Goal: Task Accomplishment & Management: Use online tool/utility

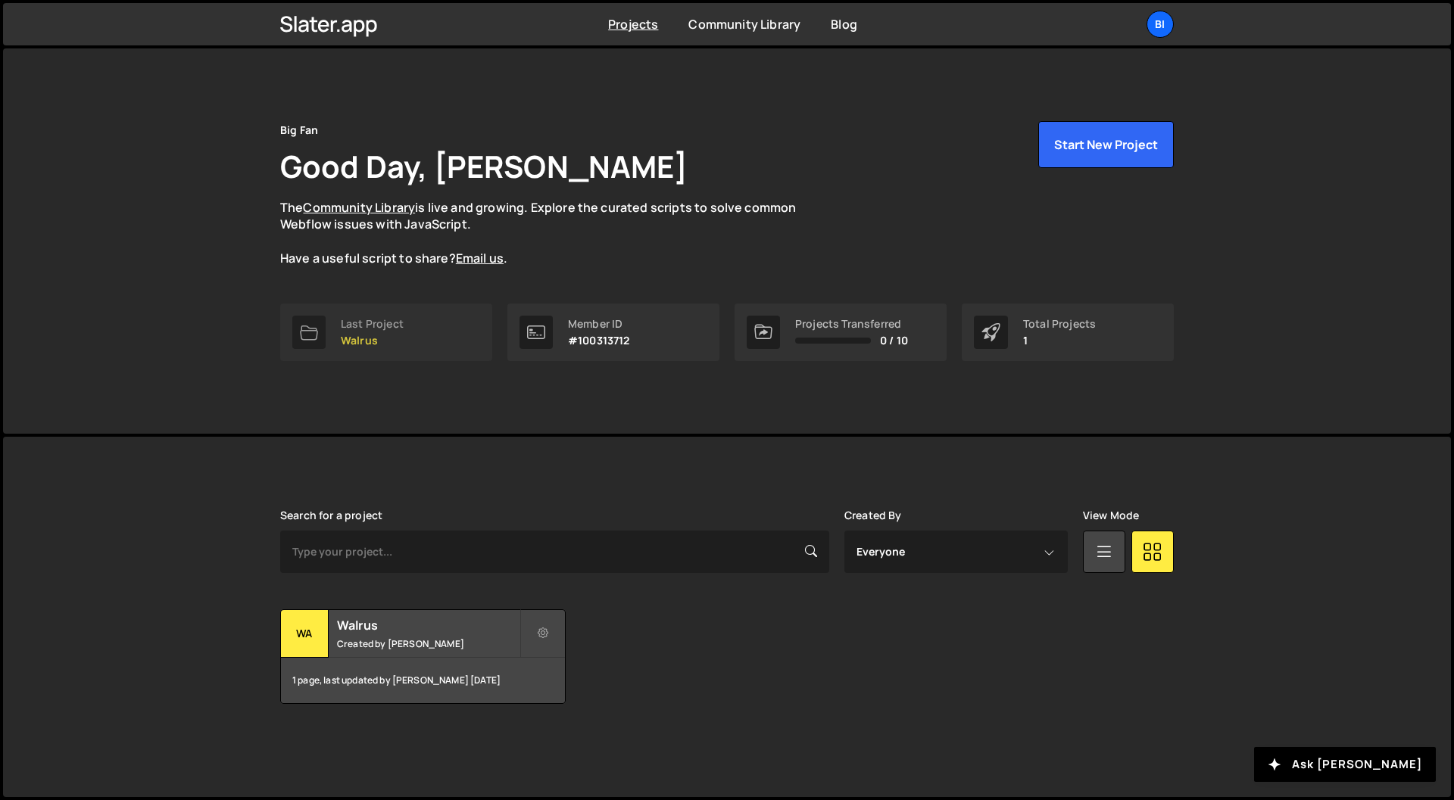
click at [426, 343] on link "Last Project Walrus" at bounding box center [386, 333] width 212 height 58
click at [407, 327] on link "Last Project Walrus" at bounding box center [386, 333] width 212 height 58
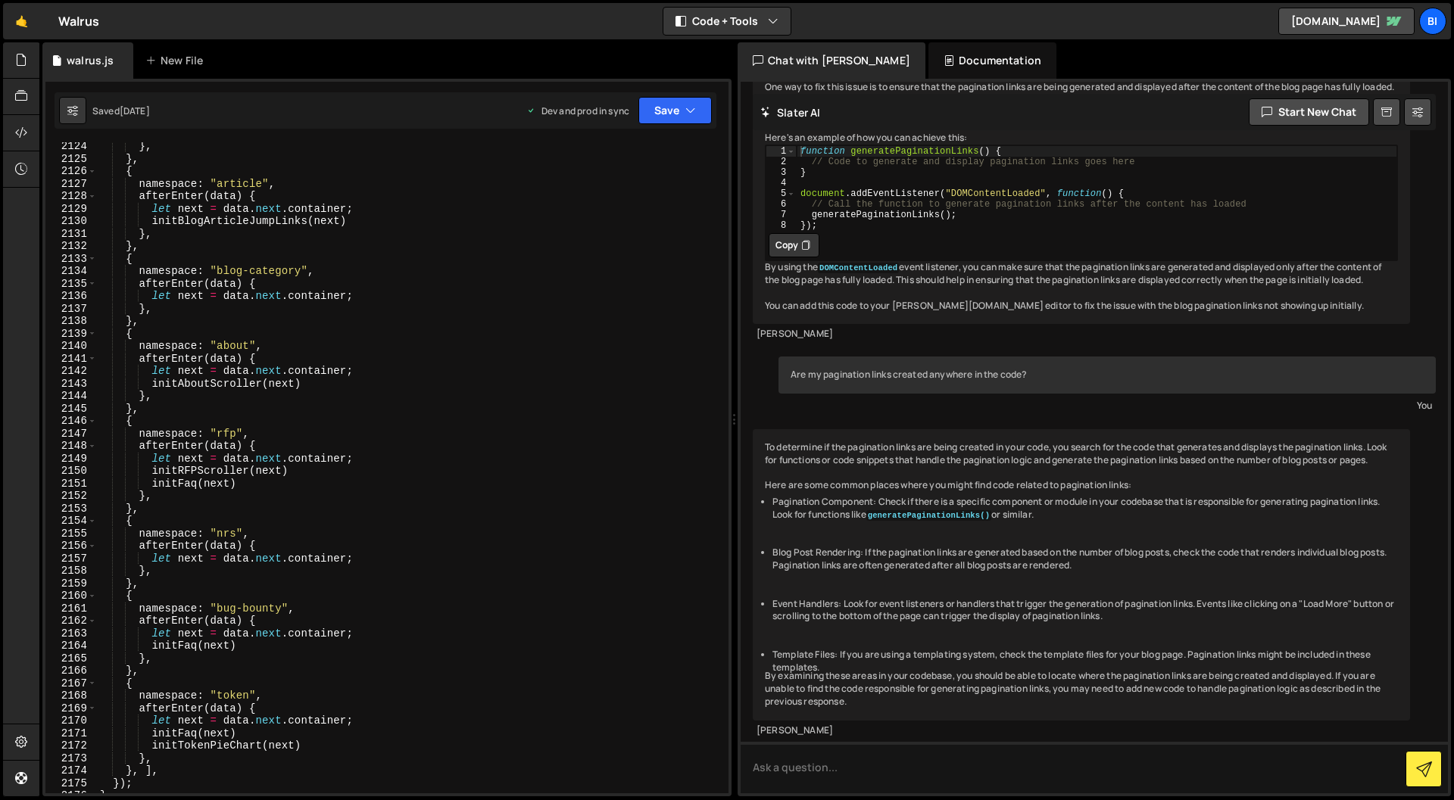
scroll to position [24156, 0]
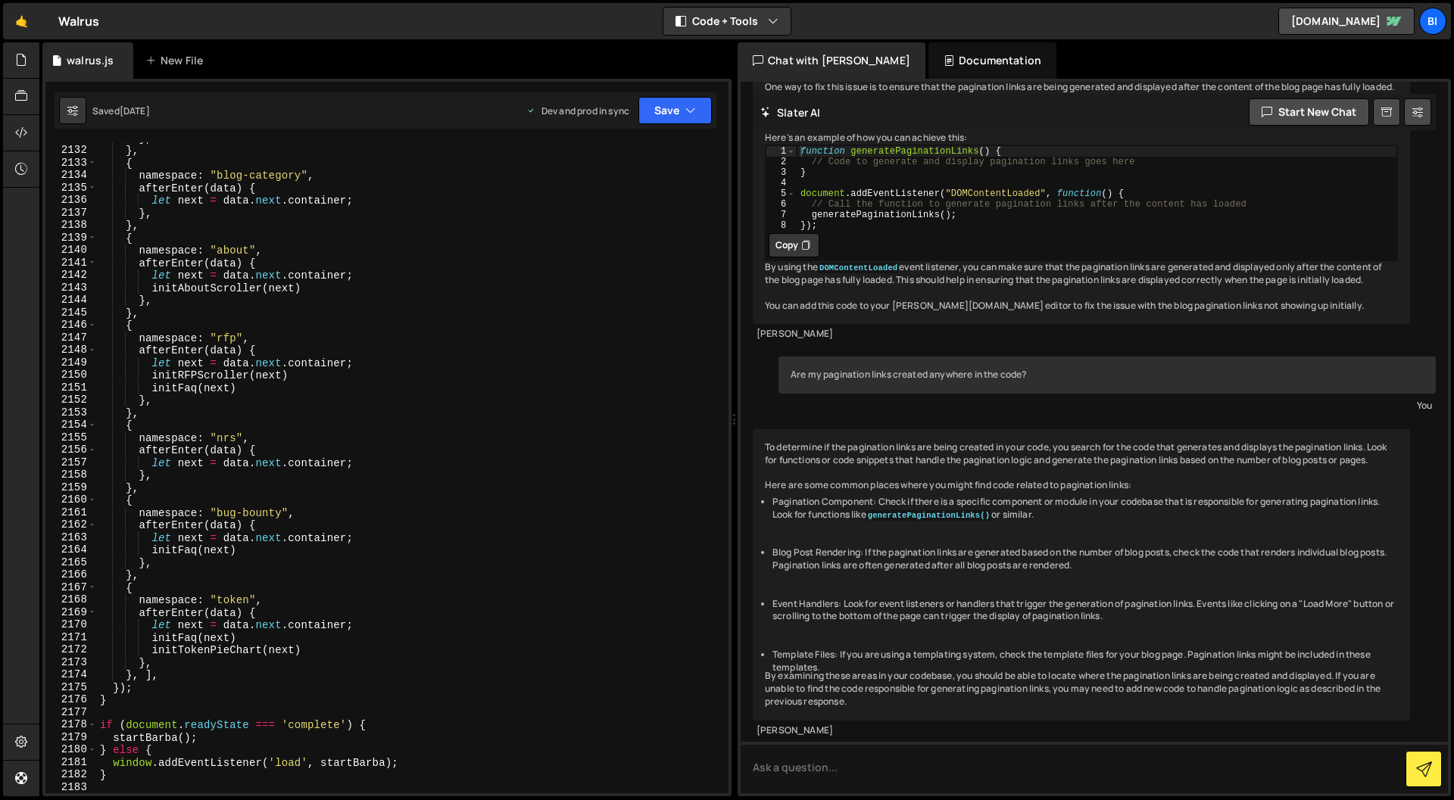
type textarea "let next = data.next.container;"
click at [444, 466] on div "} , } , { namespace : "blog-category" , afterEnter ( data ) { let next = data .…" at bounding box center [409, 470] width 625 height 676
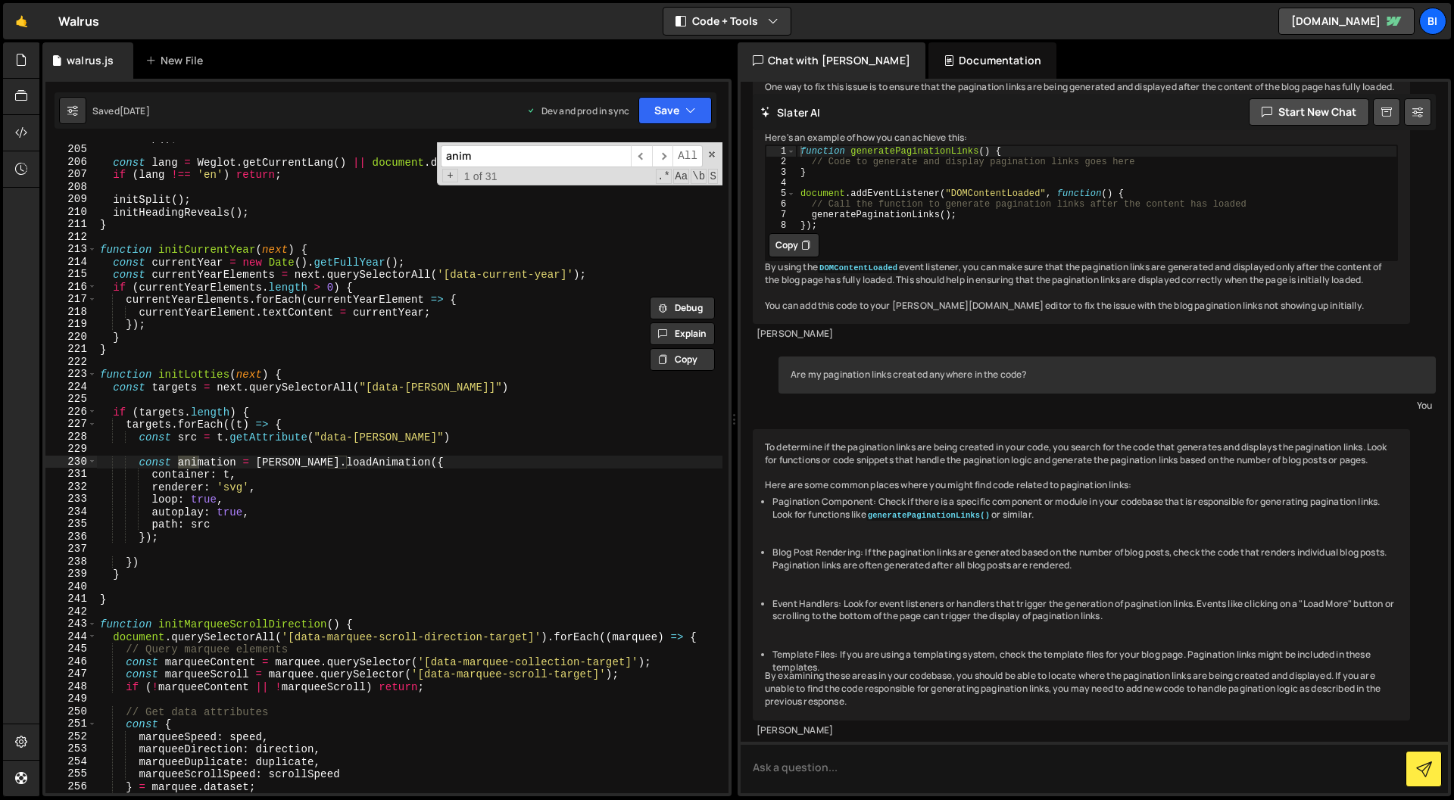
scroll to position [2295, 0]
type input "anime"
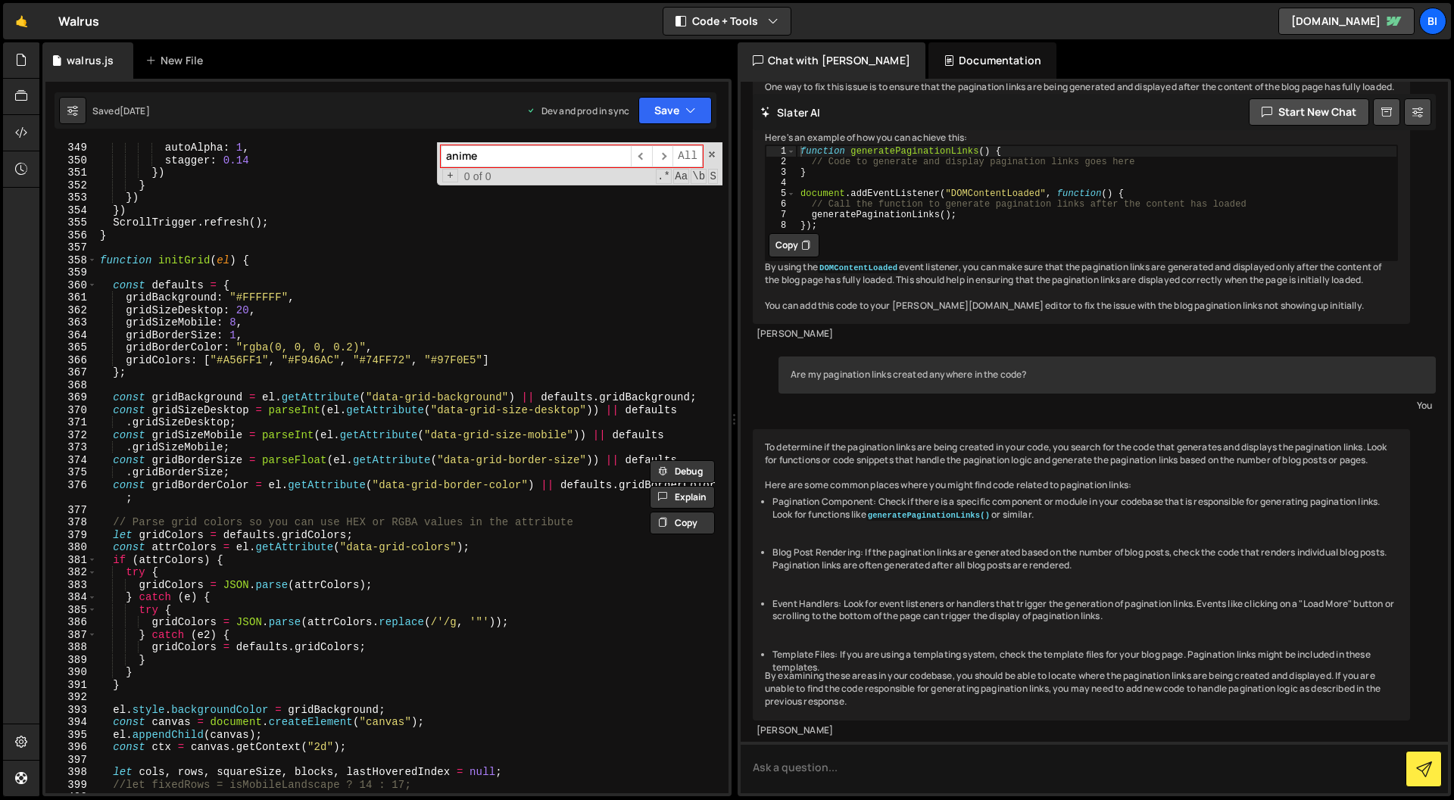
scroll to position [3917, 0]
click at [94, 263] on span at bounding box center [92, 260] width 8 height 13
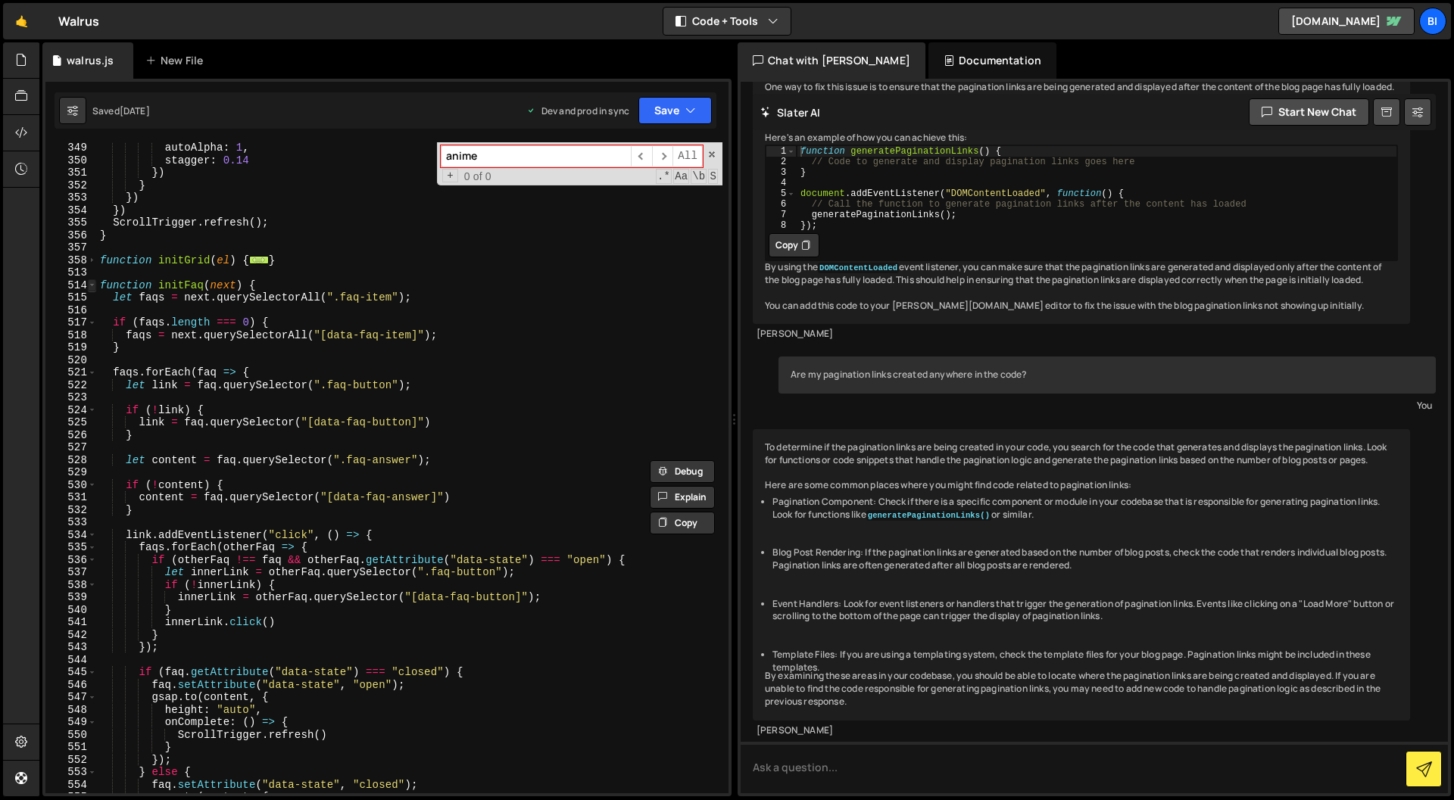
click at [94, 286] on span at bounding box center [92, 285] width 8 height 13
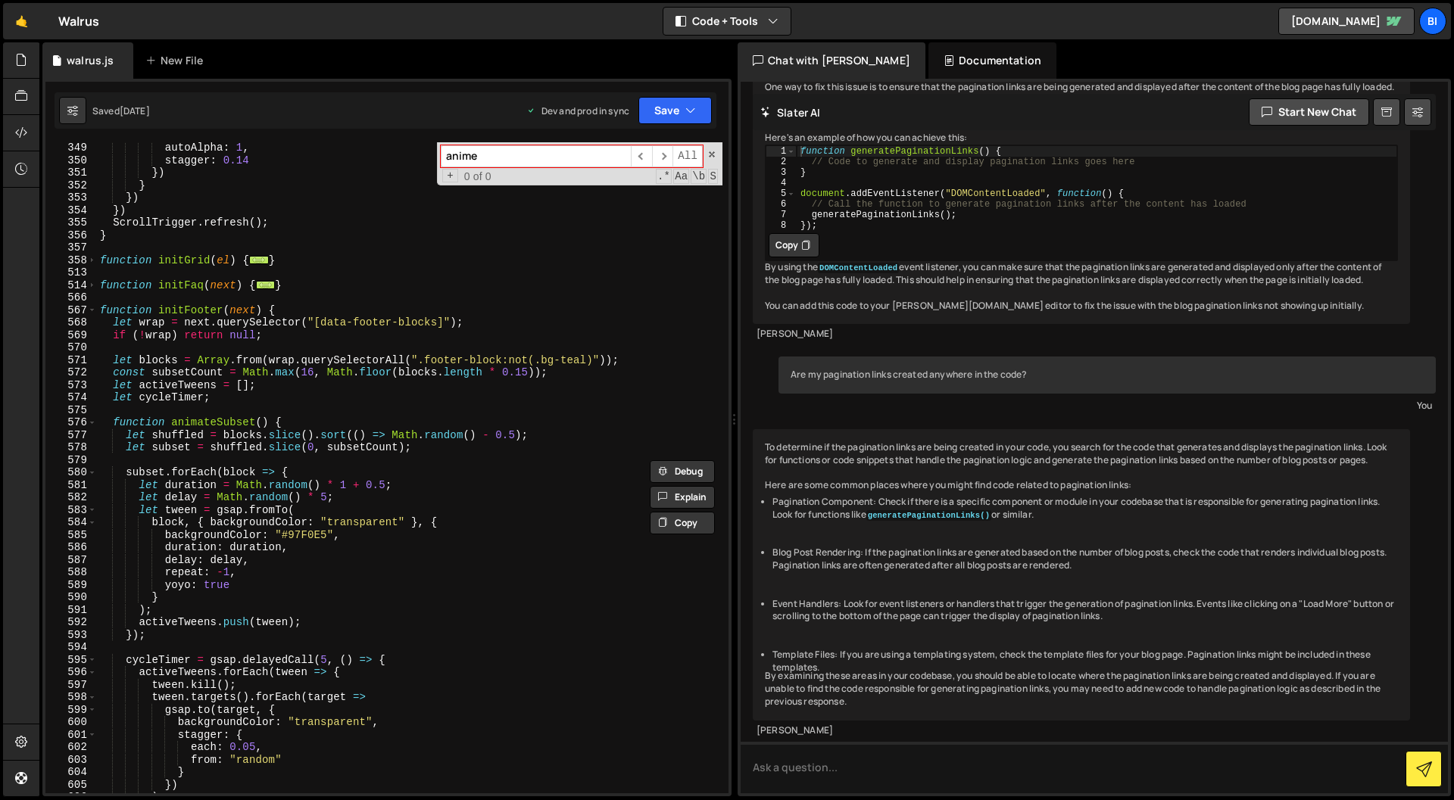
click at [90, 309] on span at bounding box center [92, 310] width 8 height 13
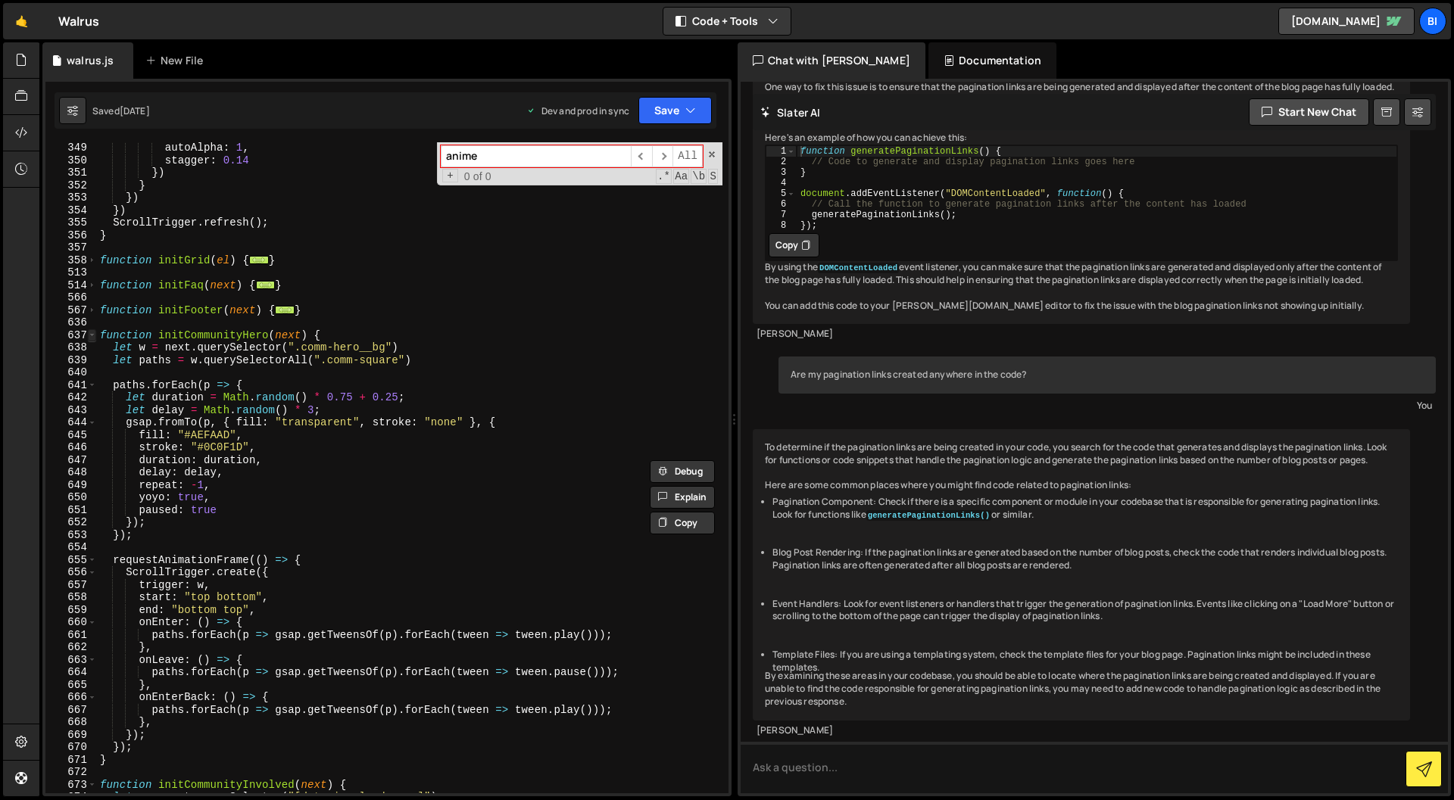
click at [95, 337] on span at bounding box center [92, 335] width 8 height 13
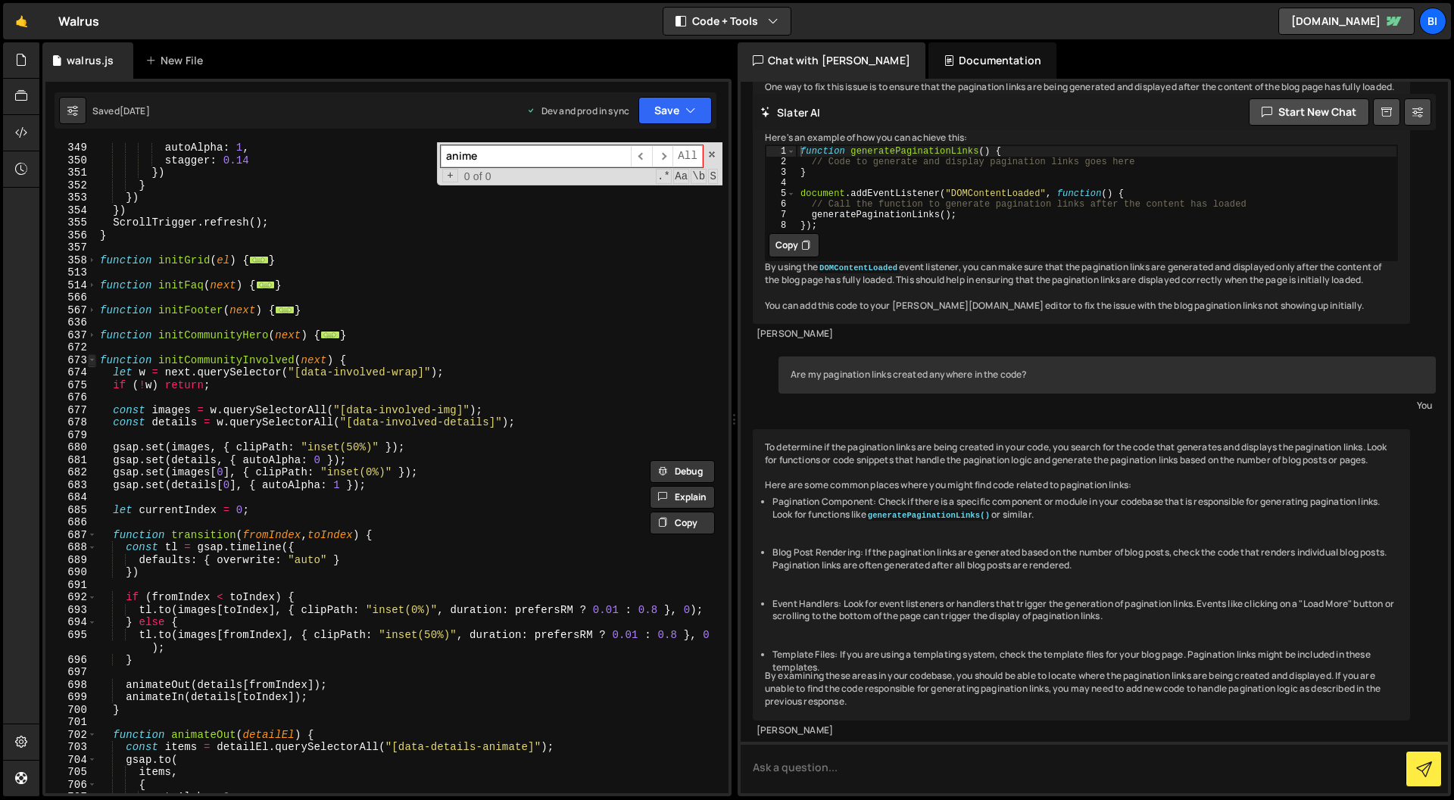
click at [91, 361] on span at bounding box center [92, 360] width 8 height 13
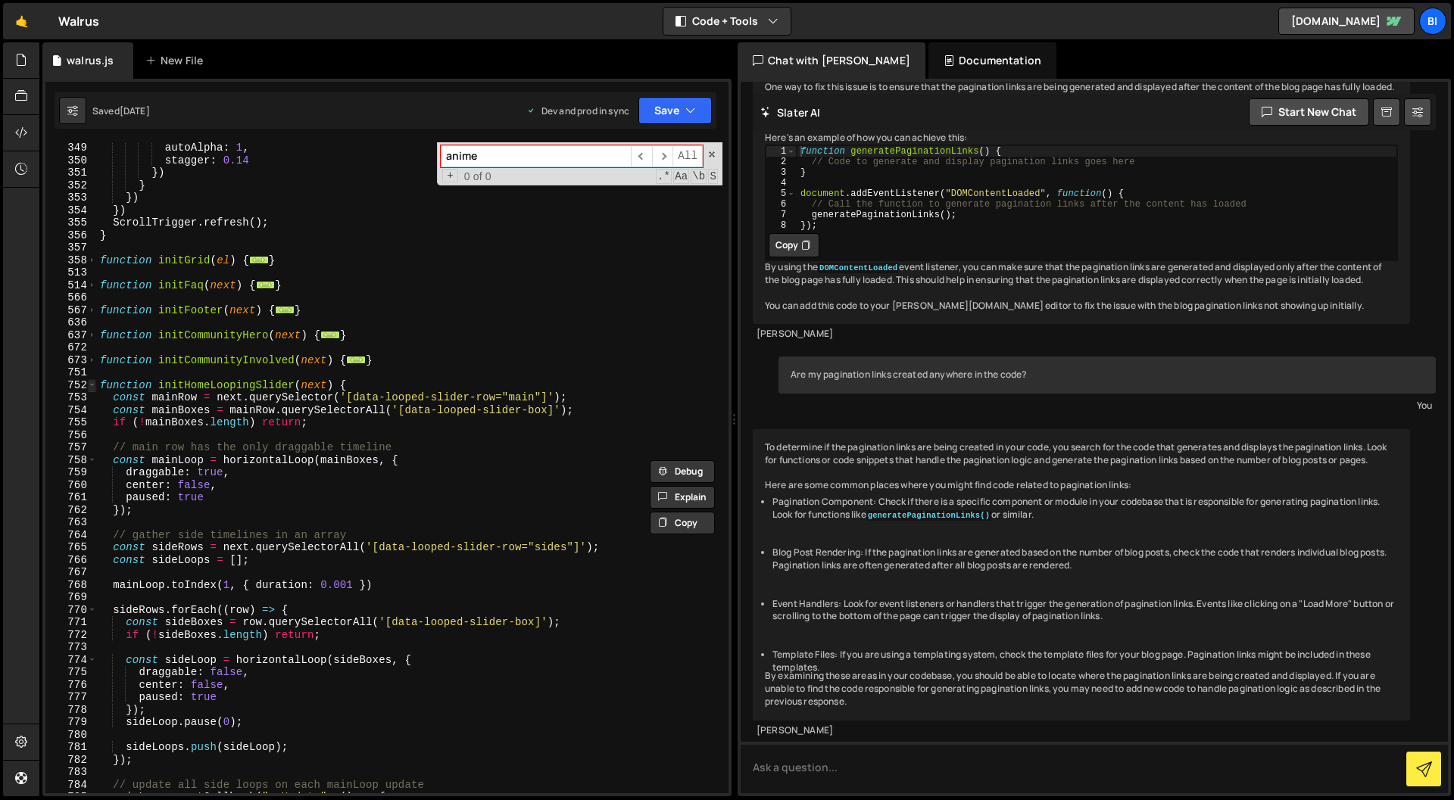
click at [90, 385] on span at bounding box center [92, 385] width 8 height 13
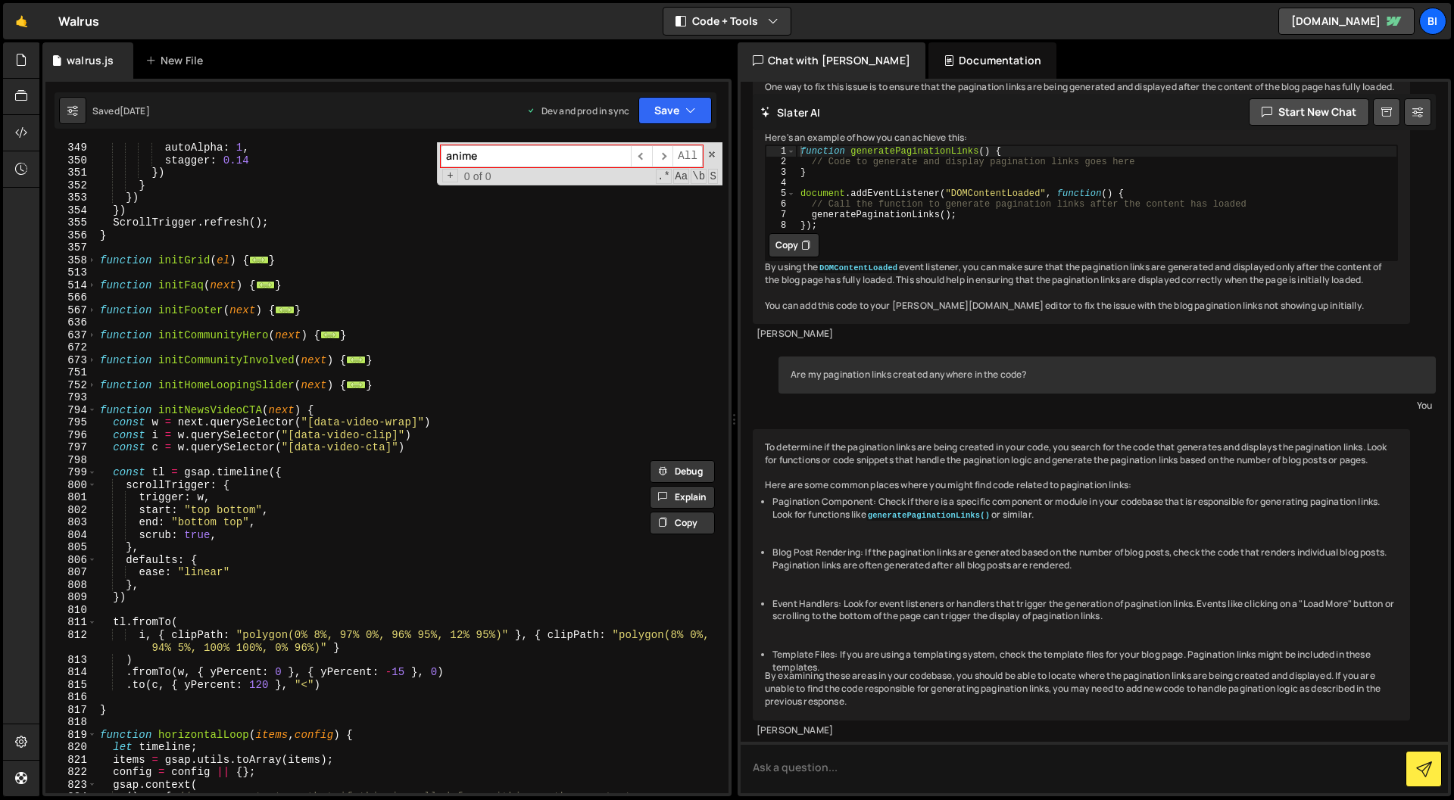
drag, startPoint x: 93, startPoint y: 411, endPoint x: 102, endPoint y: 410, distance: 9.2
click at [93, 411] on span at bounding box center [92, 410] width 8 height 13
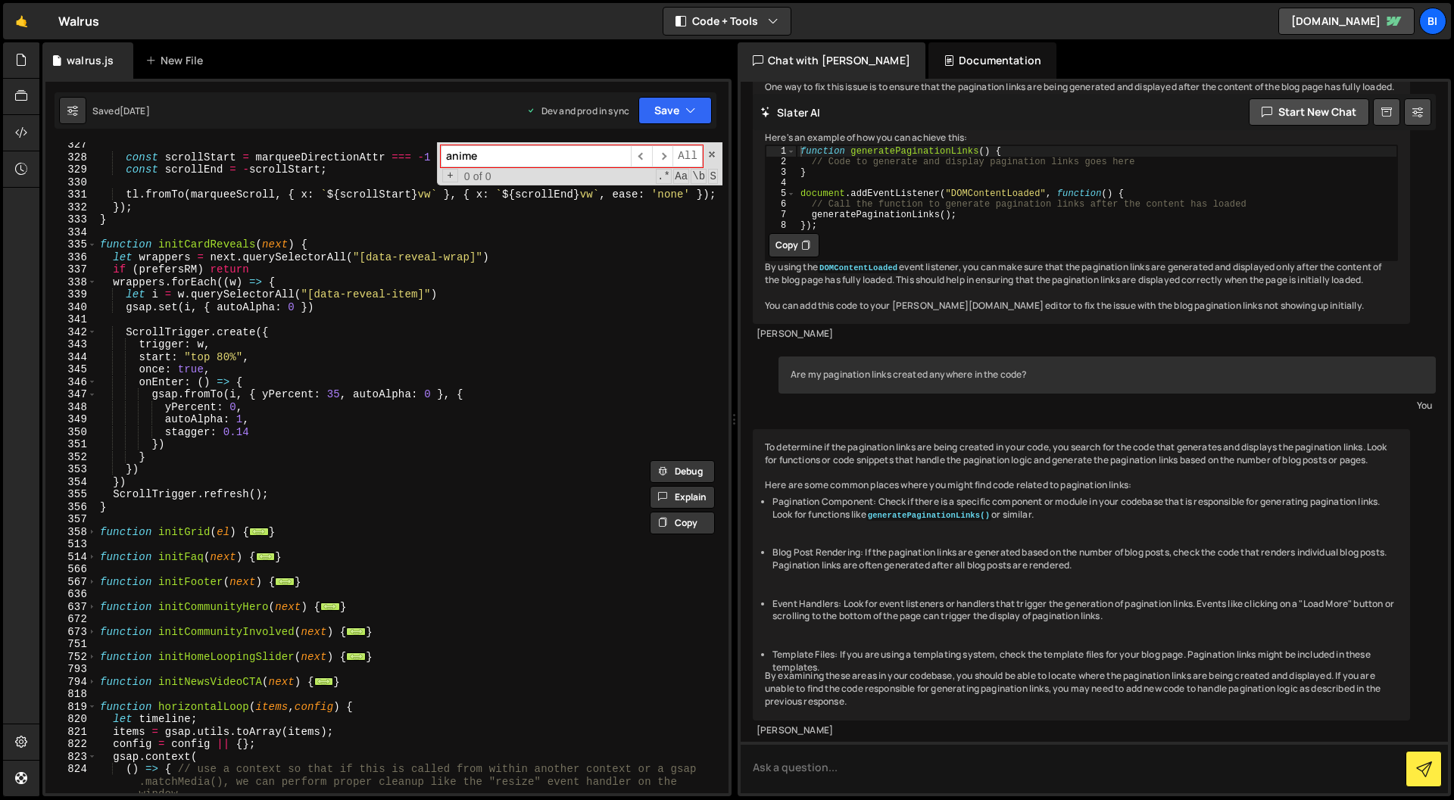
scroll to position [3930, 0]
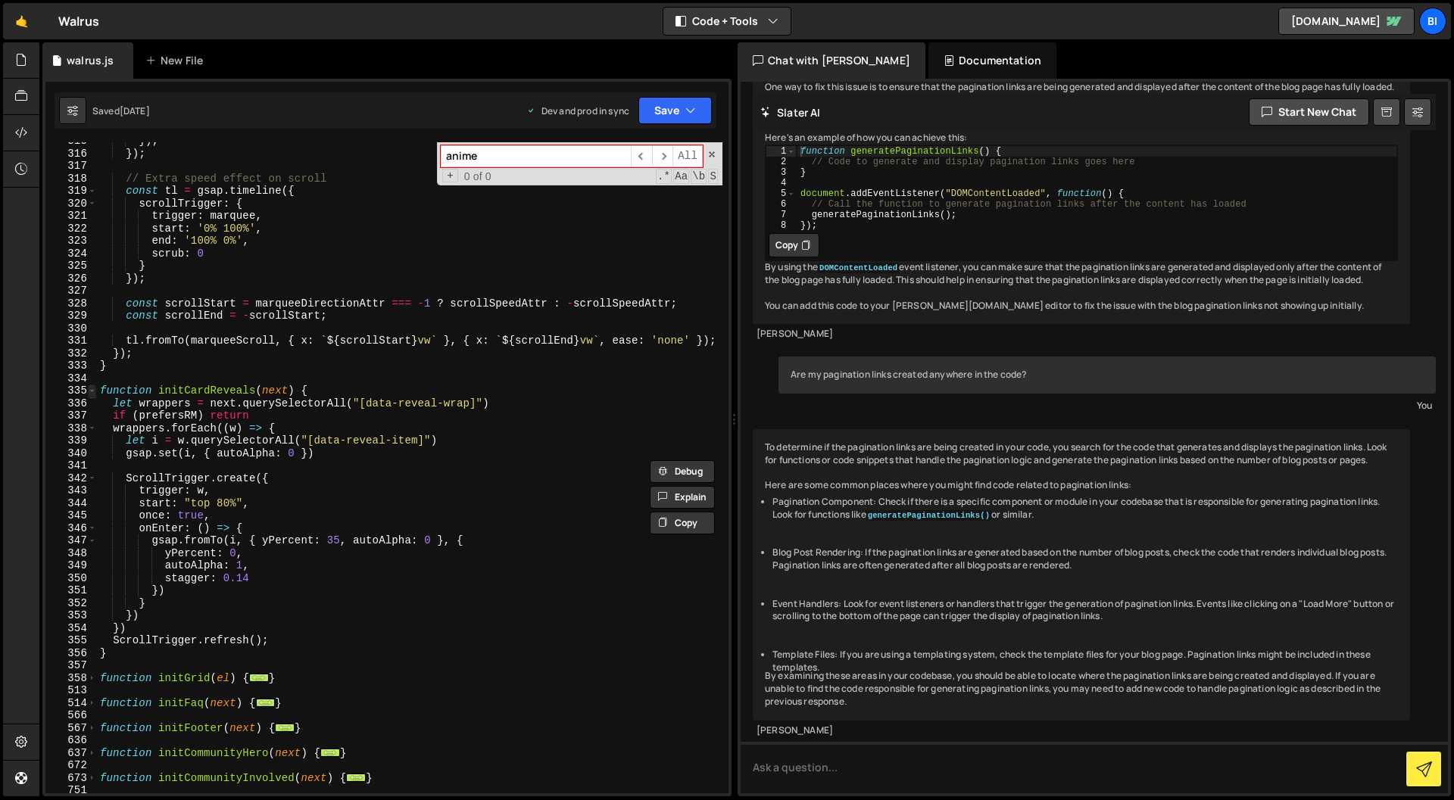
click at [95, 391] on span at bounding box center [92, 391] width 8 height 13
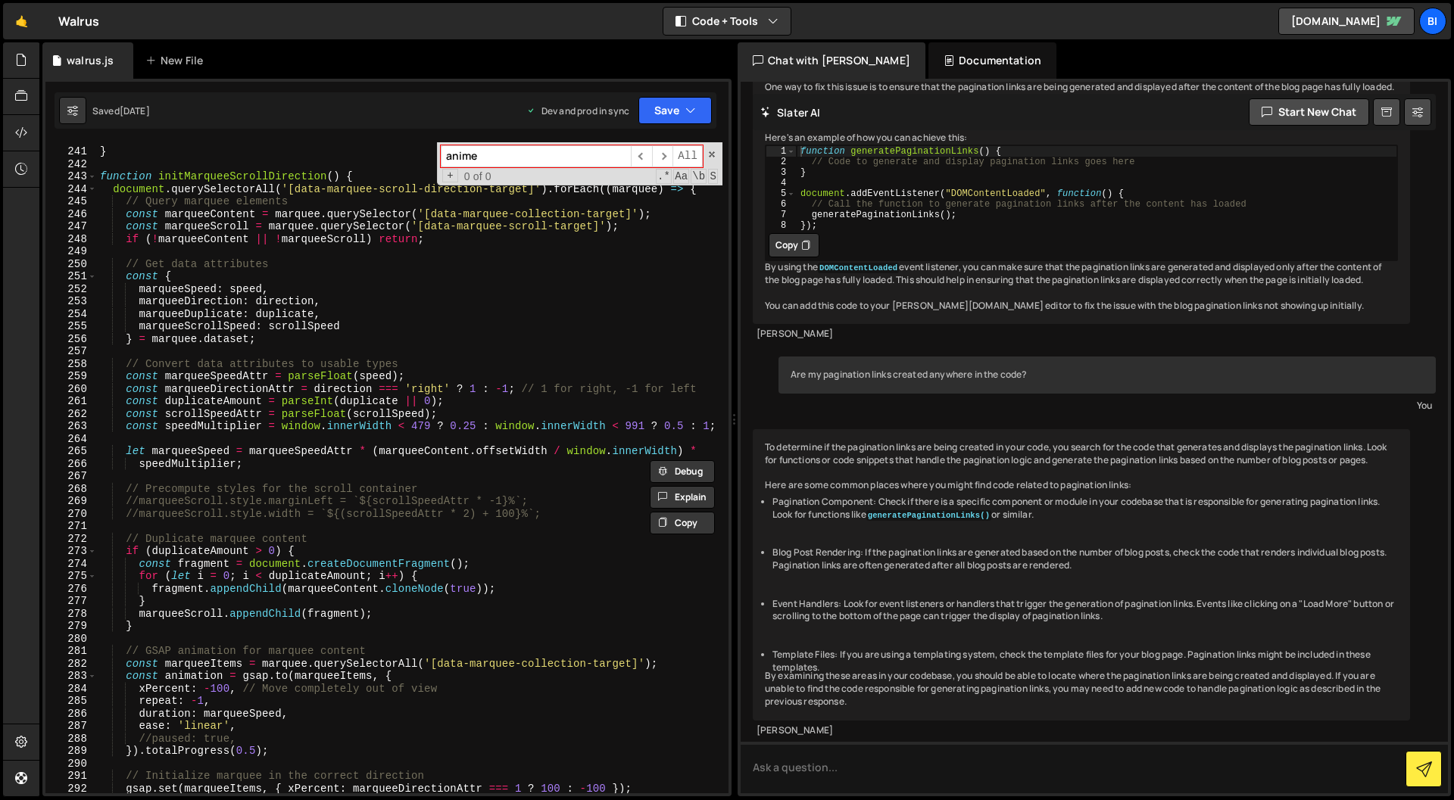
scroll to position [2815, 0]
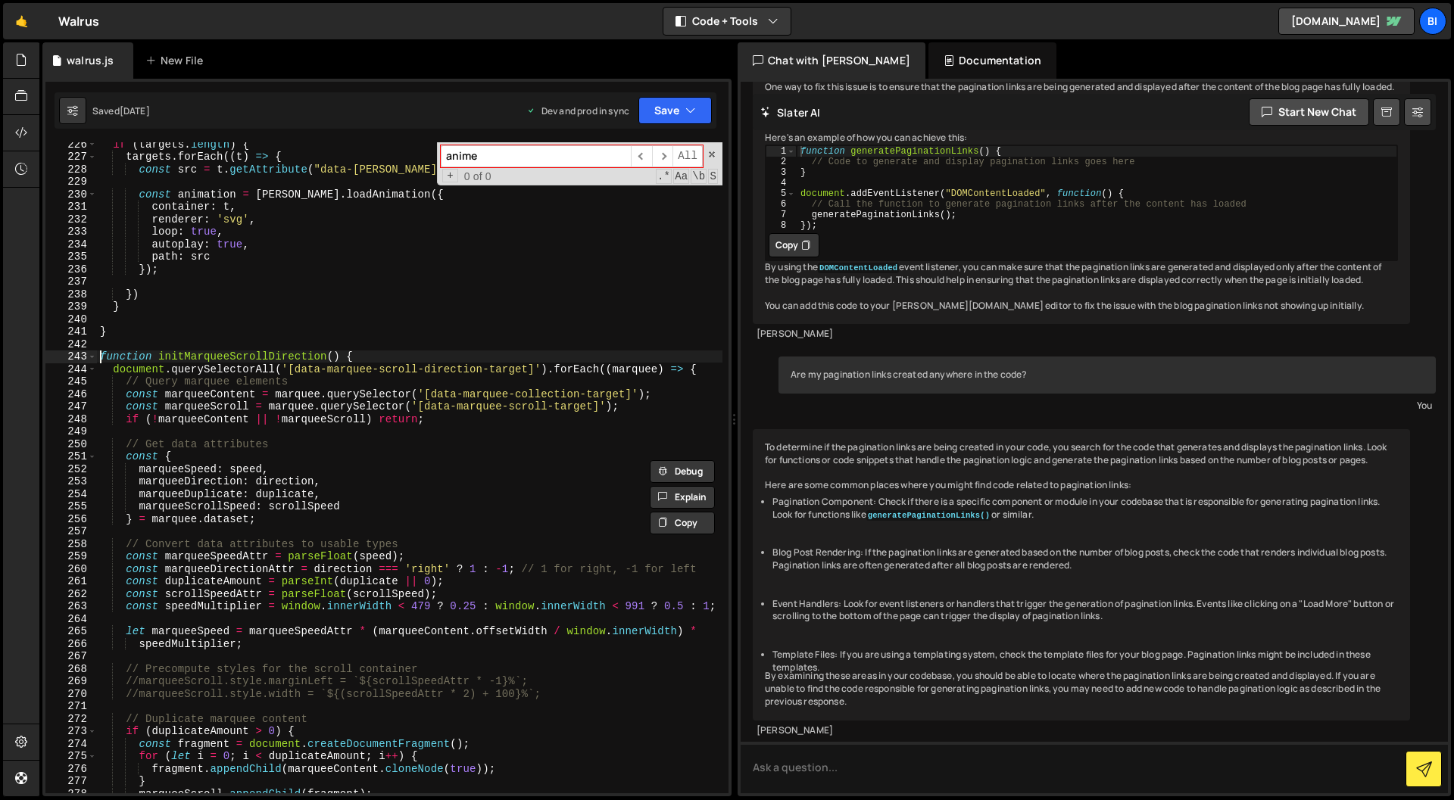
click at [97, 358] on div "if ( targets . length ) { targets . forEach (( t ) => { const src = t . getAttr…" at bounding box center [409, 476] width 625 height 676
click at [92, 358] on span at bounding box center [92, 357] width 8 height 13
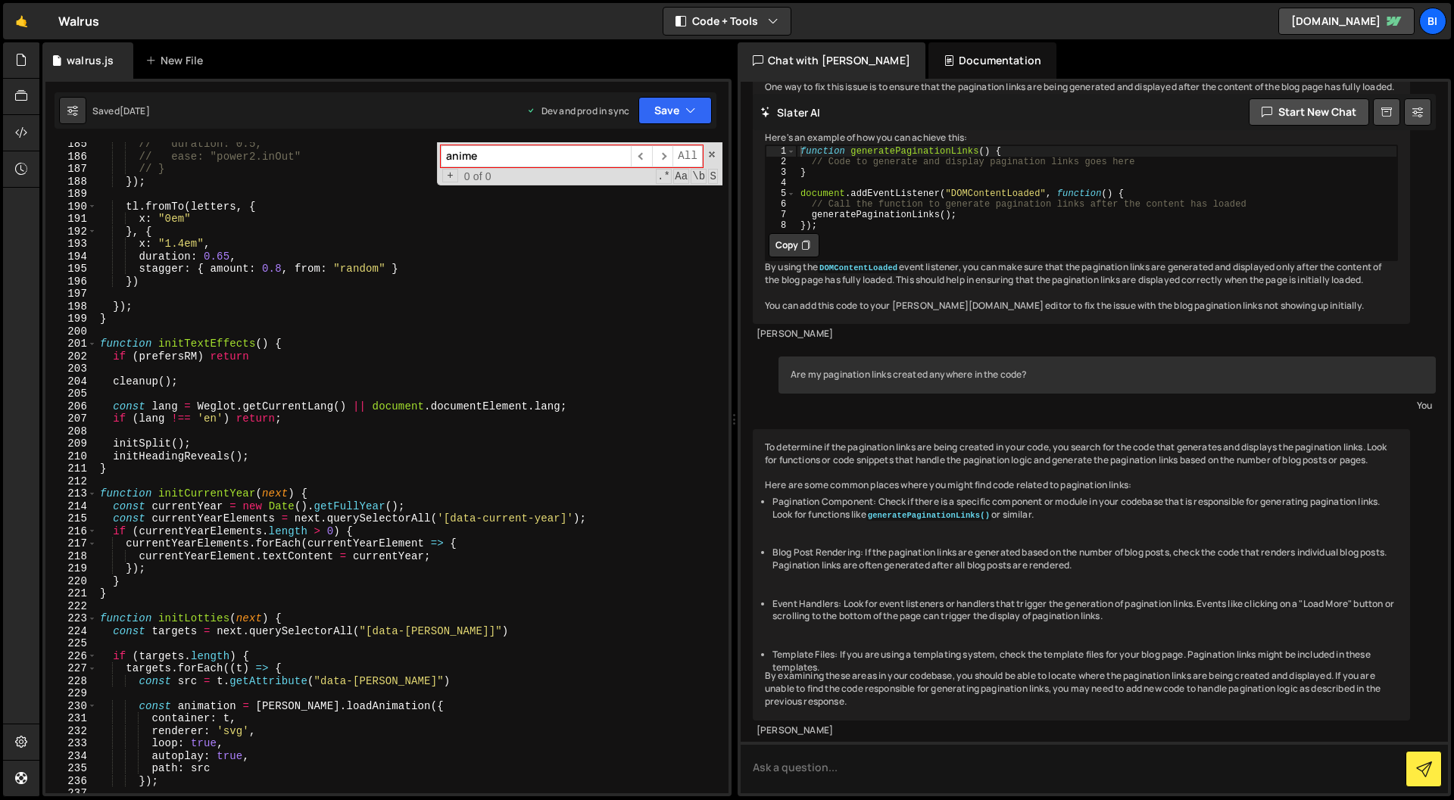
scroll to position [2303, 0]
click at [88, 495] on span at bounding box center [92, 494] width 8 height 13
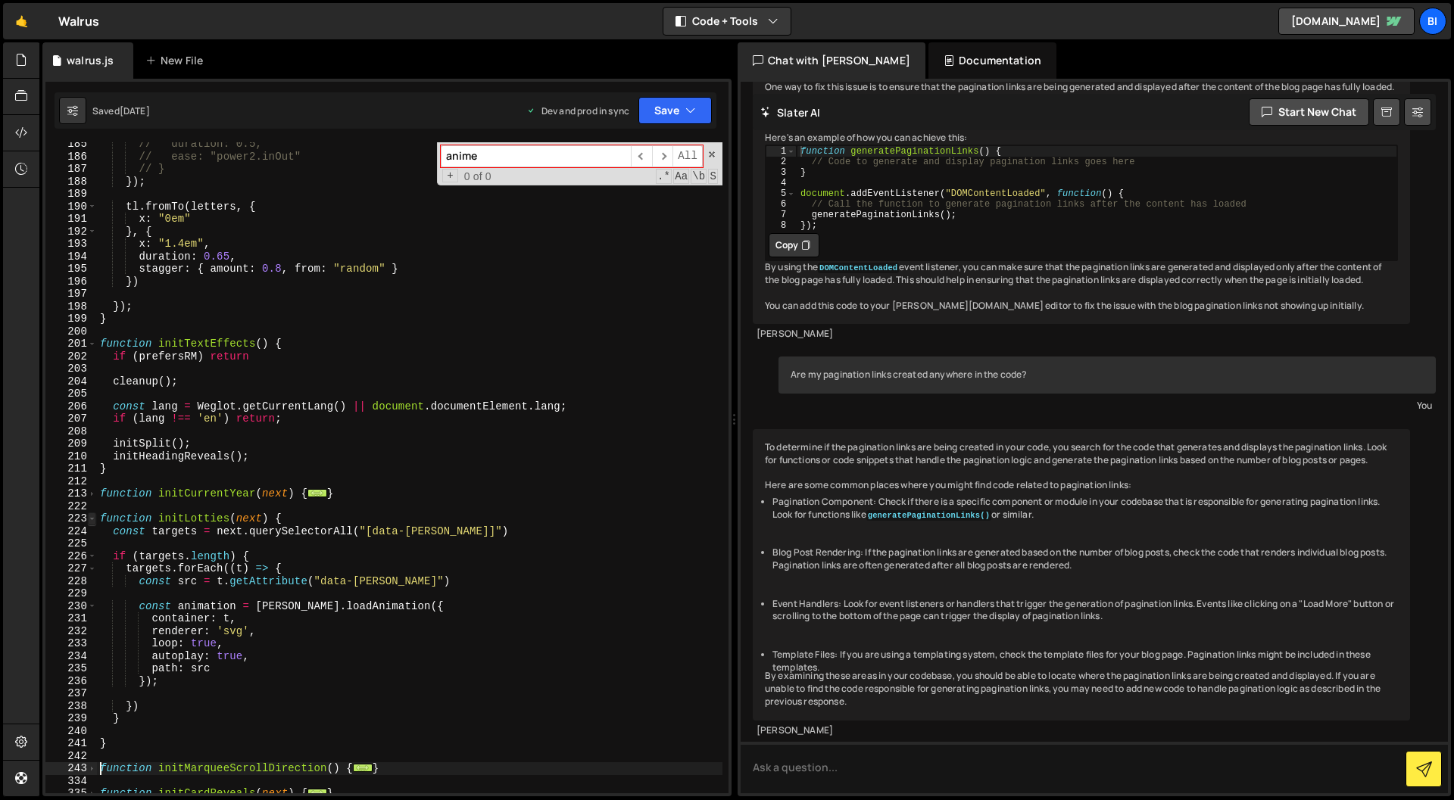
click at [93, 516] on span at bounding box center [92, 519] width 8 height 13
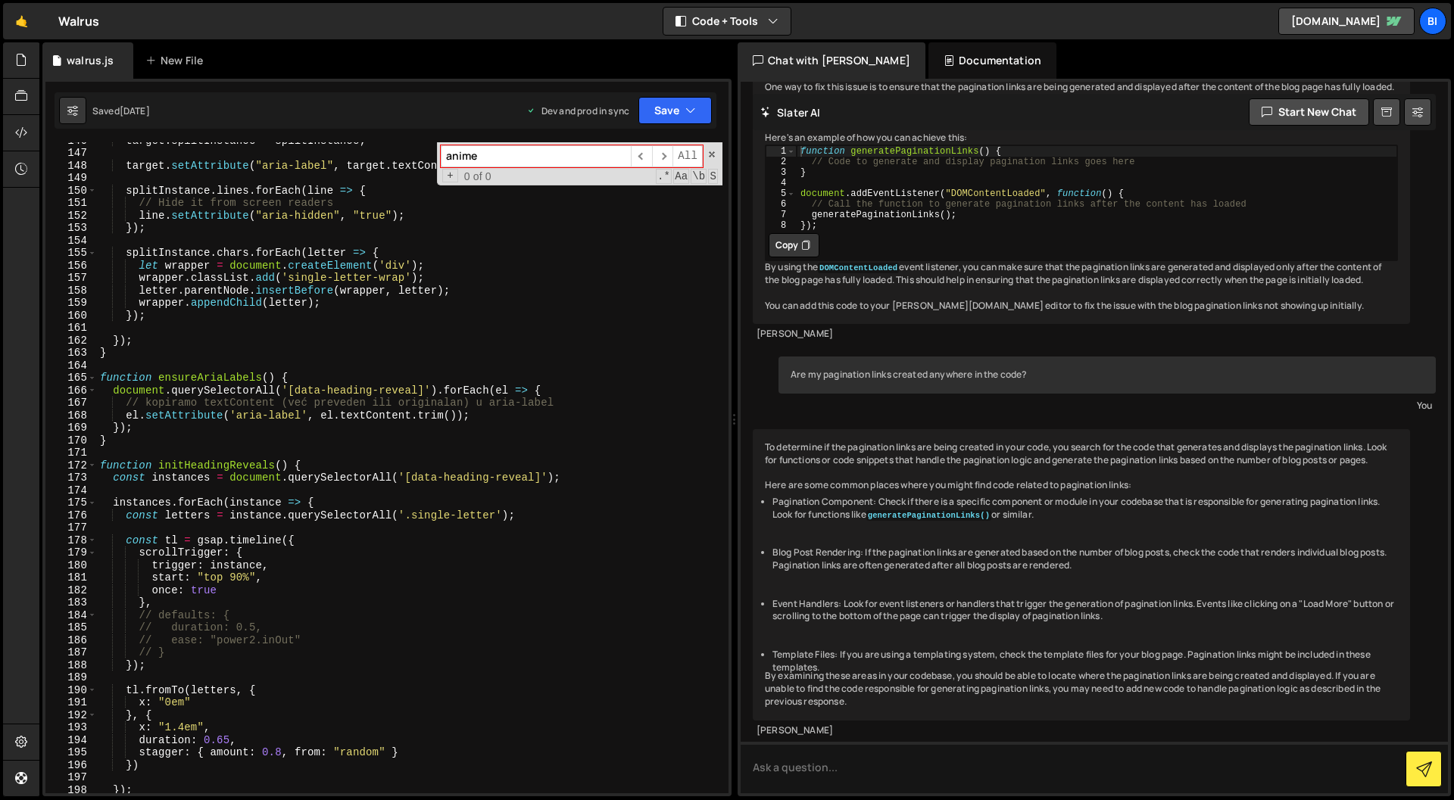
scroll to position [1819, 0]
click at [95, 463] on span at bounding box center [92, 466] width 8 height 13
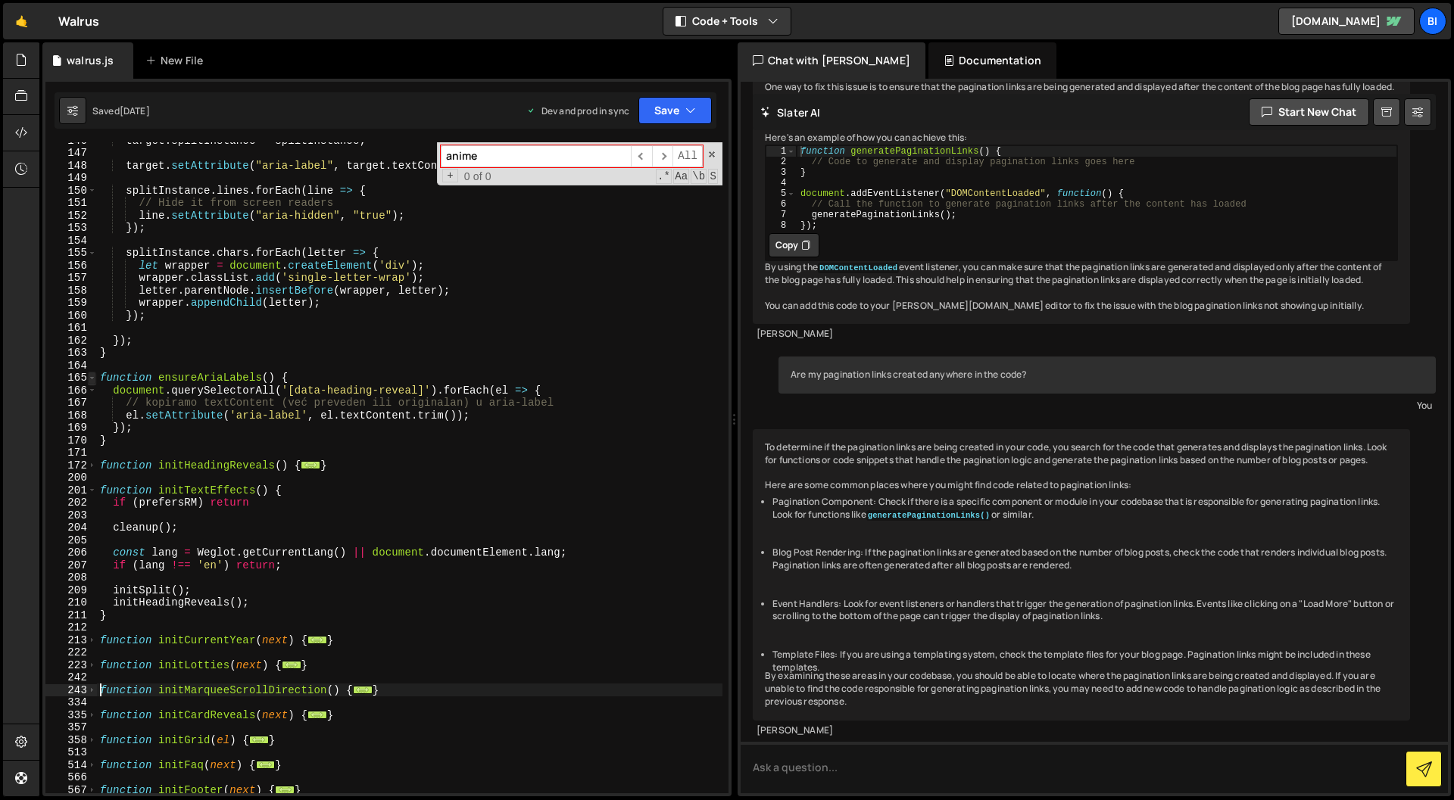
click at [90, 376] on span at bounding box center [92, 378] width 8 height 13
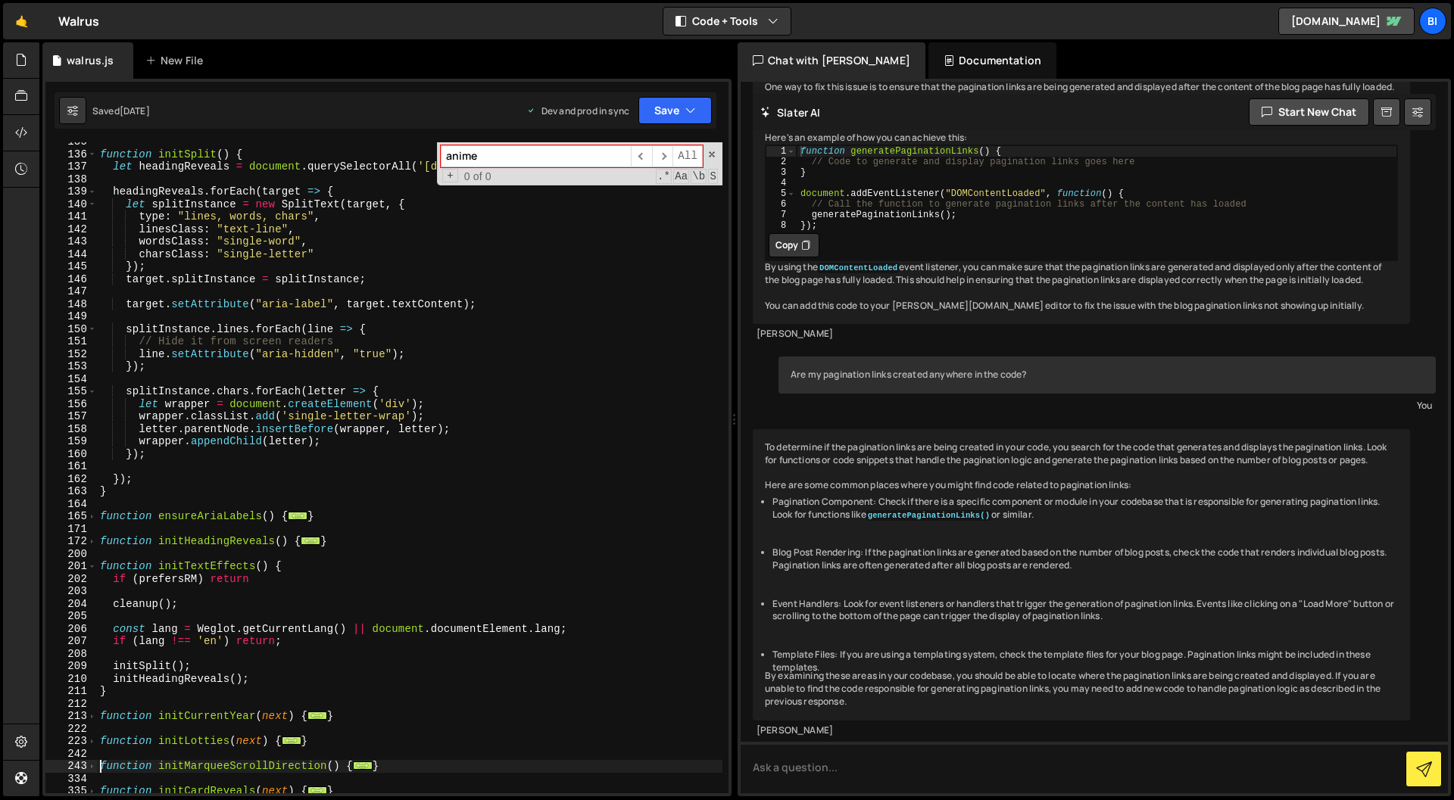
scroll to position [1673, 0]
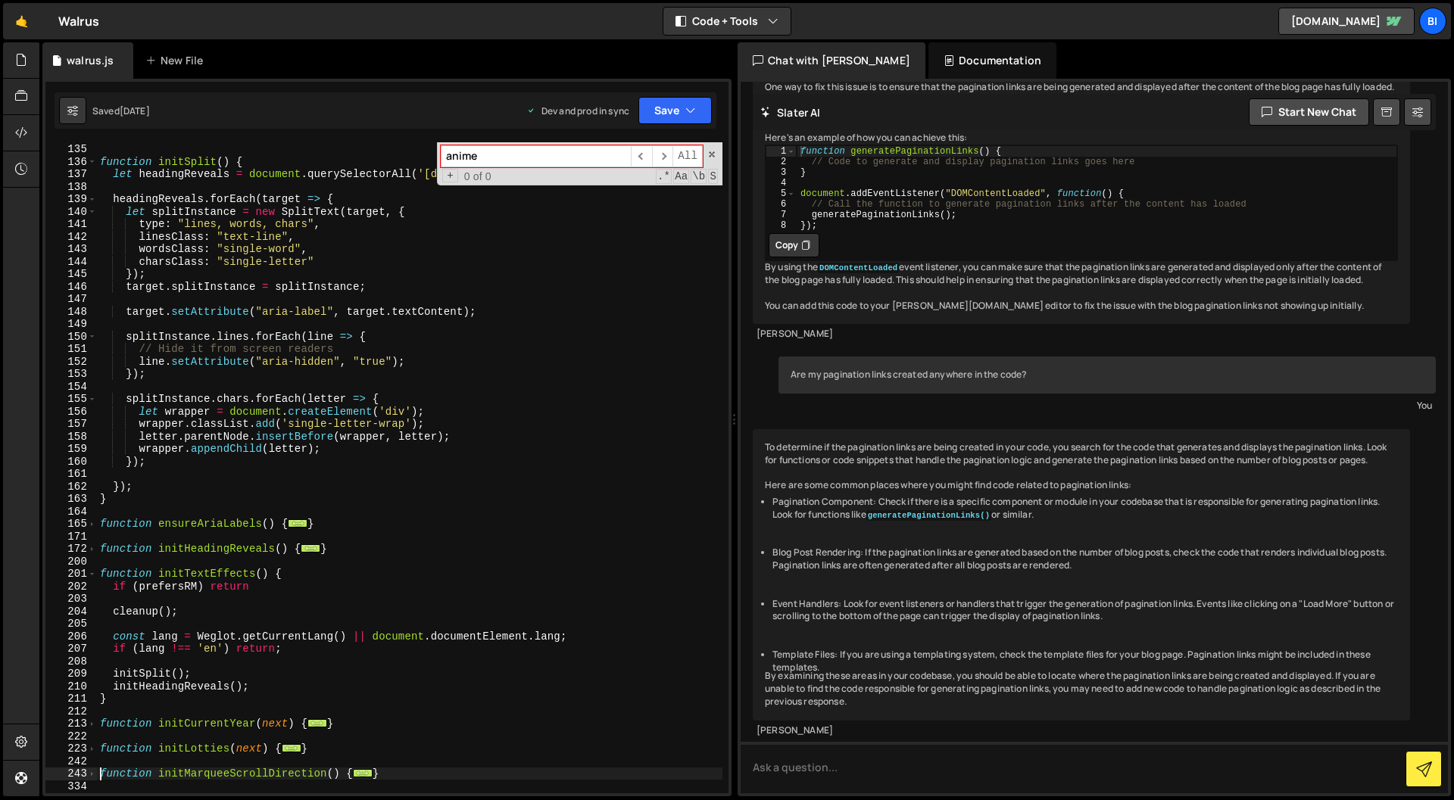
click at [92, 574] on span at bounding box center [92, 574] width 8 height 13
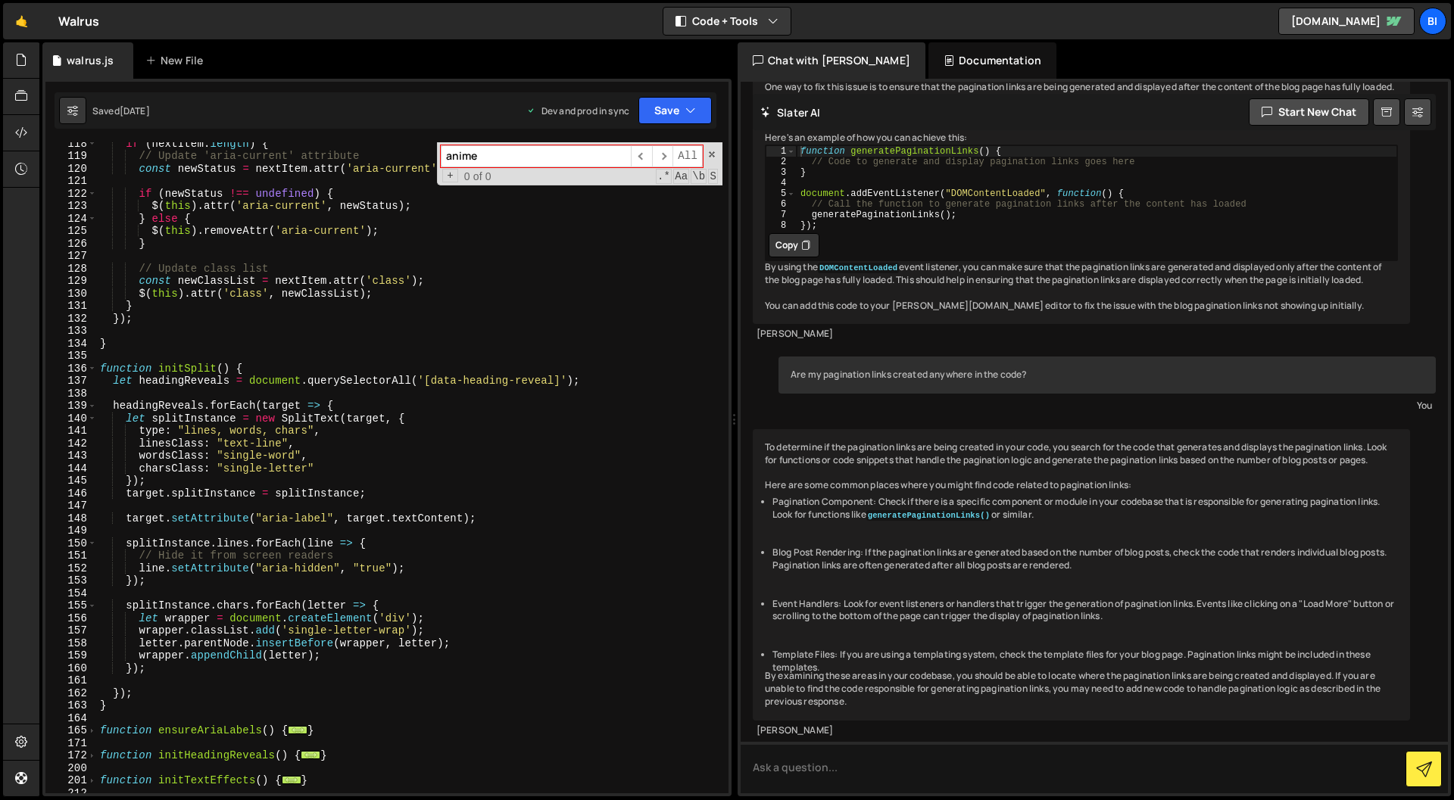
scroll to position [1459, 0]
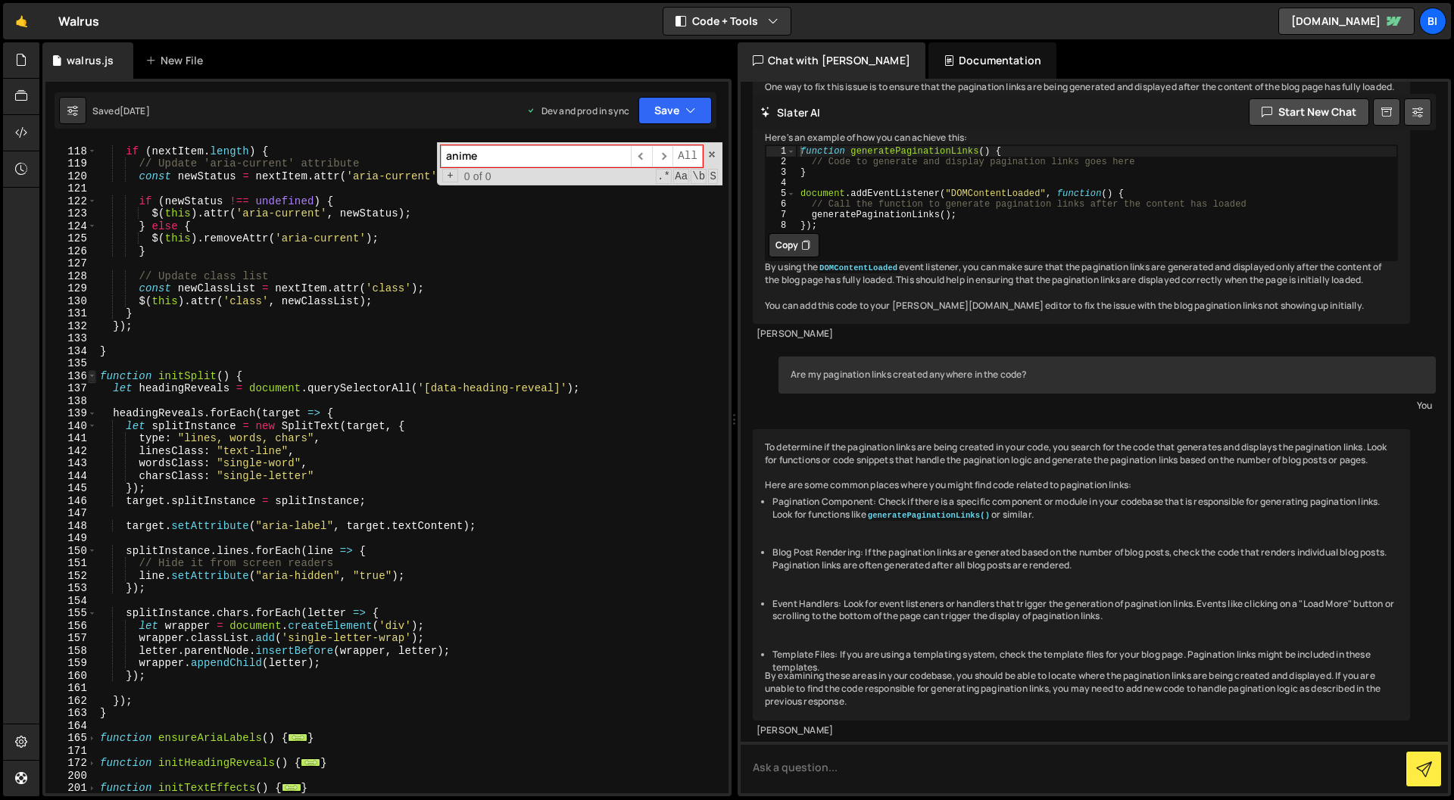
click at [91, 376] on span at bounding box center [92, 376] width 8 height 13
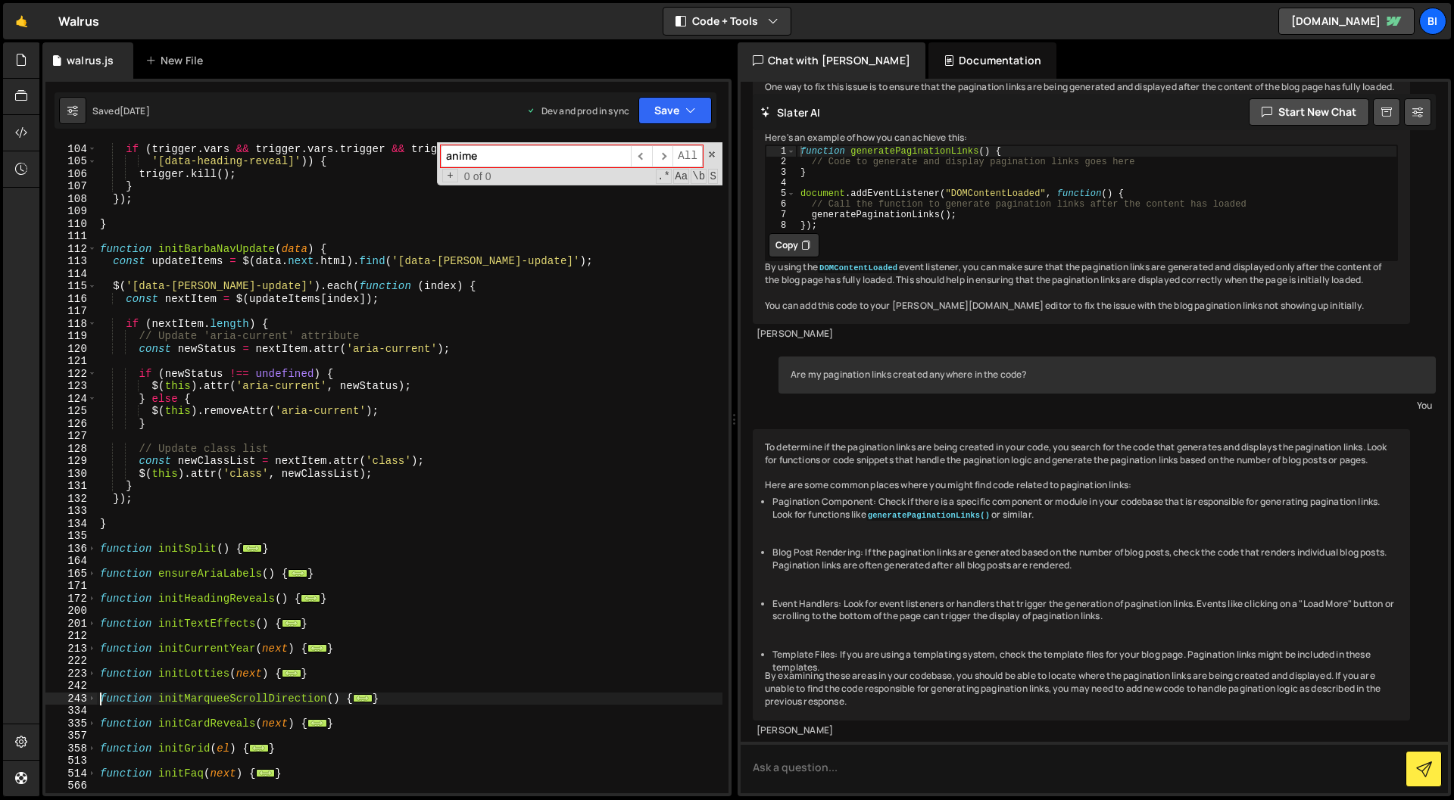
scroll to position [1127, 0]
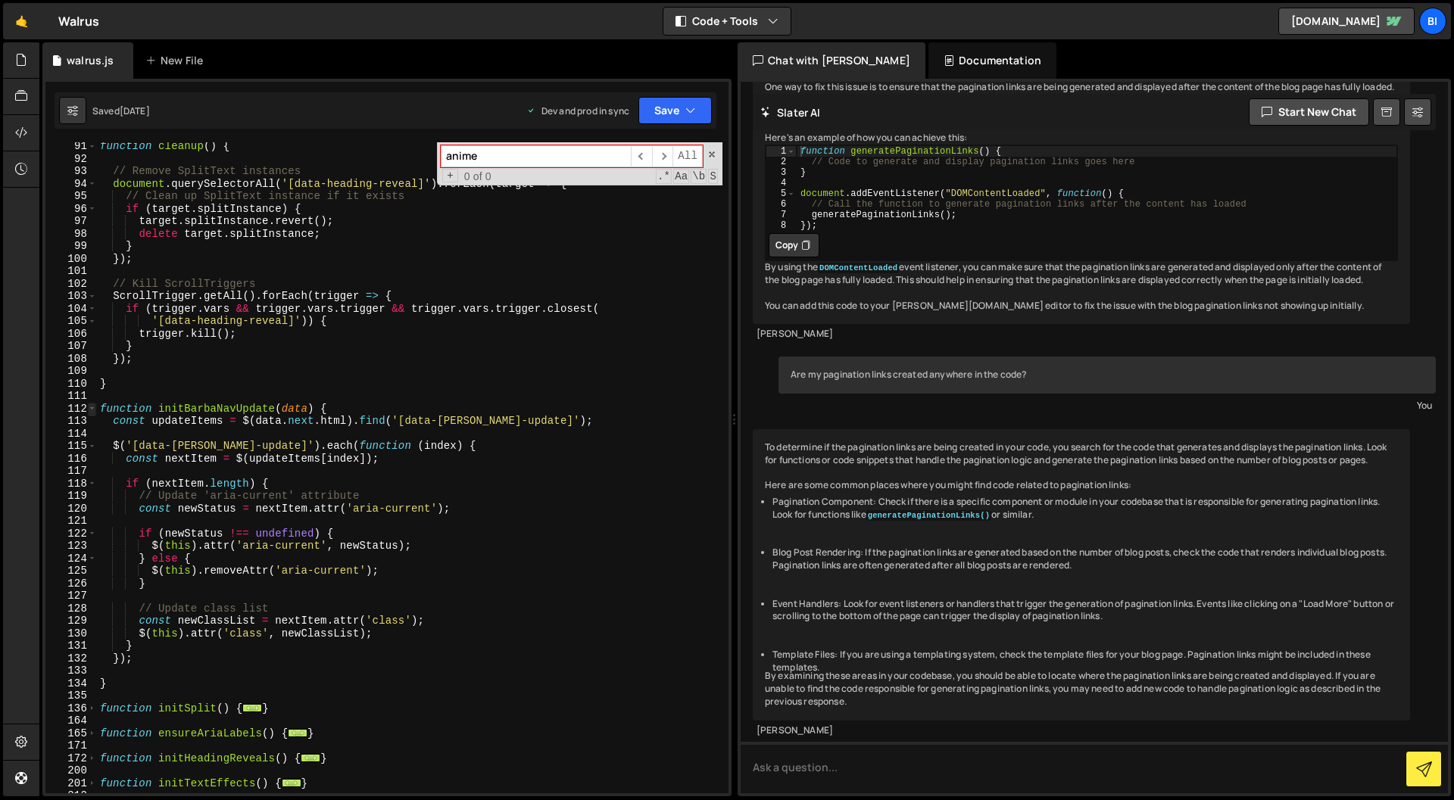
click at [92, 410] on span at bounding box center [92, 409] width 8 height 13
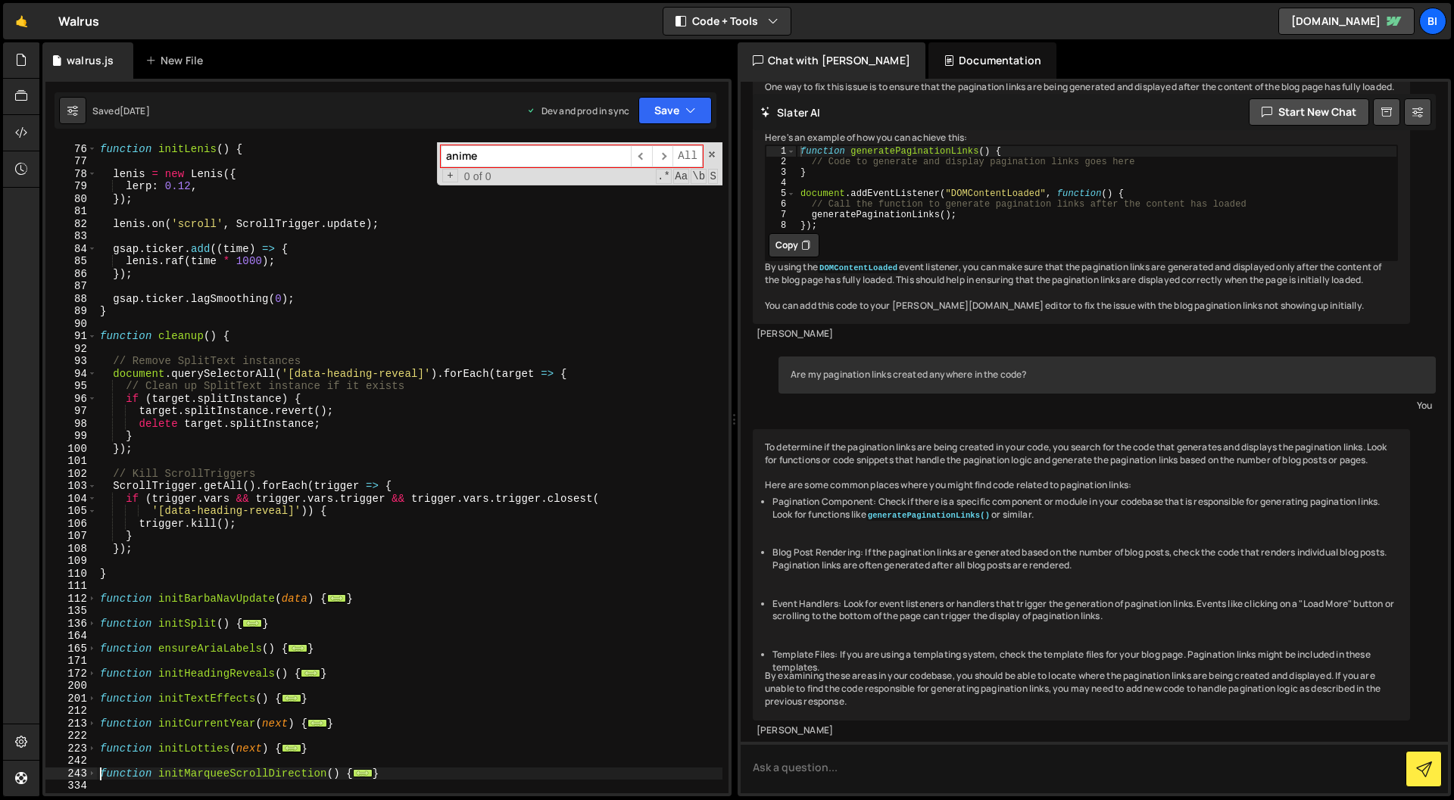
scroll to position [936, 0]
click at [95, 336] on span at bounding box center [92, 336] width 8 height 13
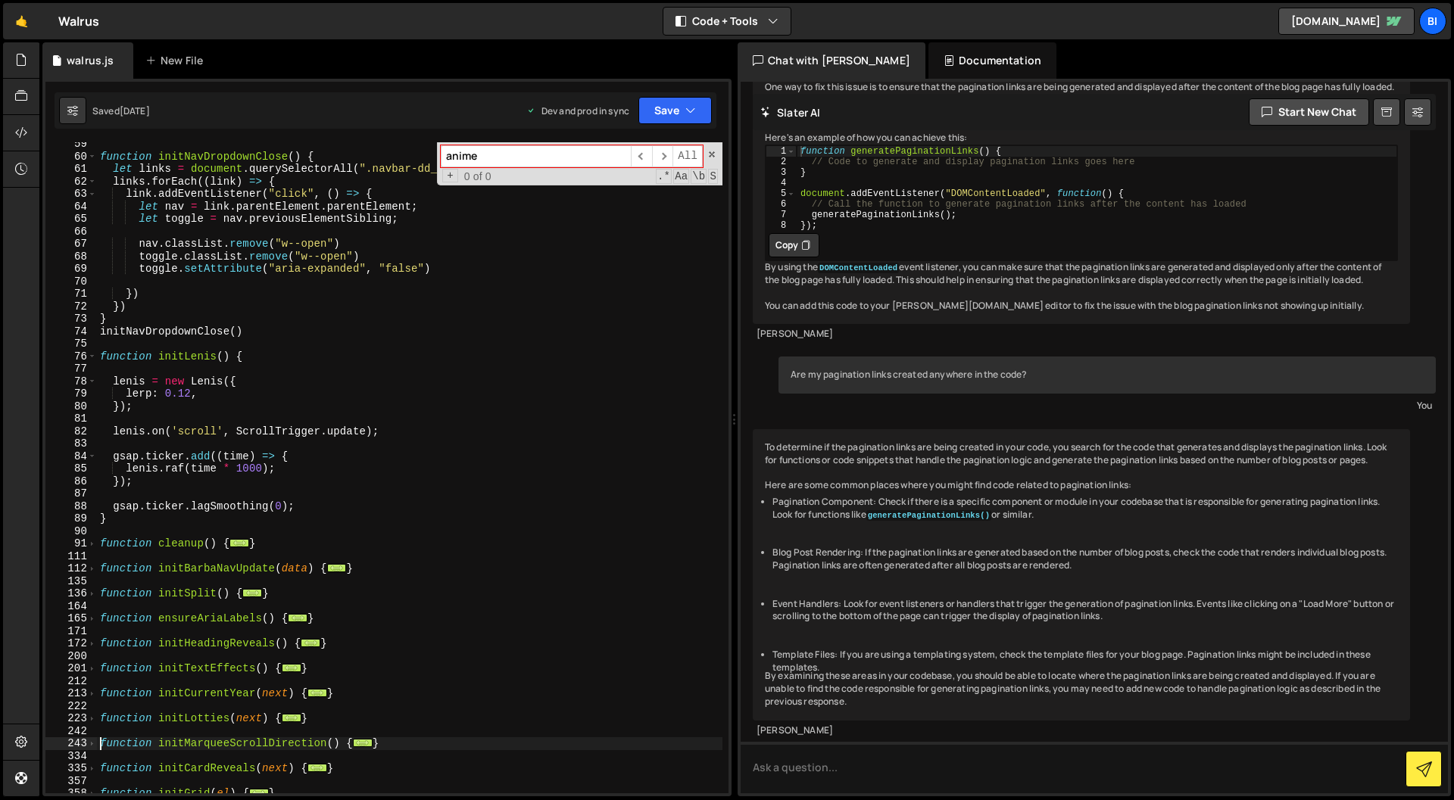
scroll to position [728, 0]
click at [89, 355] on span at bounding box center [92, 357] width 8 height 13
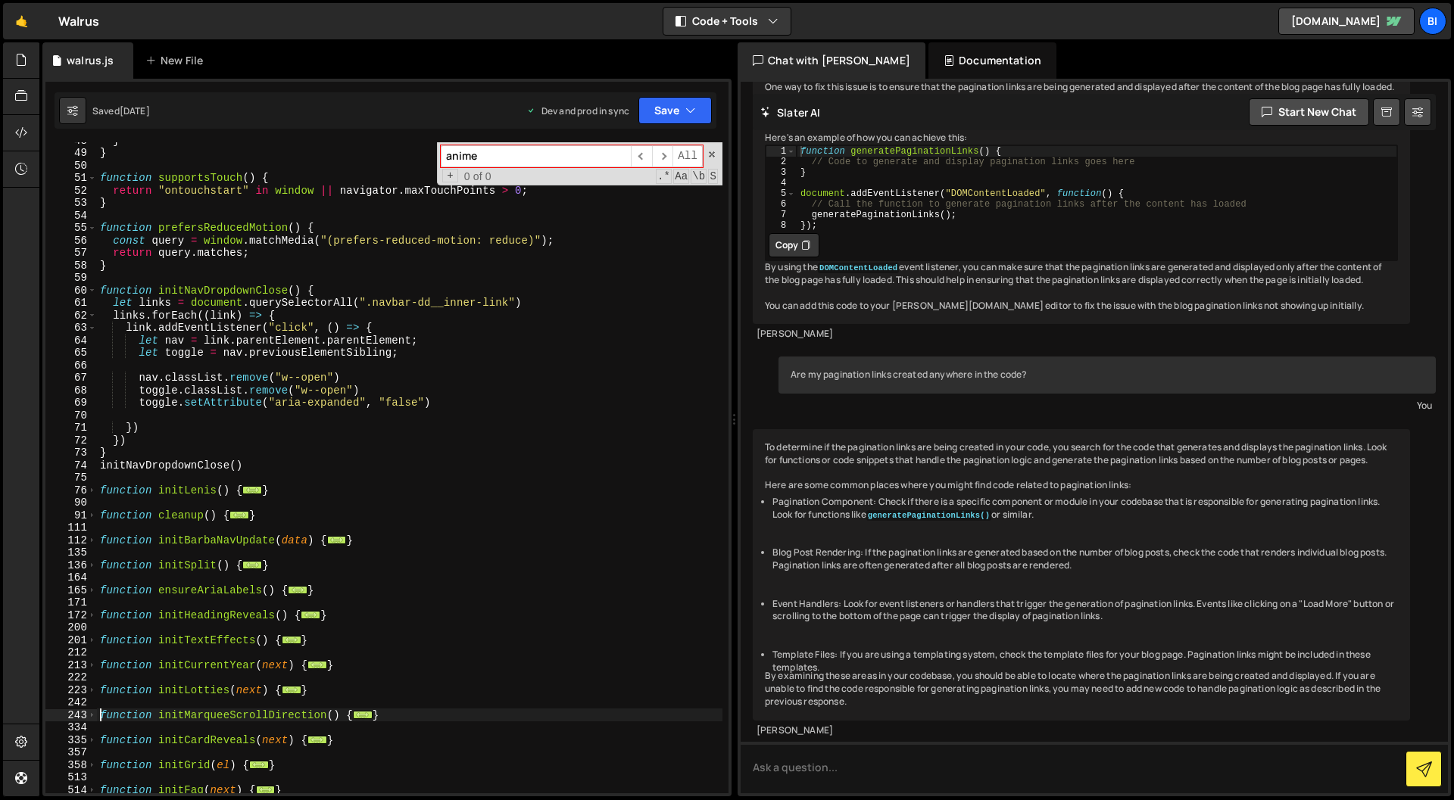
scroll to position [594, 0]
click at [92, 292] on span at bounding box center [92, 291] width 8 height 13
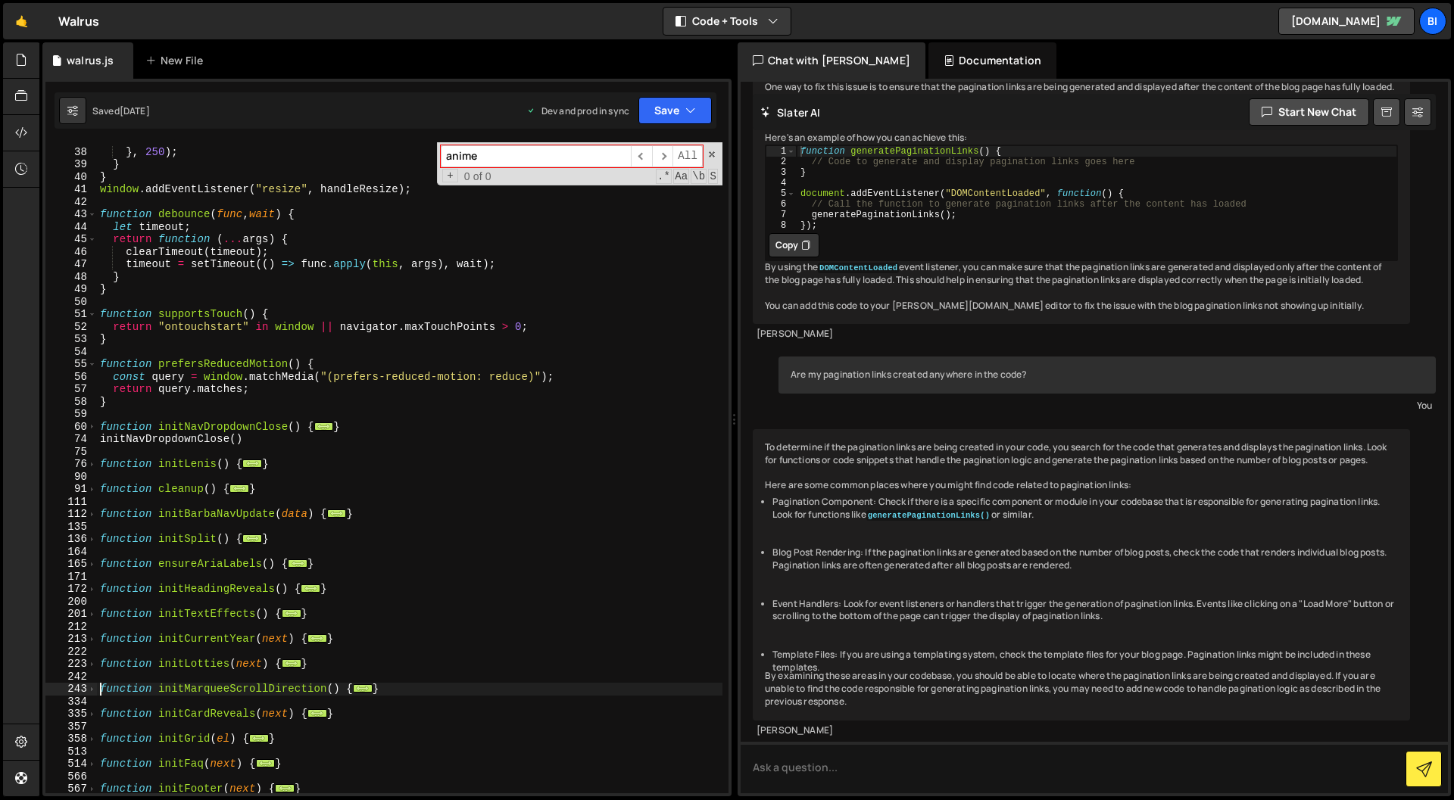
scroll to position [454, 0]
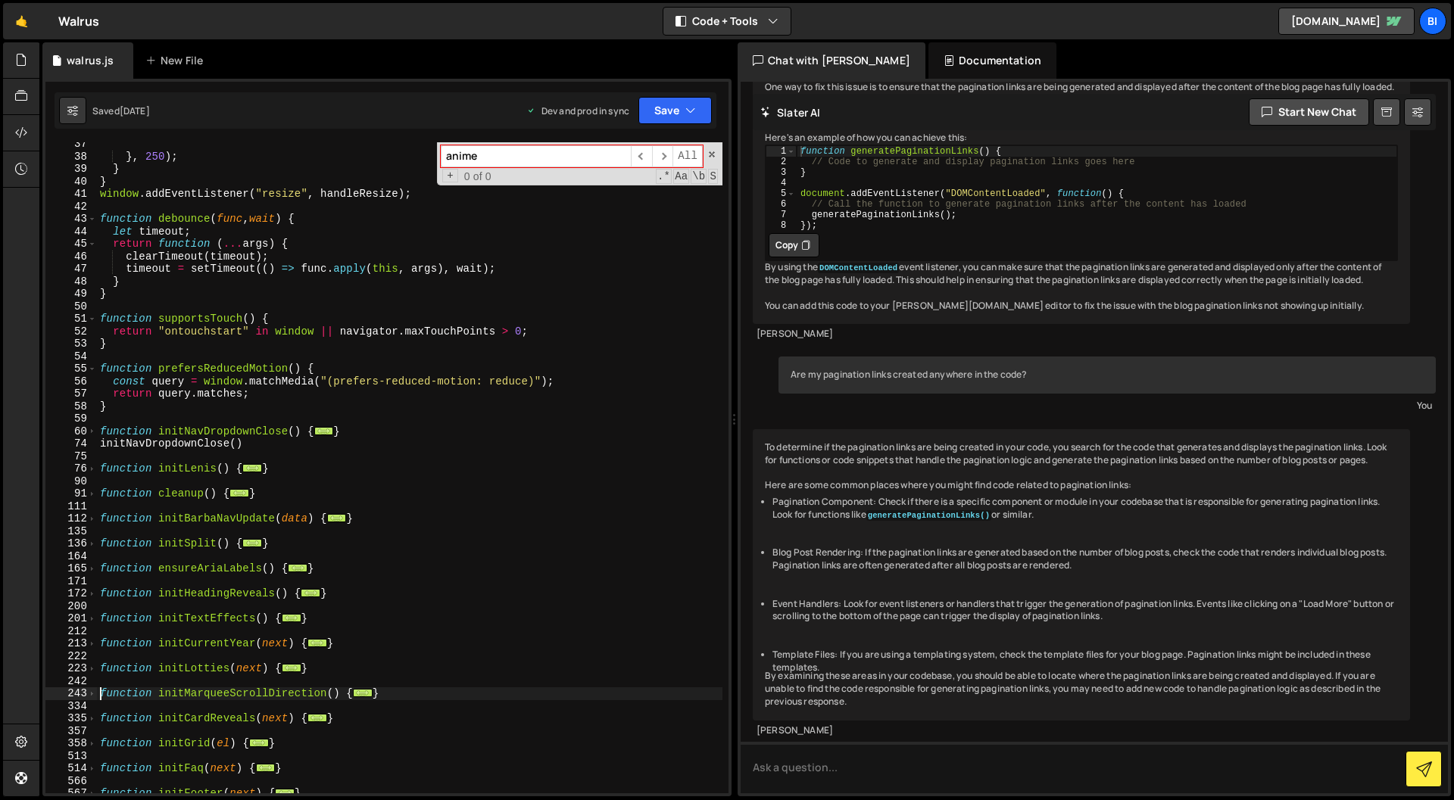
drag, startPoint x: 91, startPoint y: 370, endPoint x: 98, endPoint y: 336, distance: 34.7
click at [91, 370] on span at bounding box center [92, 369] width 8 height 13
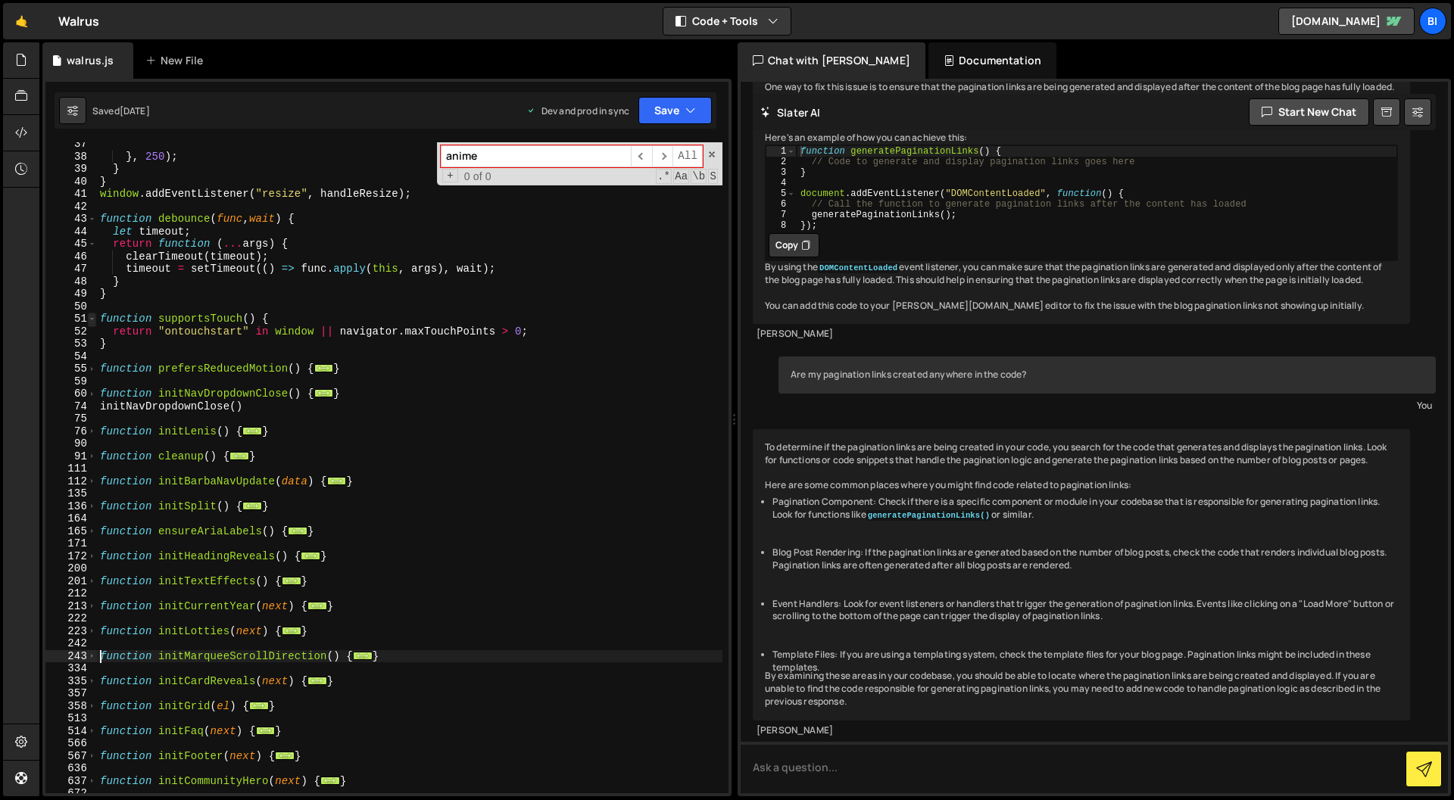
click at [94, 316] on span at bounding box center [92, 319] width 8 height 13
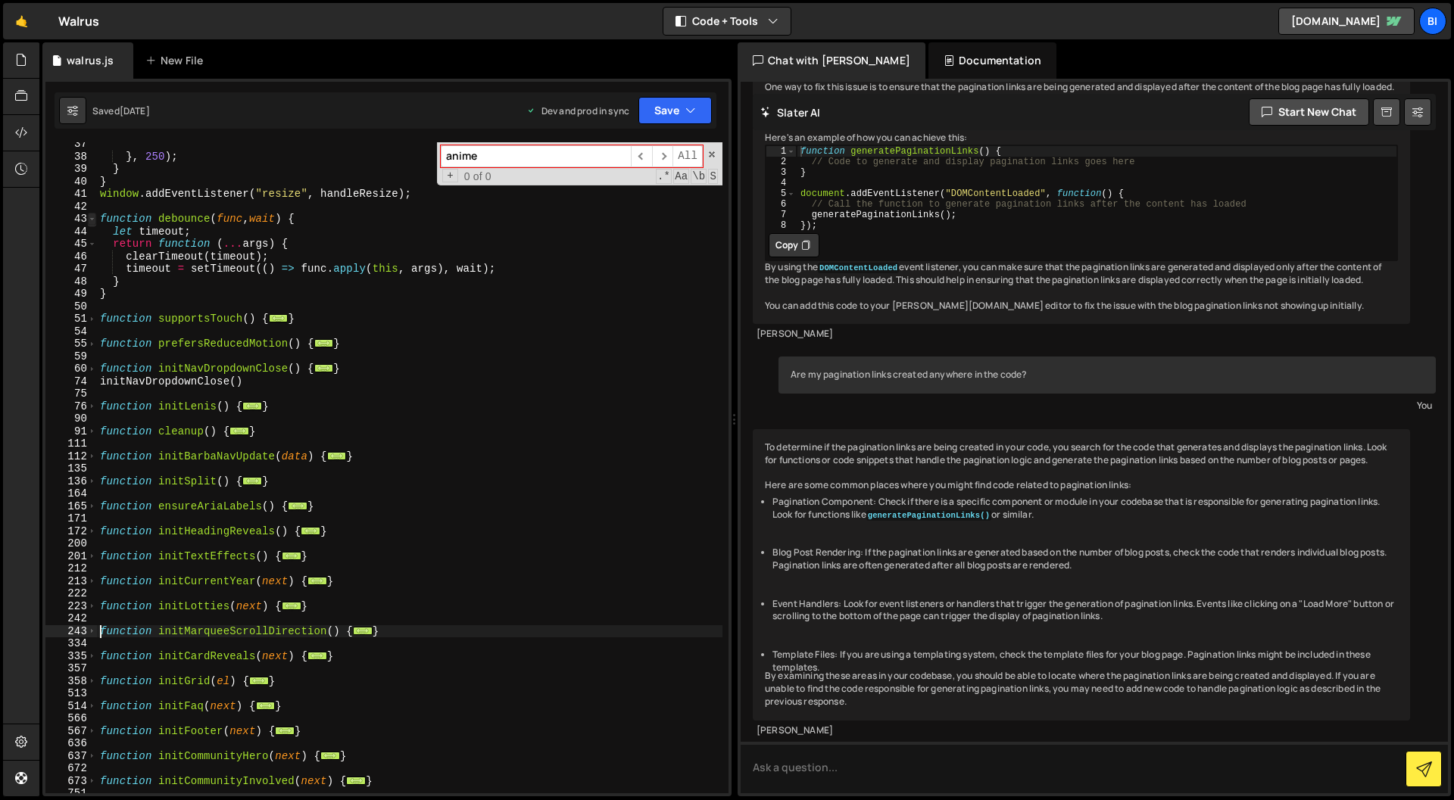
click at [95, 222] on span at bounding box center [92, 219] width 8 height 13
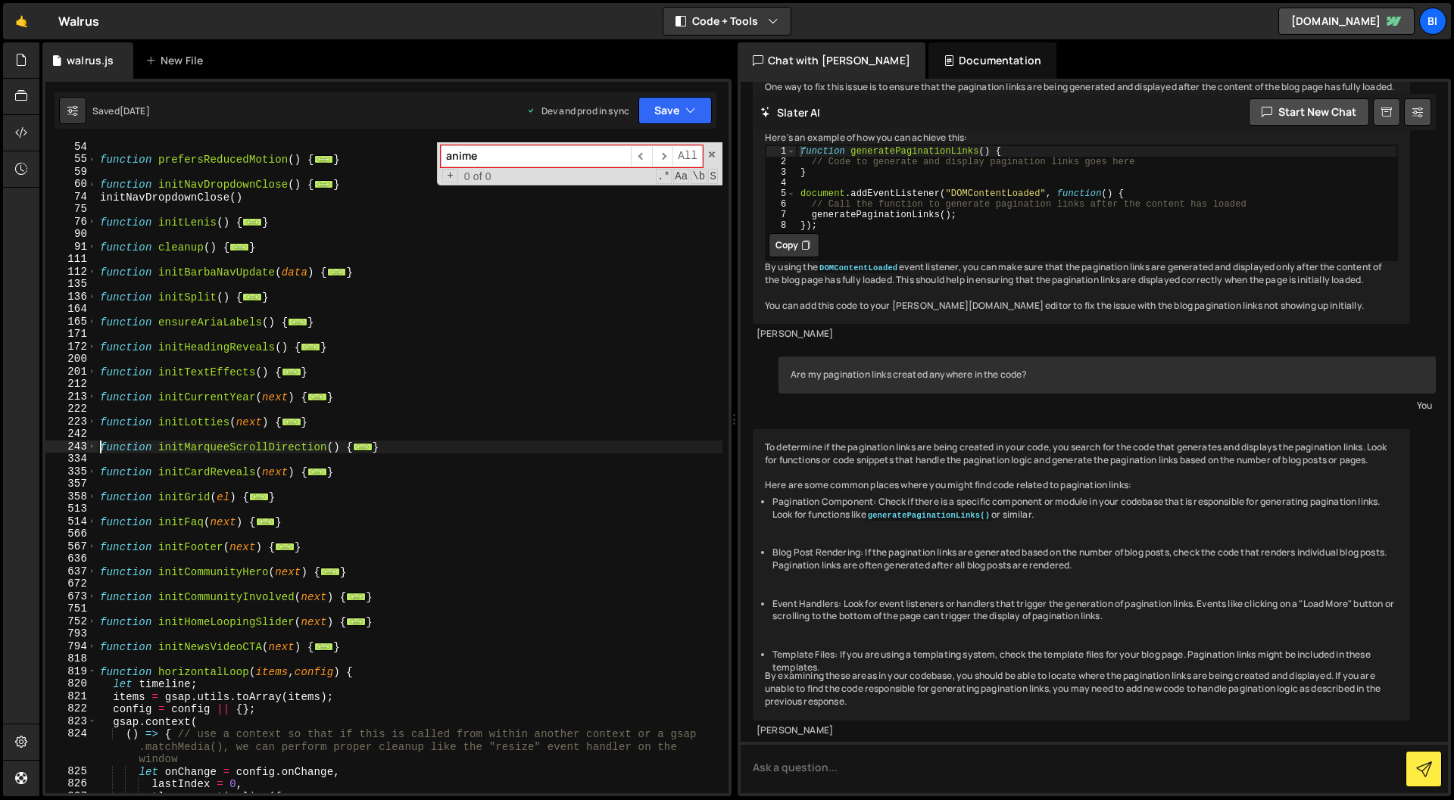
scroll to position [562, 0]
click at [347, 353] on div "function supportsTouch ( ) { ... } function prefersReducedMotion ( ) { ... } fu…" at bounding box center [409, 468] width 625 height 676
type textarea "}"
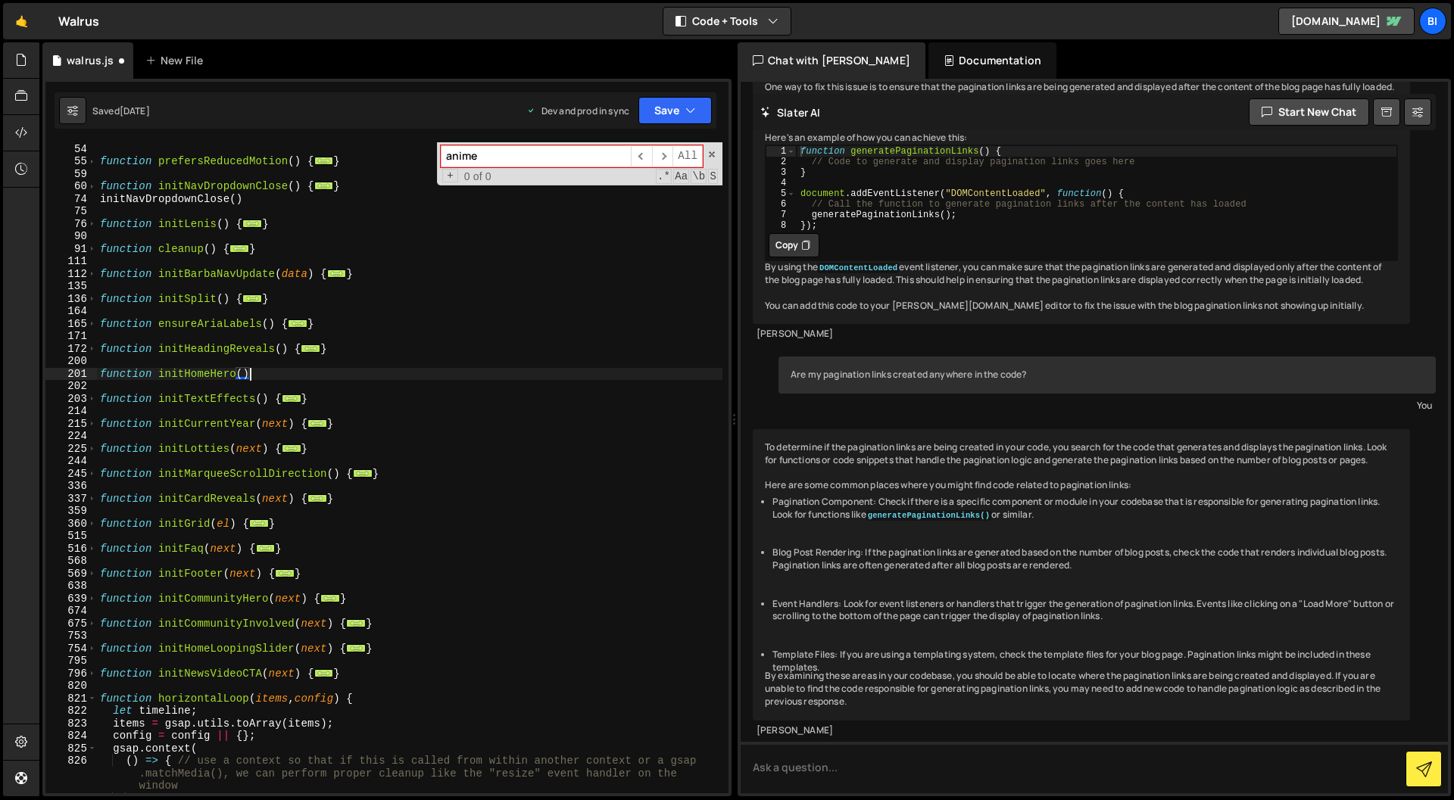
type textarea "function initHomeHero() {"
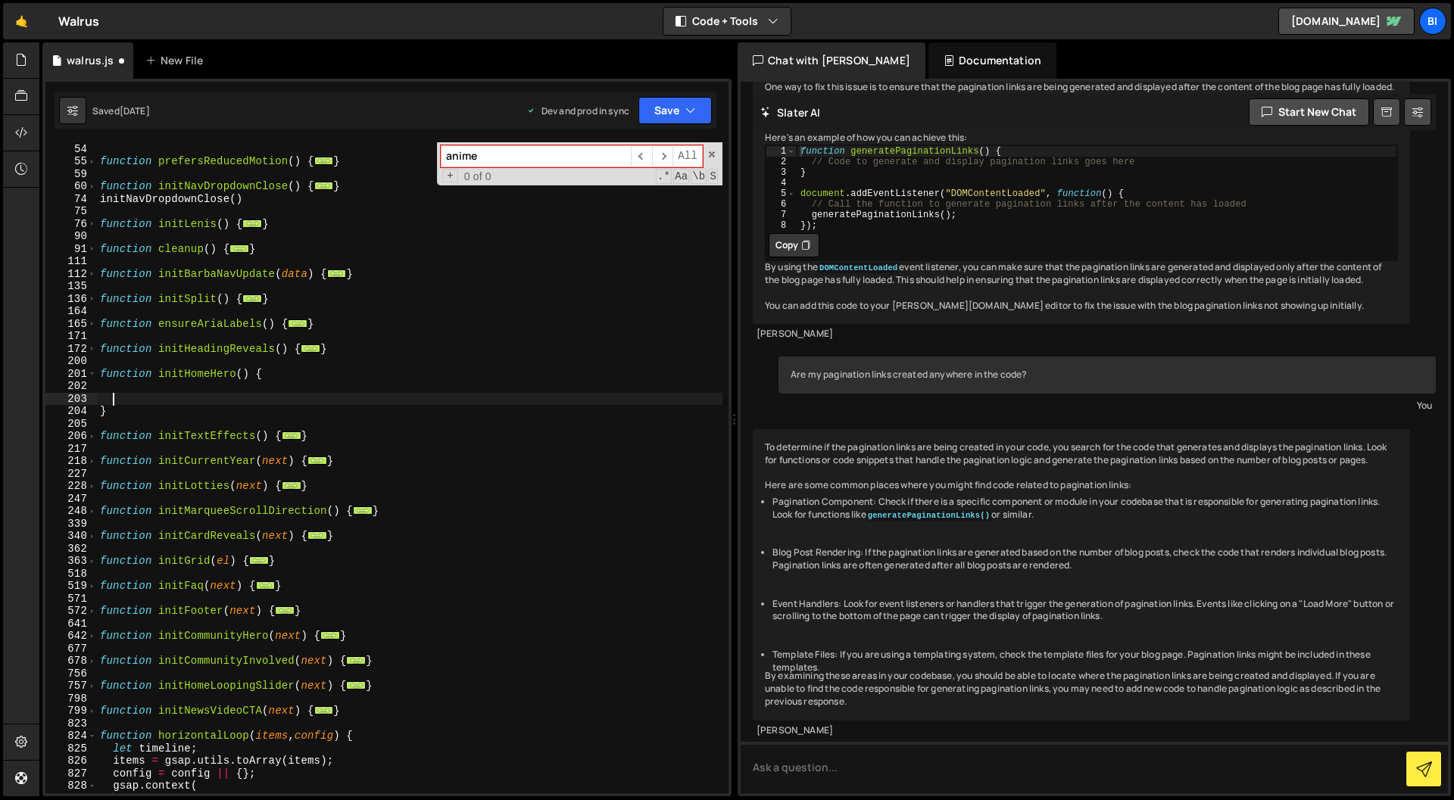
type textarea "}"
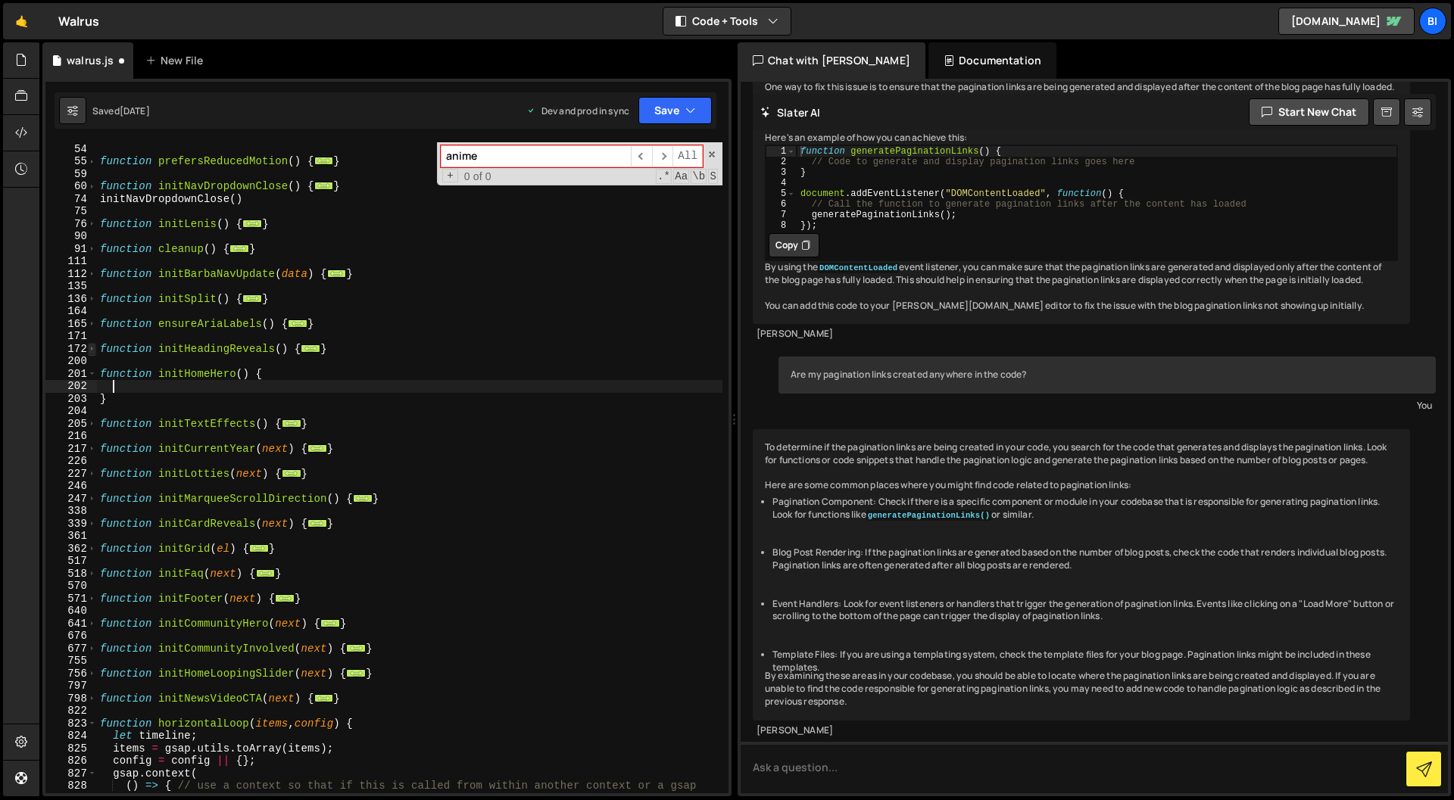
click at [92, 351] on span at bounding box center [92, 349] width 8 height 13
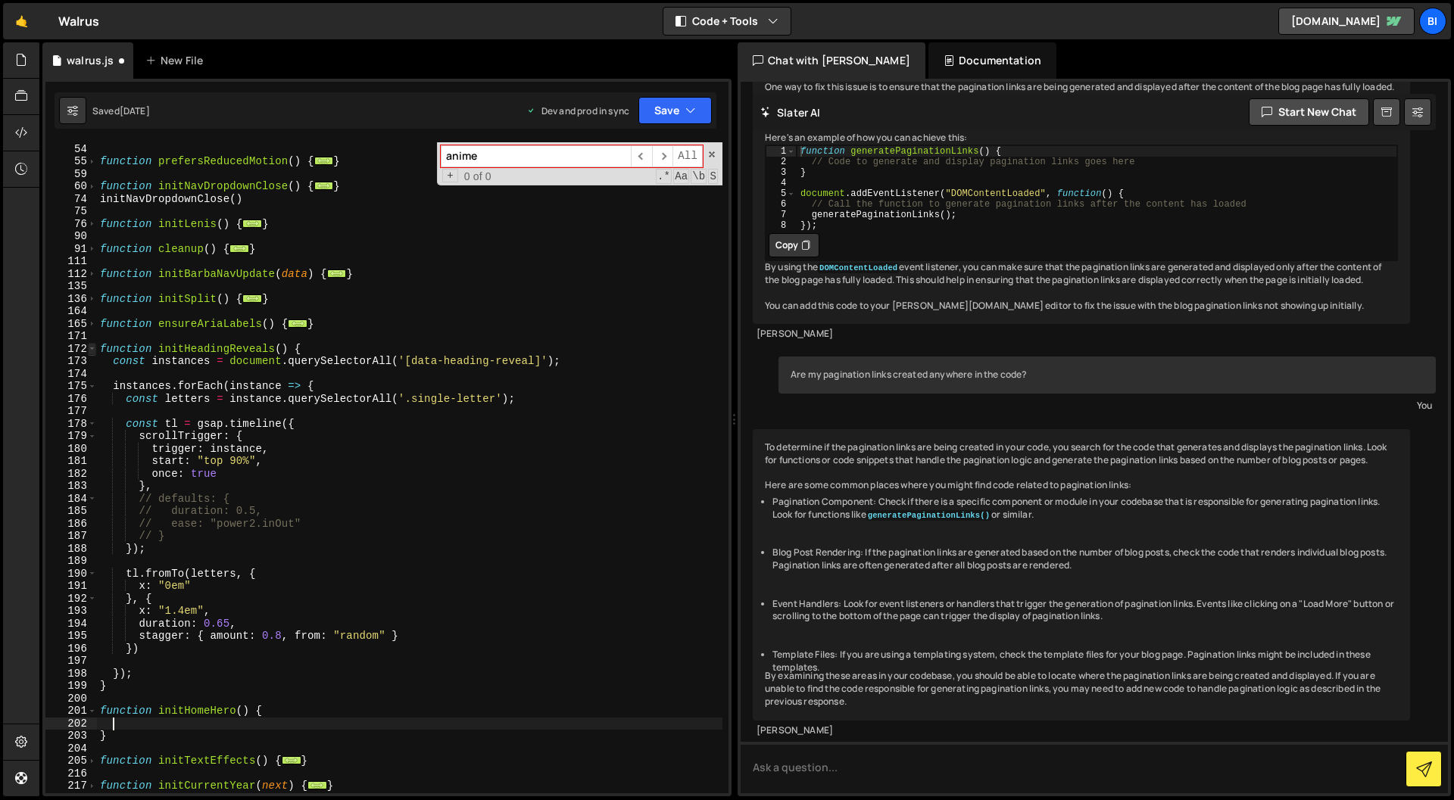
click at [92, 351] on span at bounding box center [92, 349] width 8 height 13
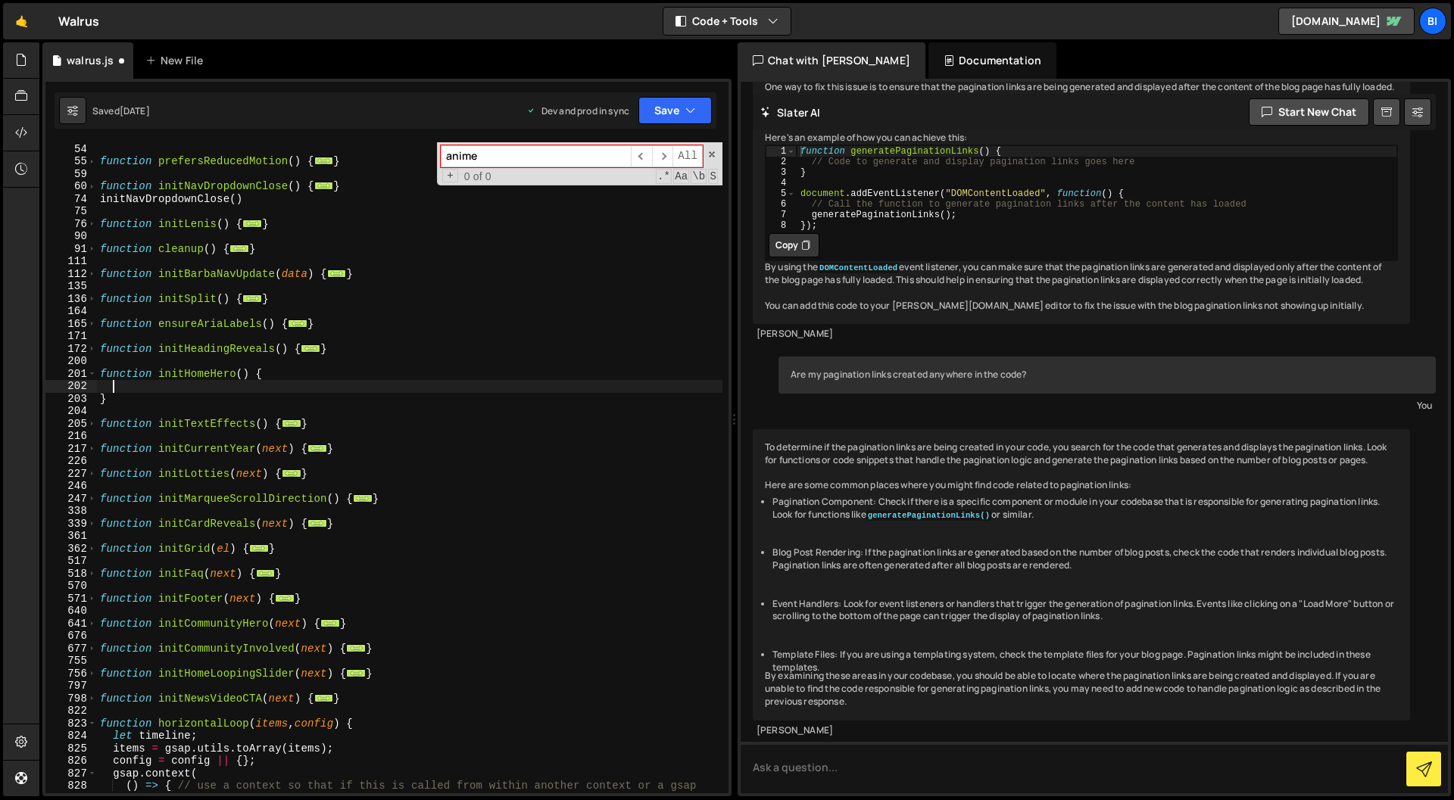
click at [176, 389] on div "function supportsTouch ( ) { ... } function prefersReducedMotion ( ) { ... } fu…" at bounding box center [409, 480] width 625 height 701
paste textarea "}, line1LastStart + handoffTweak);"
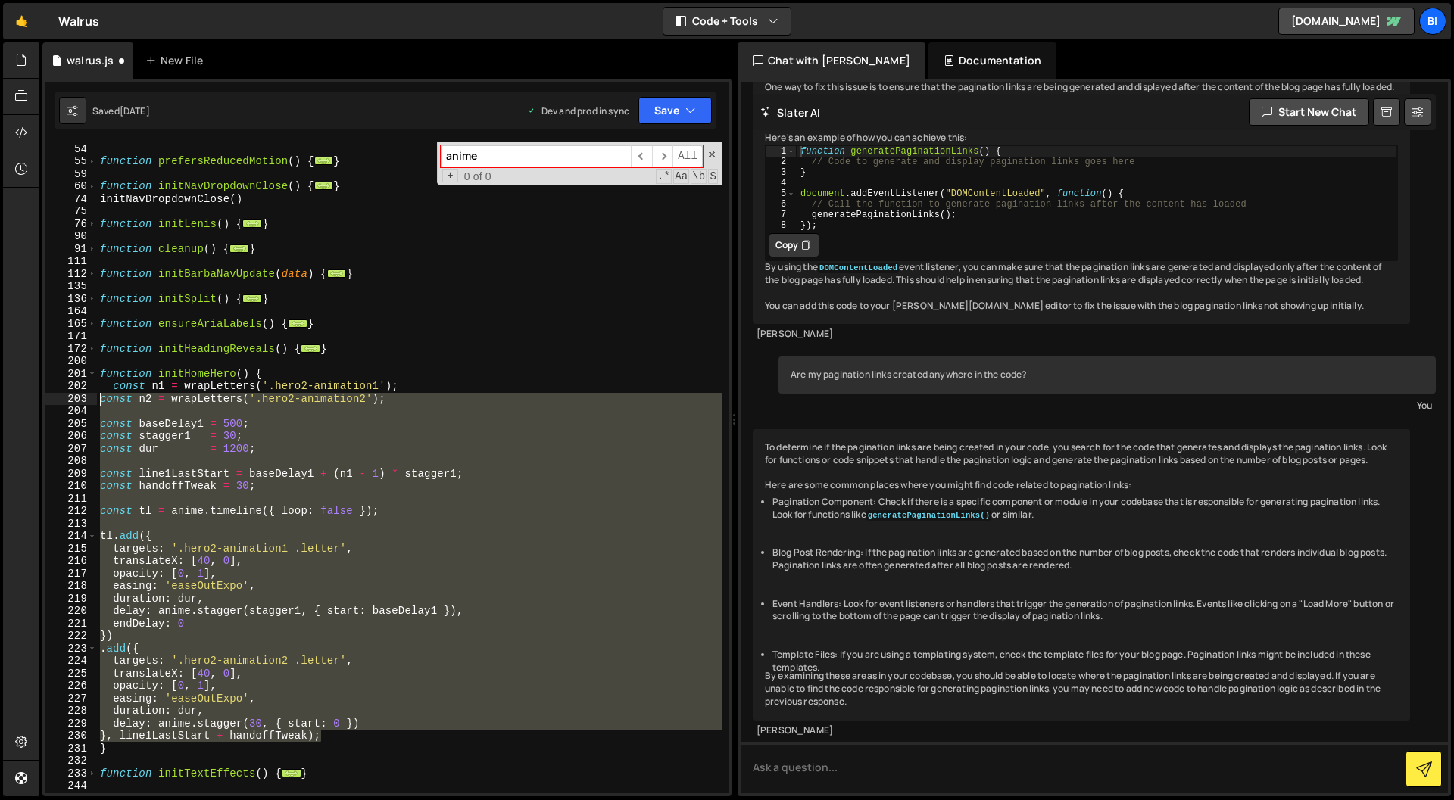
drag, startPoint x: 258, startPoint y: 696, endPoint x: 52, endPoint y: 395, distance: 365.0
click at [52, 395] on div "}, line1LastStart + handoffTweak); 51 54 55 59 60 74 75 76 90 91 111 112 135 13…" at bounding box center [386, 467] width 683 height 651
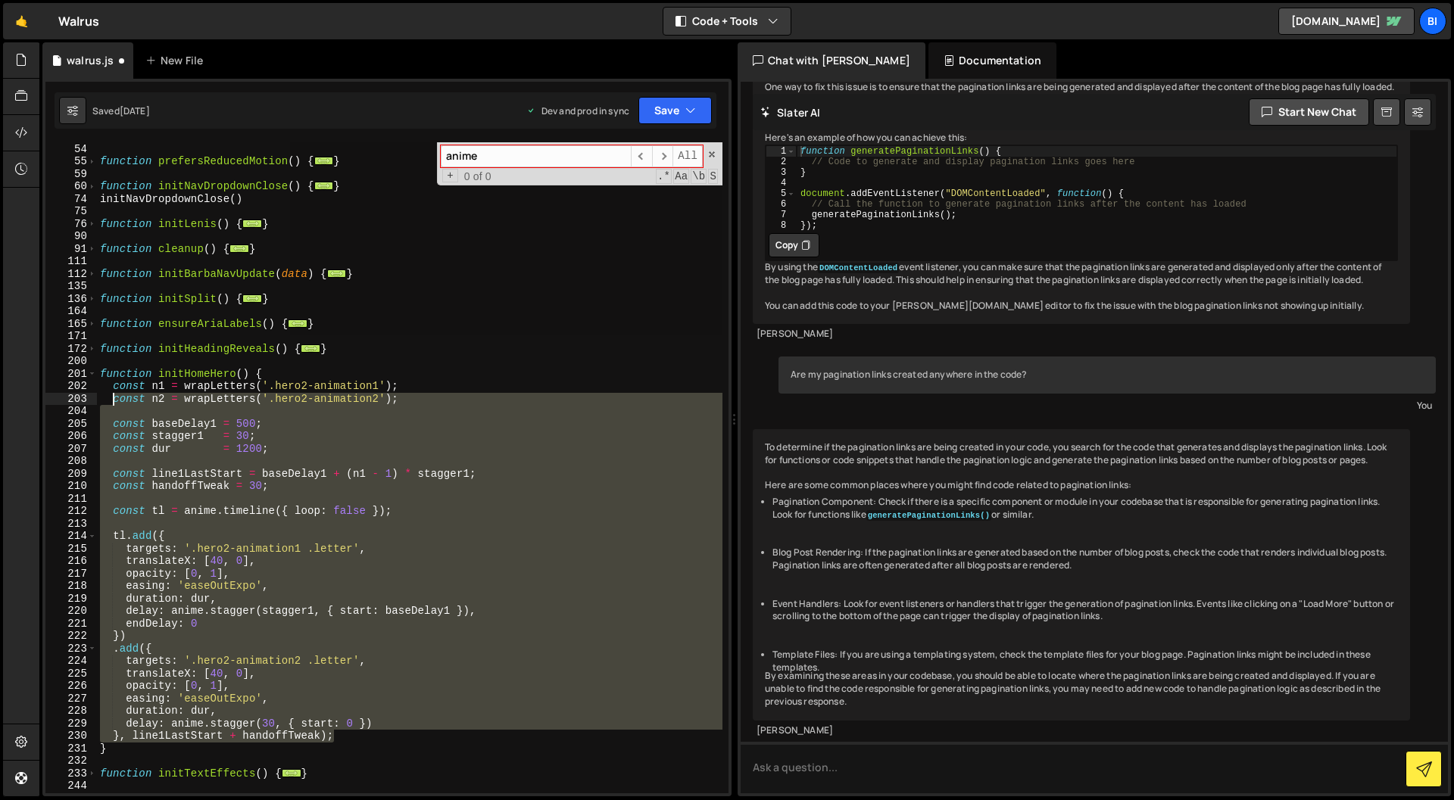
click at [173, 425] on div "function supportsTouch ( ) { ... } function prefersReducedMotion ( ) { ... } fu…" at bounding box center [409, 467] width 625 height 651
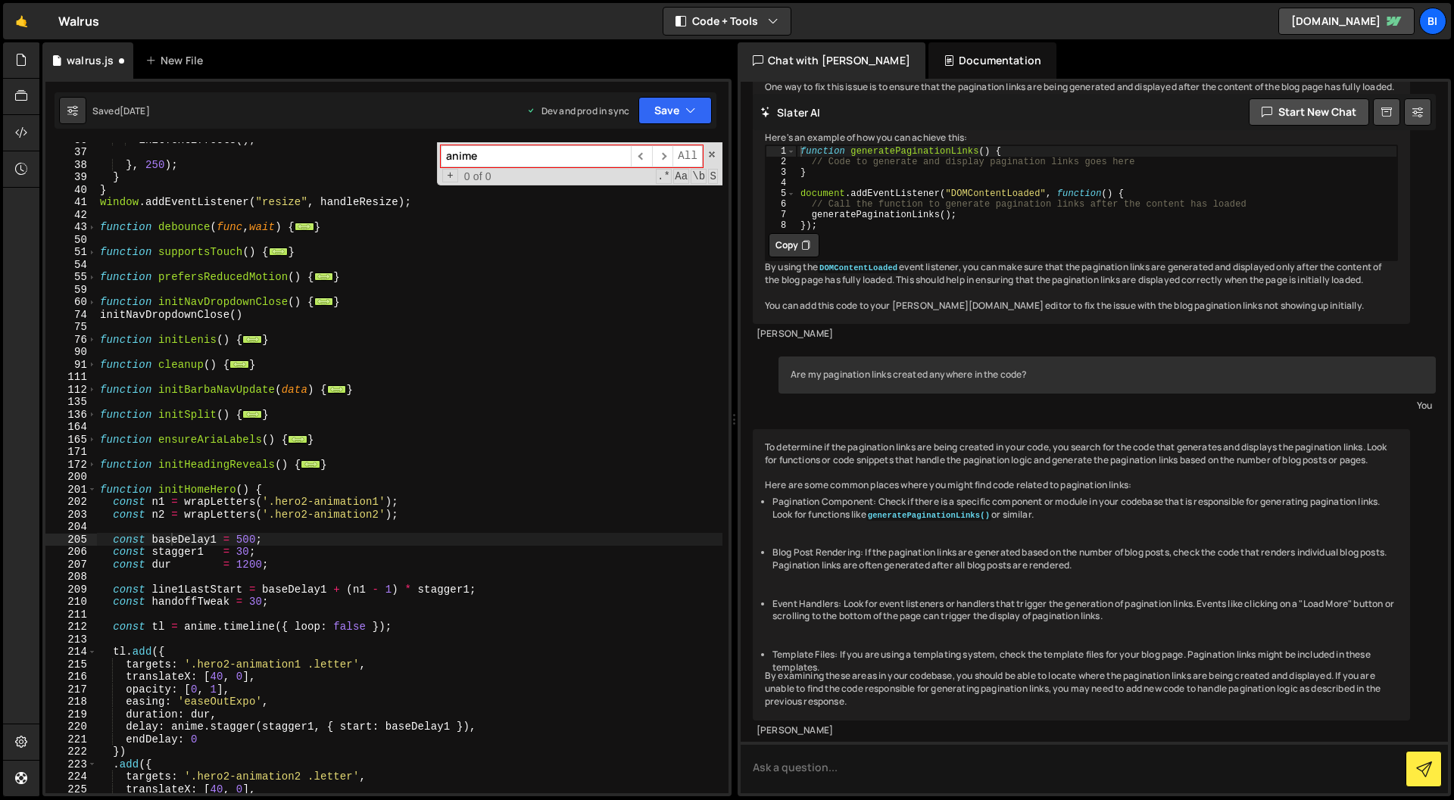
scroll to position [469, 0]
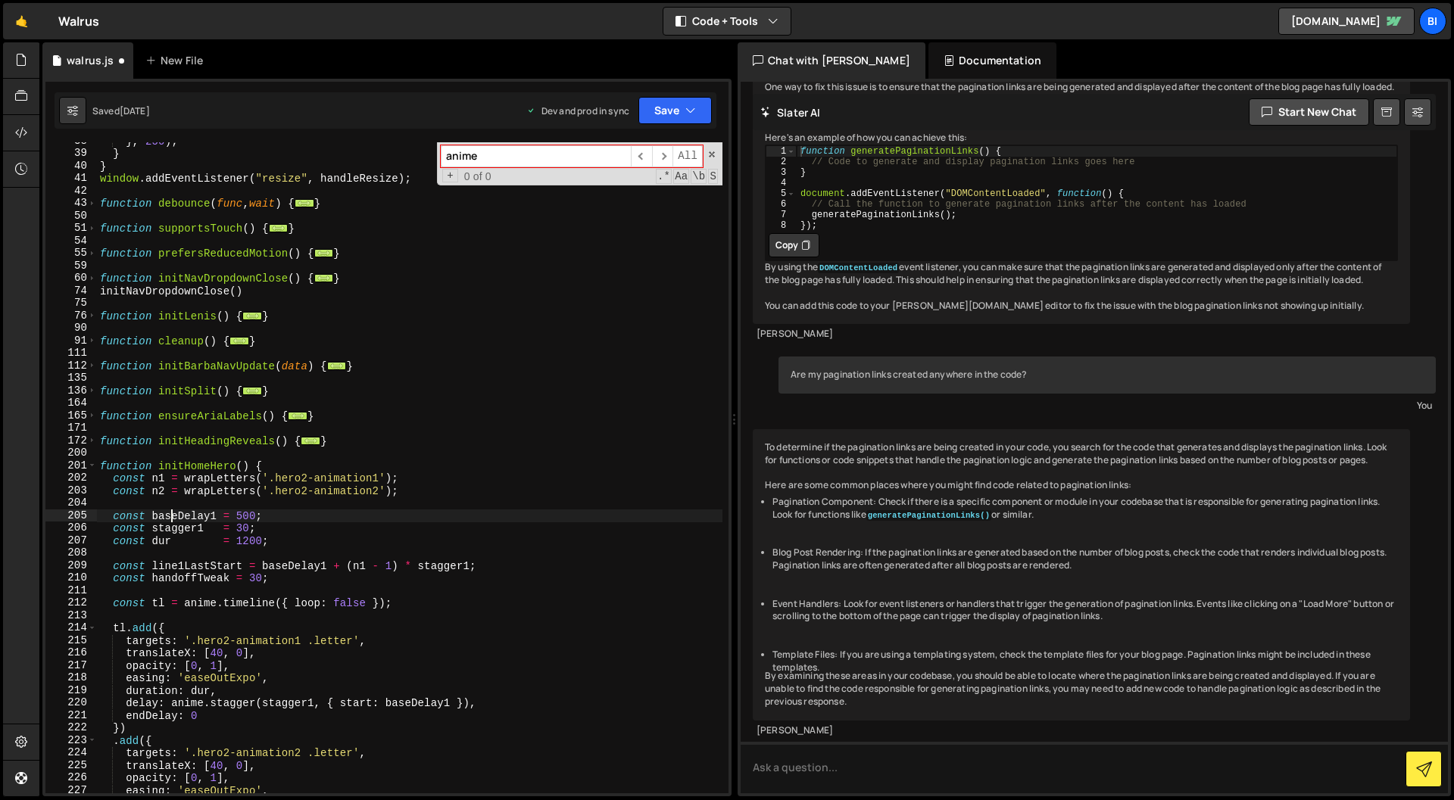
click at [422, 494] on div "} , 250 ) ; } } window . addEventListener ( "resize" , handleResize ) ; functio…" at bounding box center [409, 473] width 625 height 676
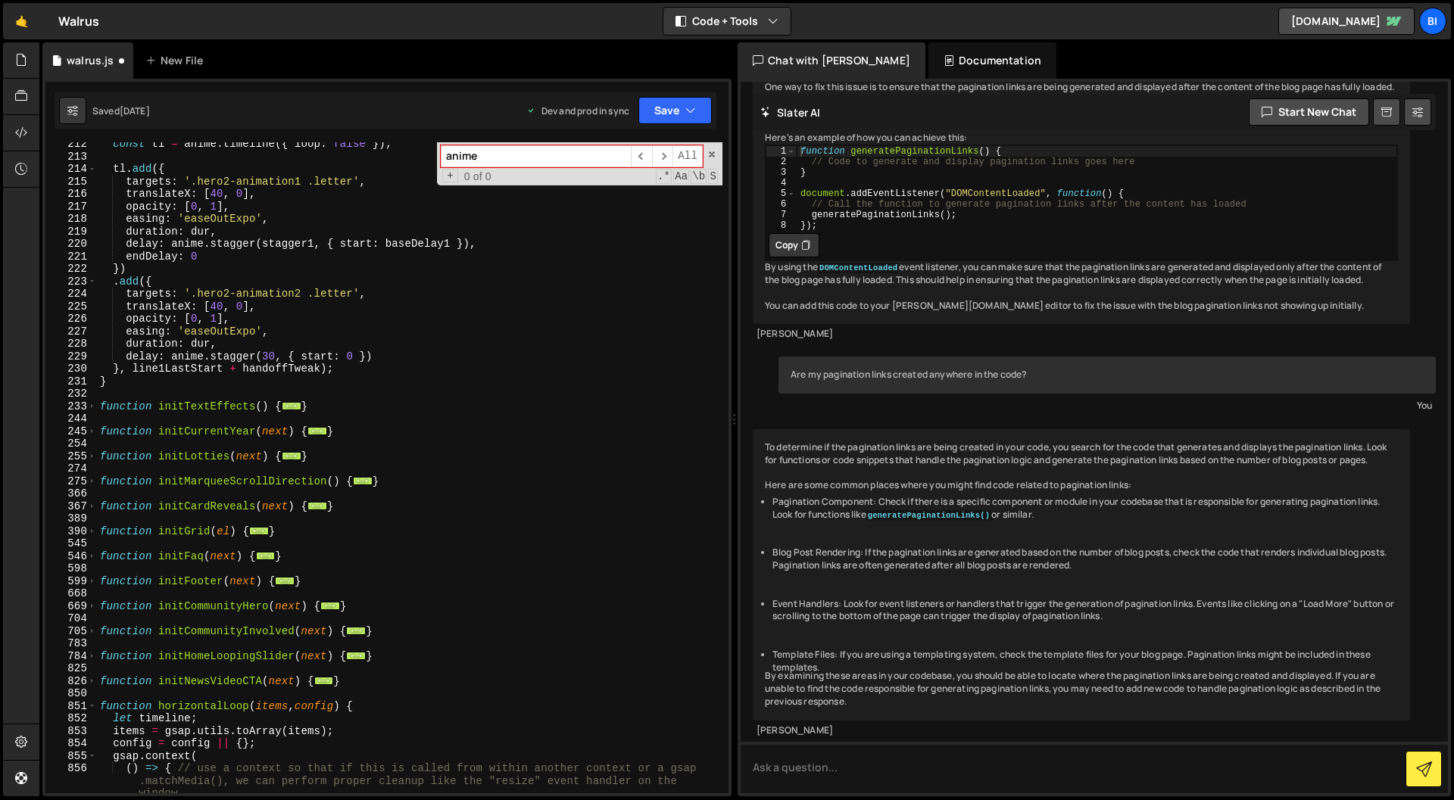
scroll to position [1324, 0]
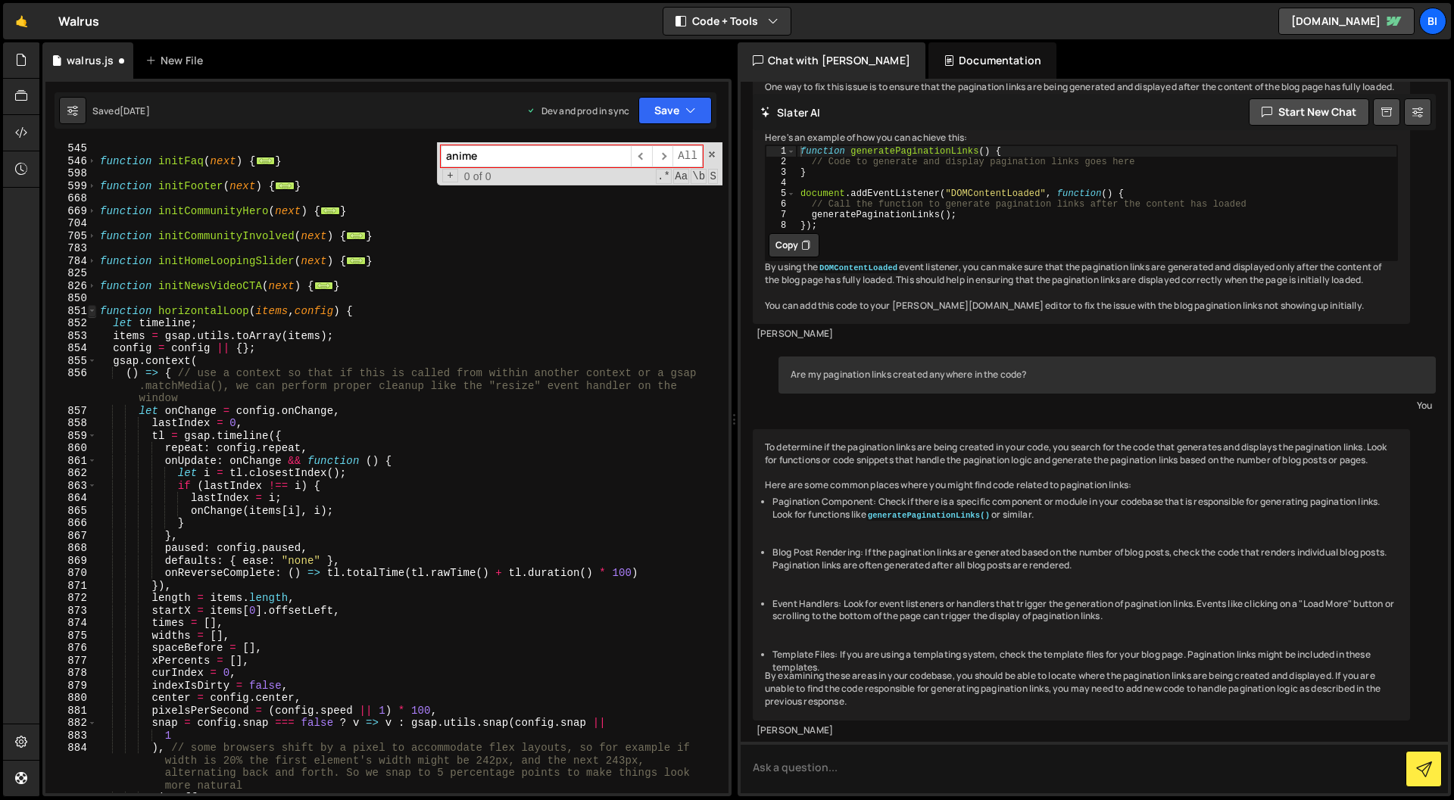
click at [90, 308] on span at bounding box center [92, 311] width 8 height 13
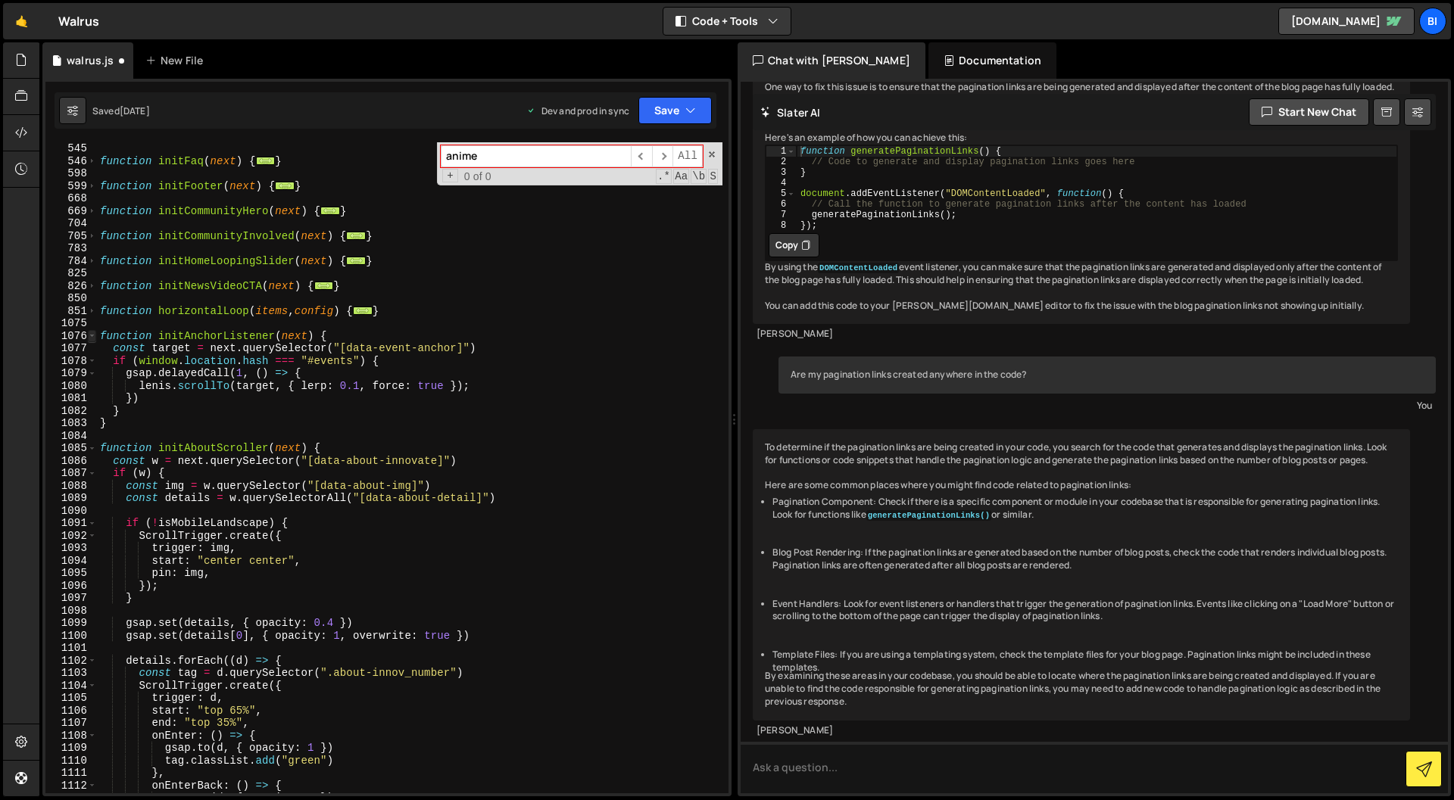
click at [93, 335] on span at bounding box center [92, 336] width 8 height 13
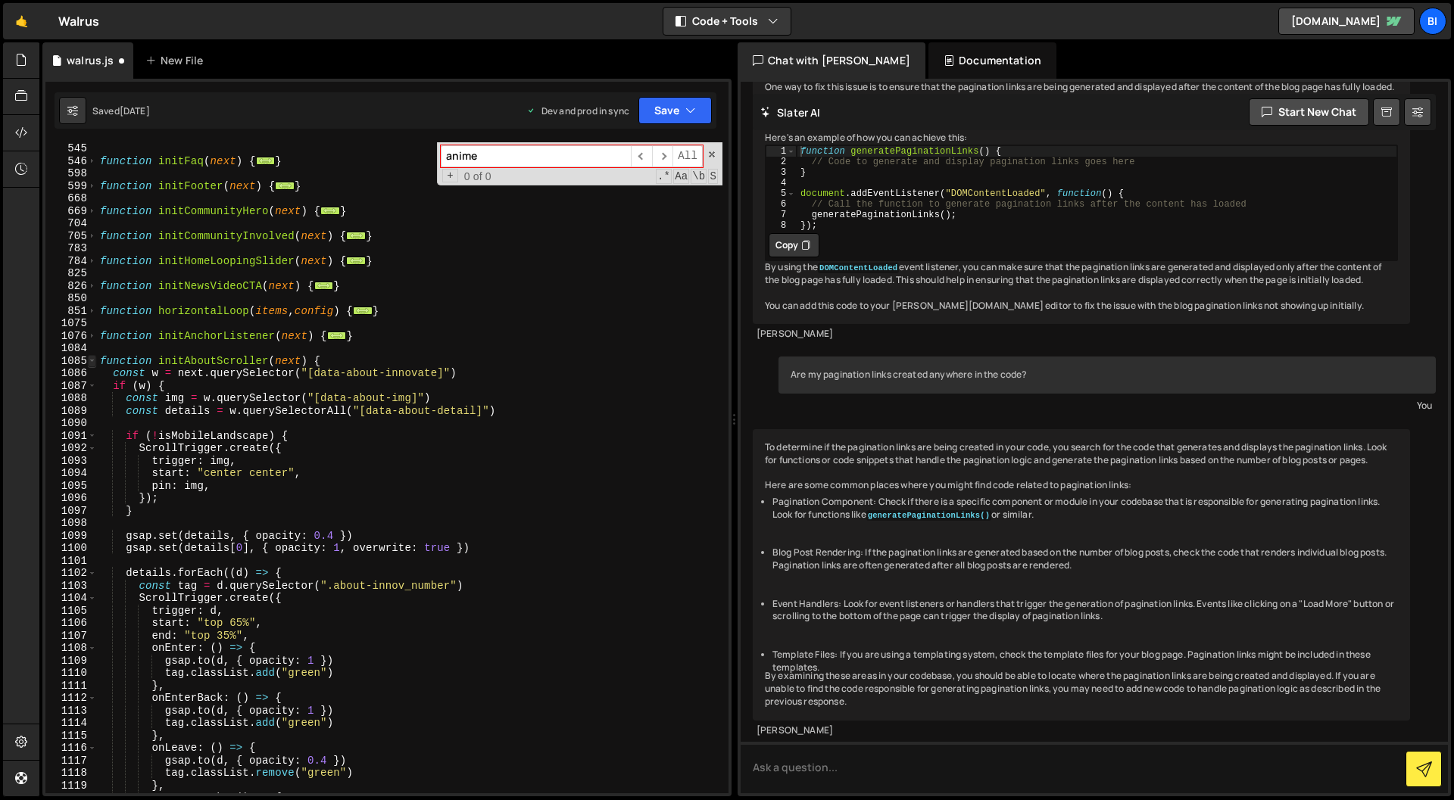
click at [92, 360] on span at bounding box center [92, 361] width 8 height 13
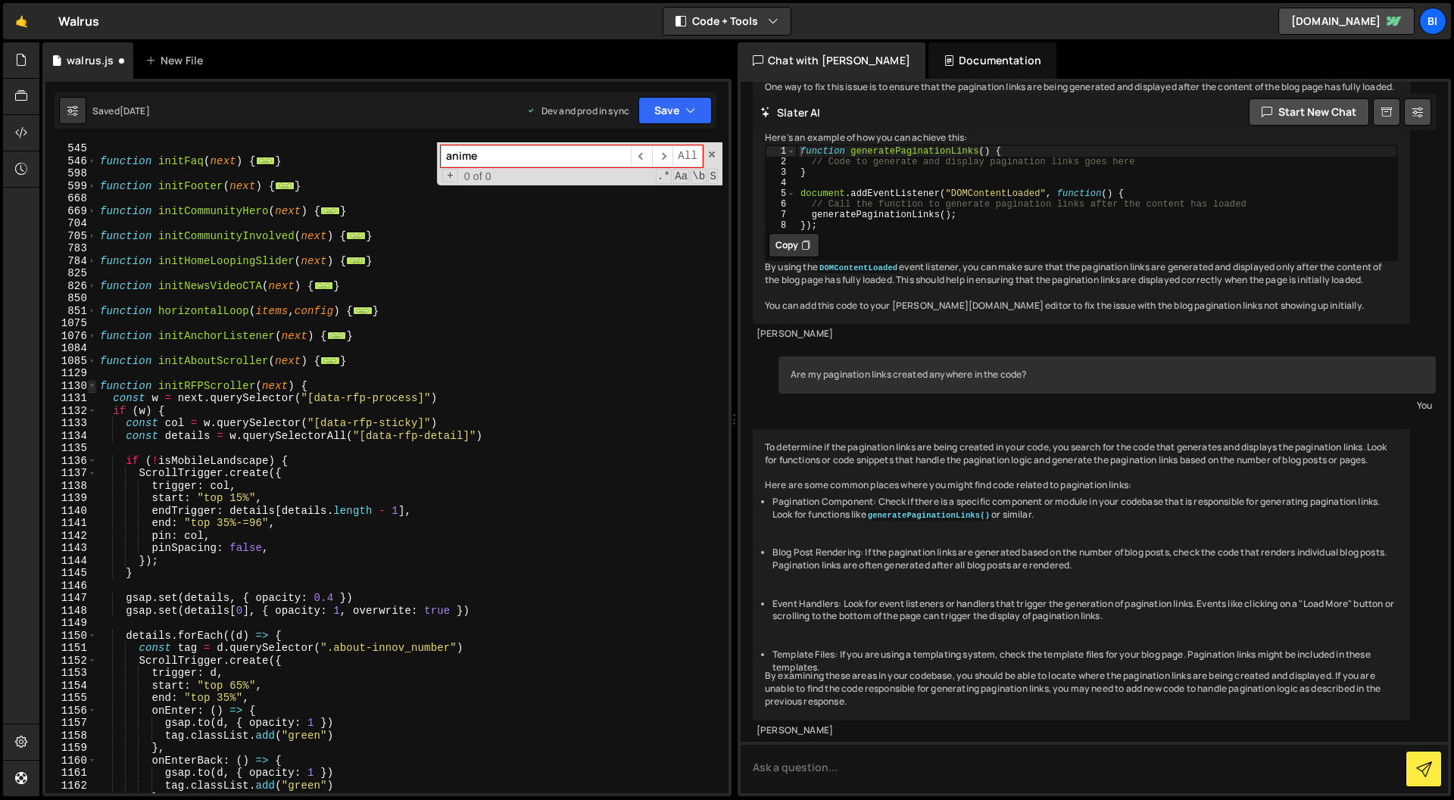
click at [94, 385] on span at bounding box center [92, 386] width 8 height 13
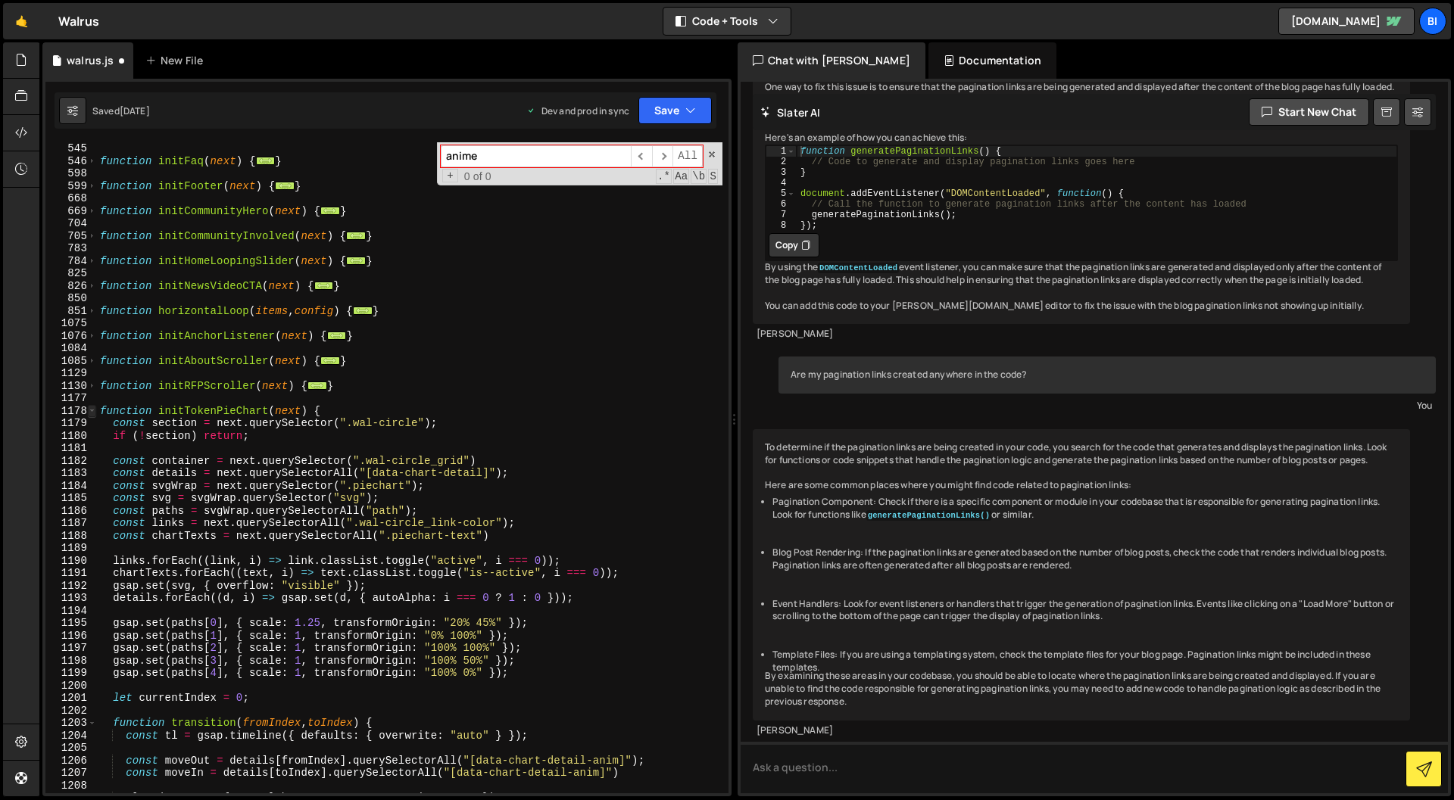
click at [92, 413] on span at bounding box center [92, 411] width 8 height 13
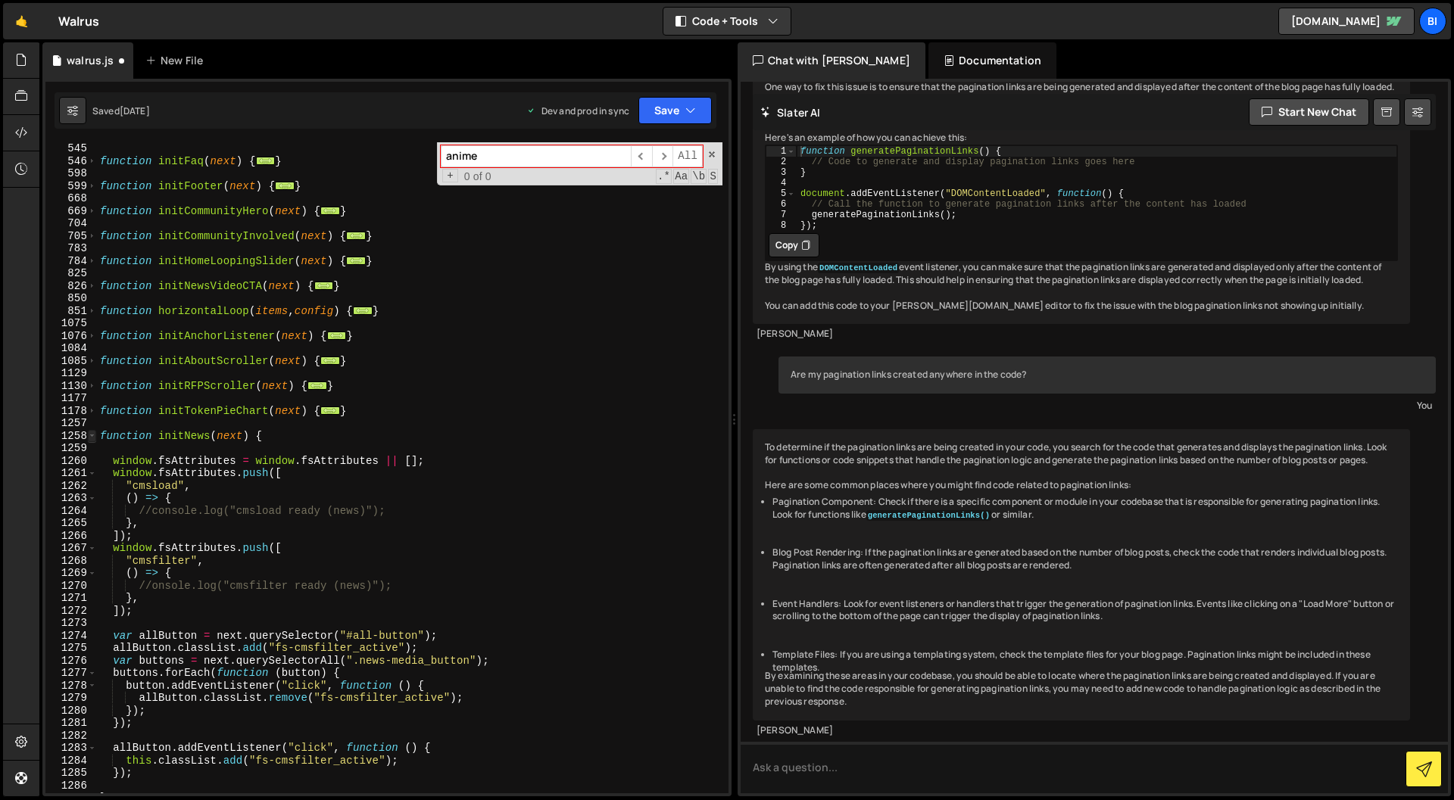
click at [94, 435] on span at bounding box center [92, 436] width 8 height 13
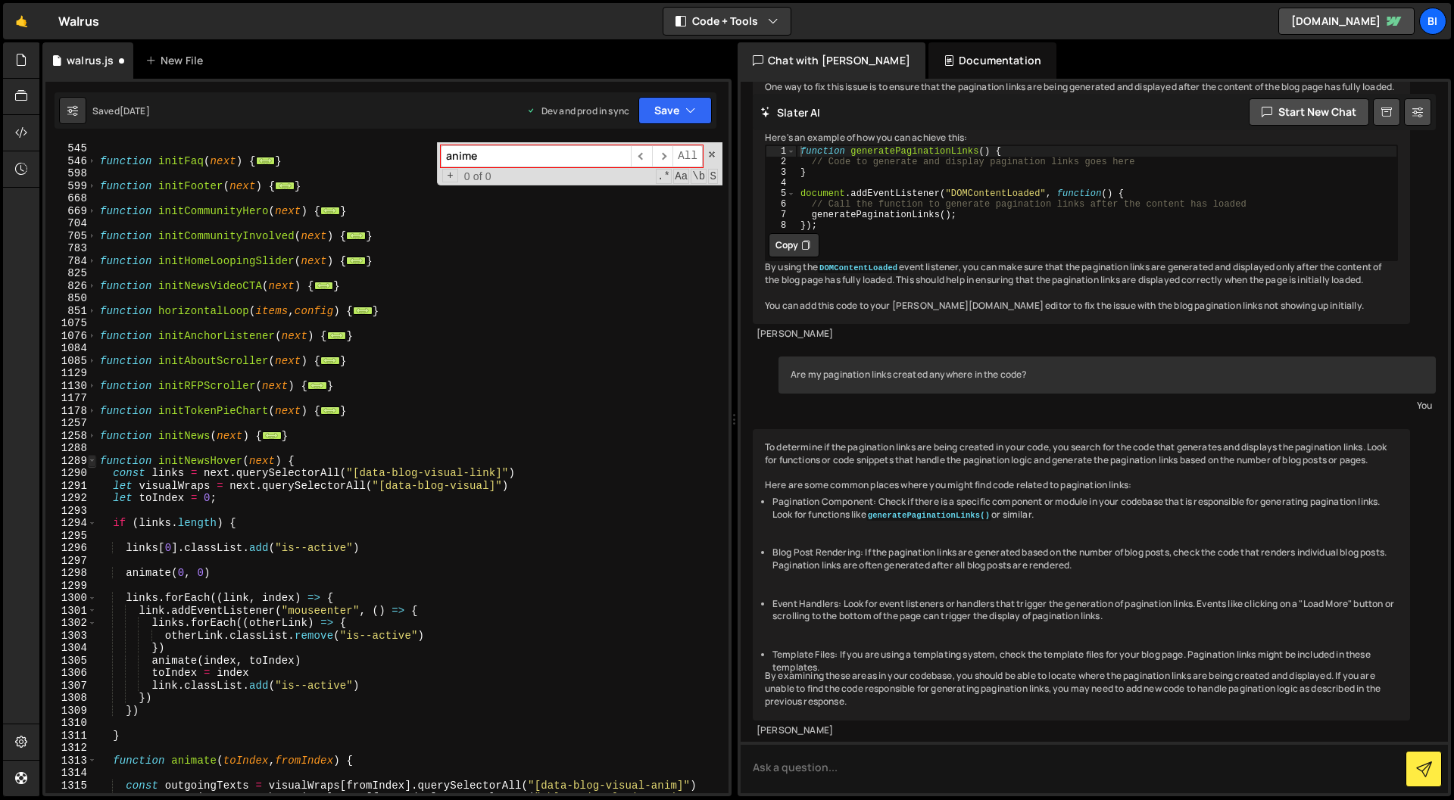
click at [95, 464] on span at bounding box center [92, 461] width 8 height 13
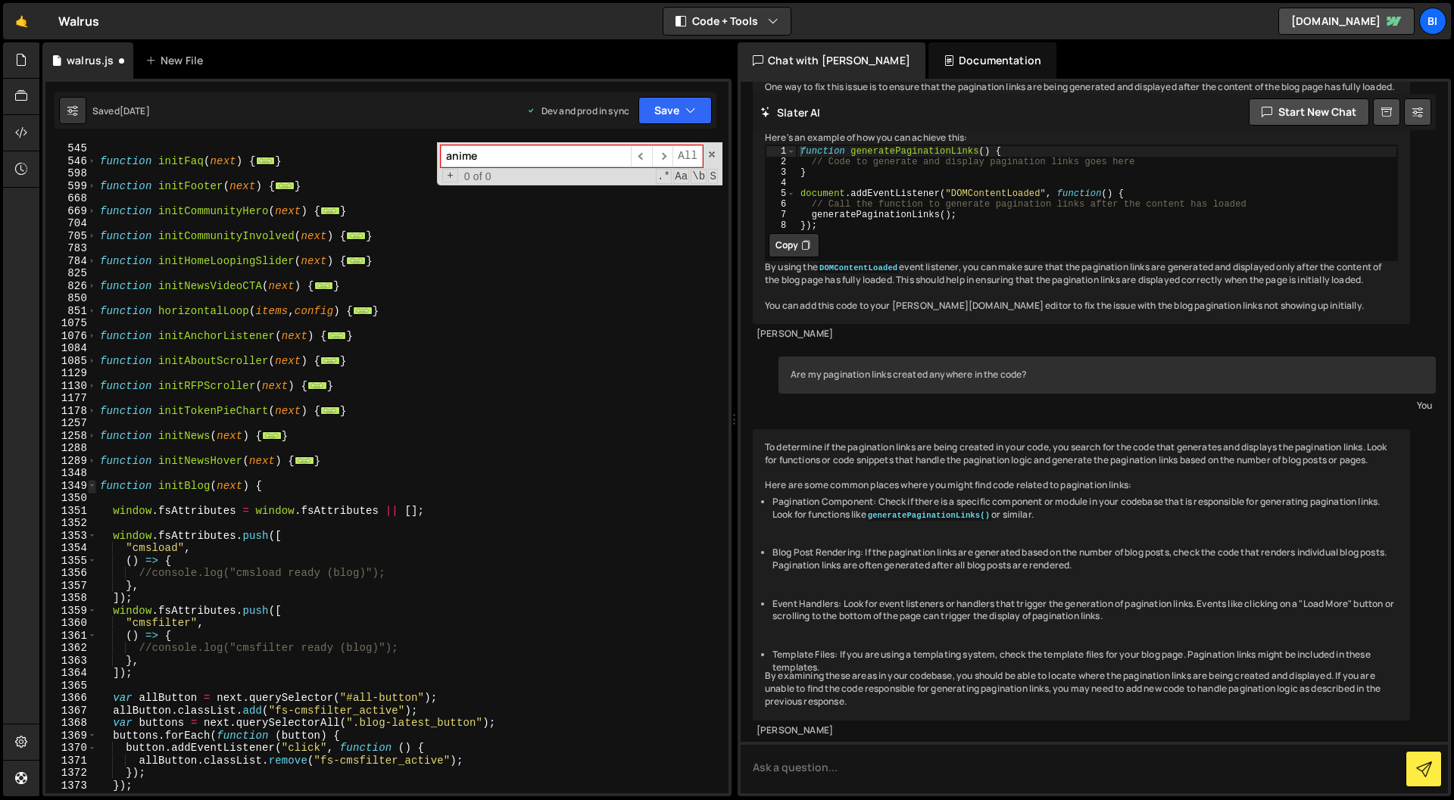
click at [93, 487] on span at bounding box center [92, 486] width 8 height 13
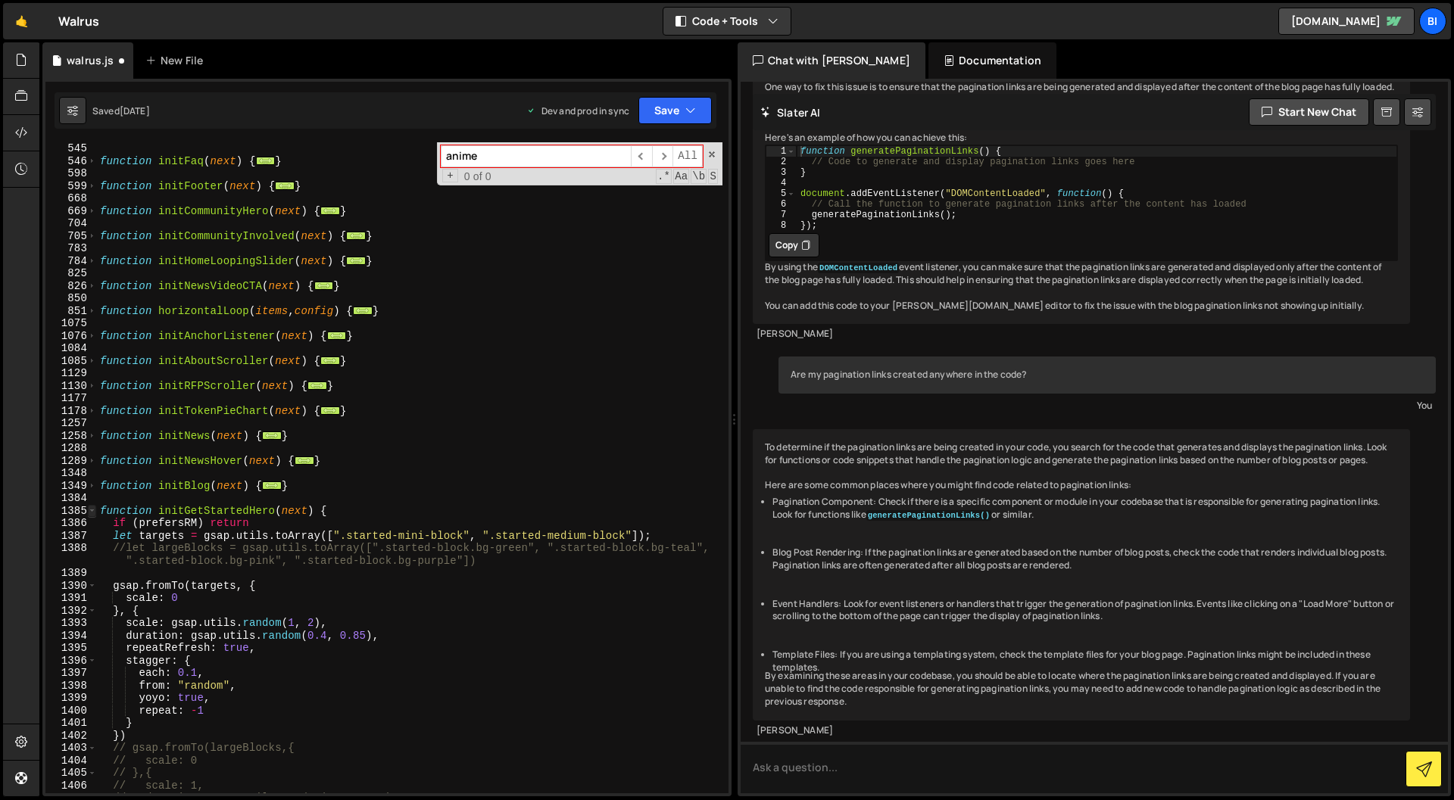
click at [92, 508] on span at bounding box center [92, 511] width 8 height 13
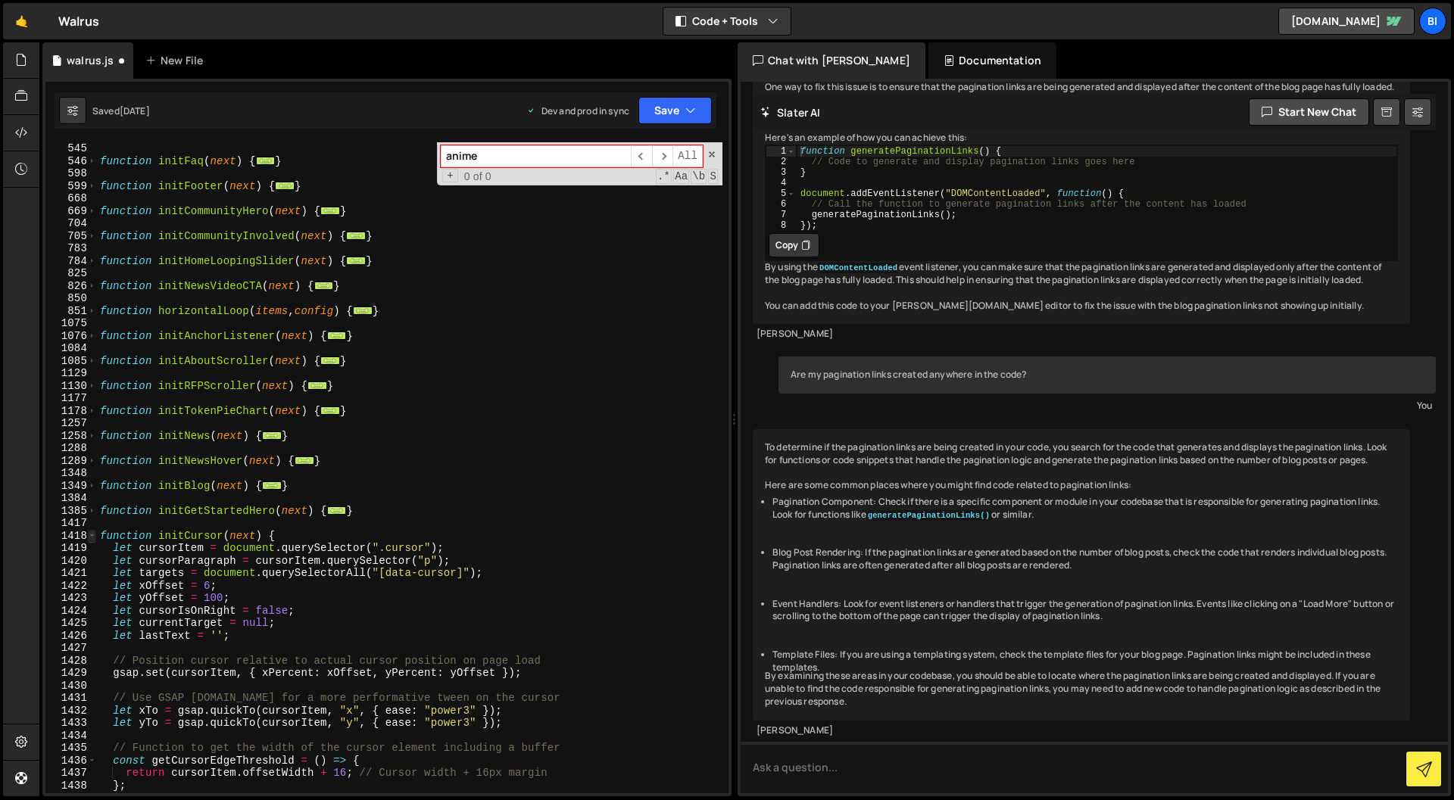
click at [92, 541] on span at bounding box center [92, 536] width 8 height 13
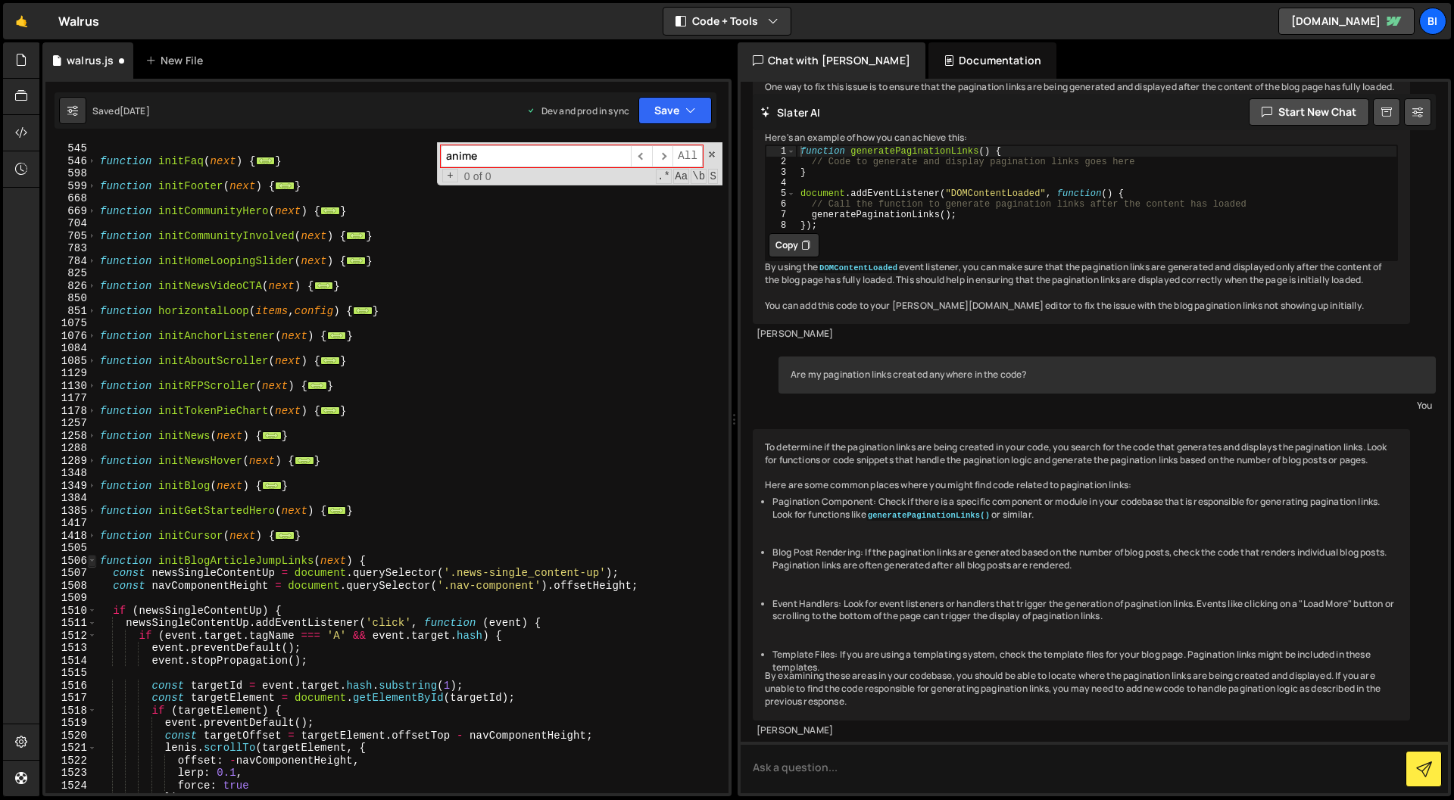
click at [92, 561] on span at bounding box center [92, 561] width 8 height 13
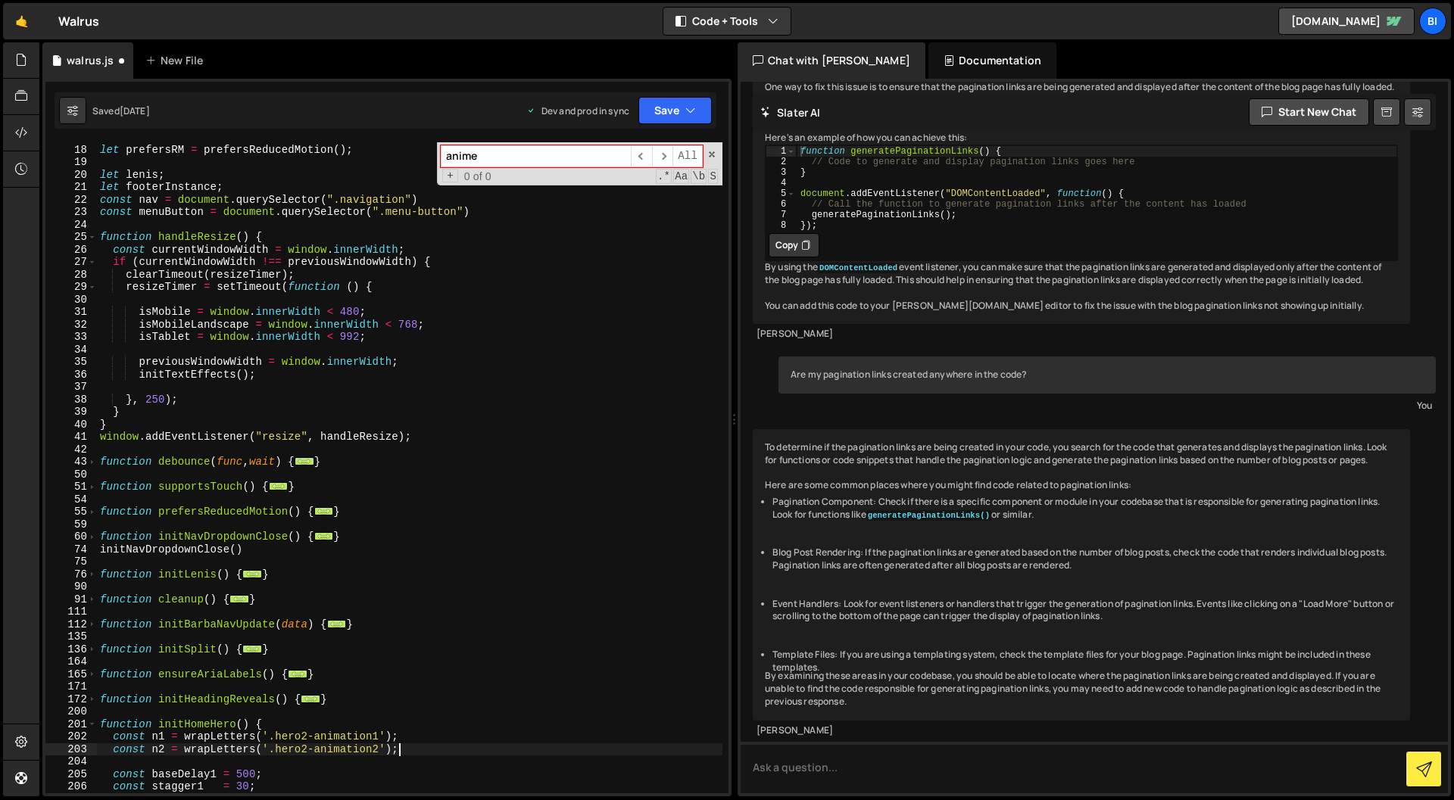
scroll to position [17, 0]
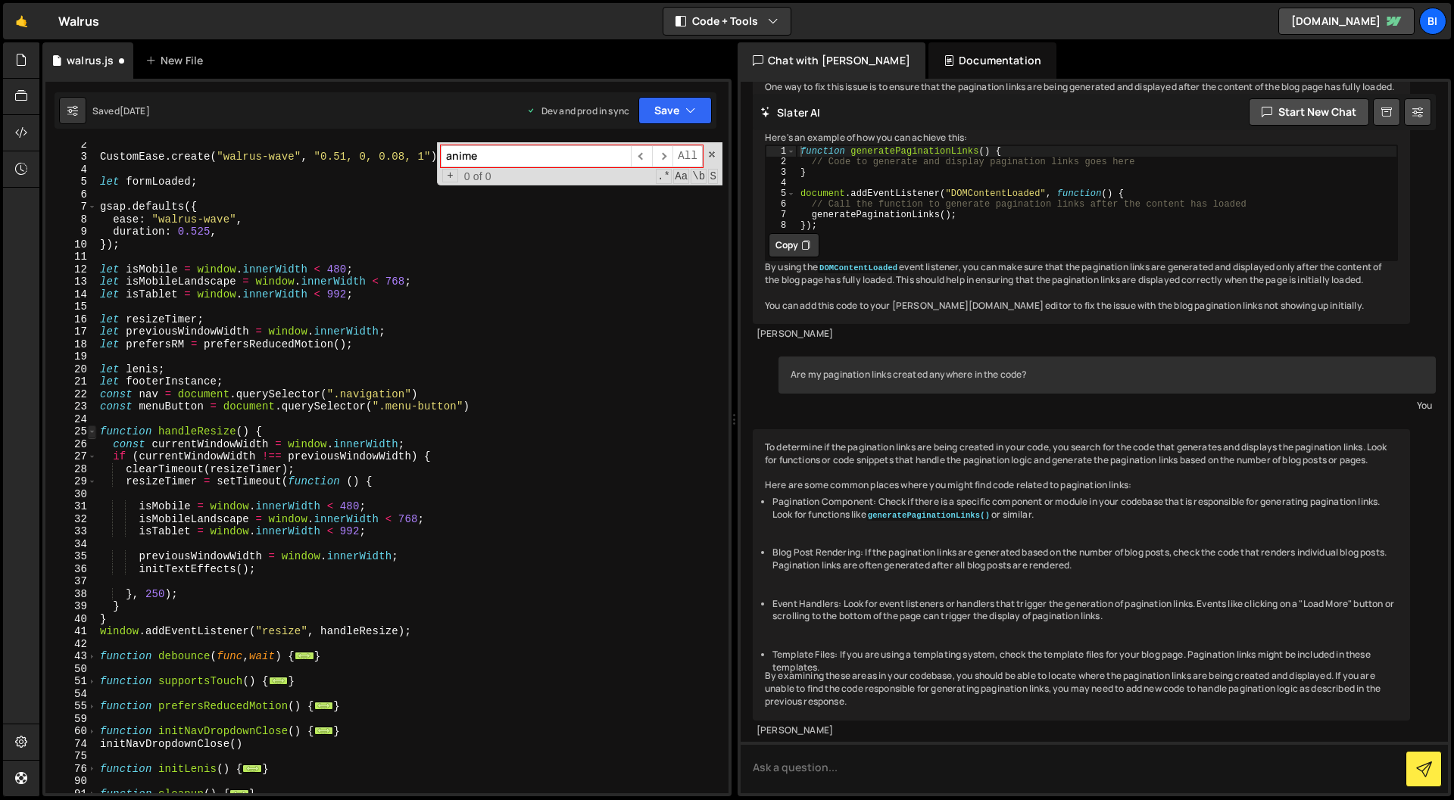
click at [89, 429] on span at bounding box center [92, 431] width 8 height 13
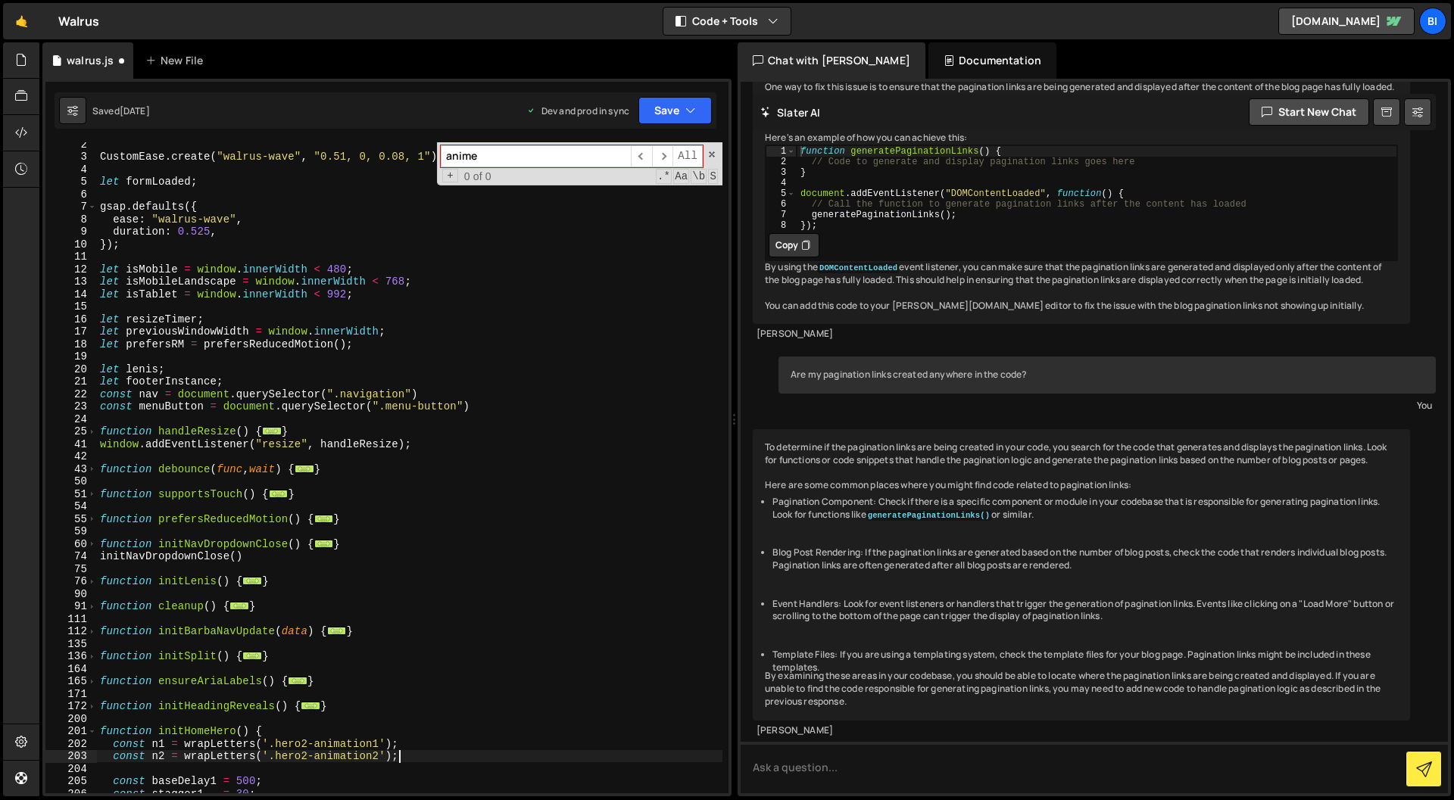
click at [366, 472] on div "CustomEase . create ( "walrus-wave" , "0.51, 0, 0.08, 1" ) let formLoaded ; gsa…" at bounding box center [409, 476] width 625 height 676
type textarea "}"
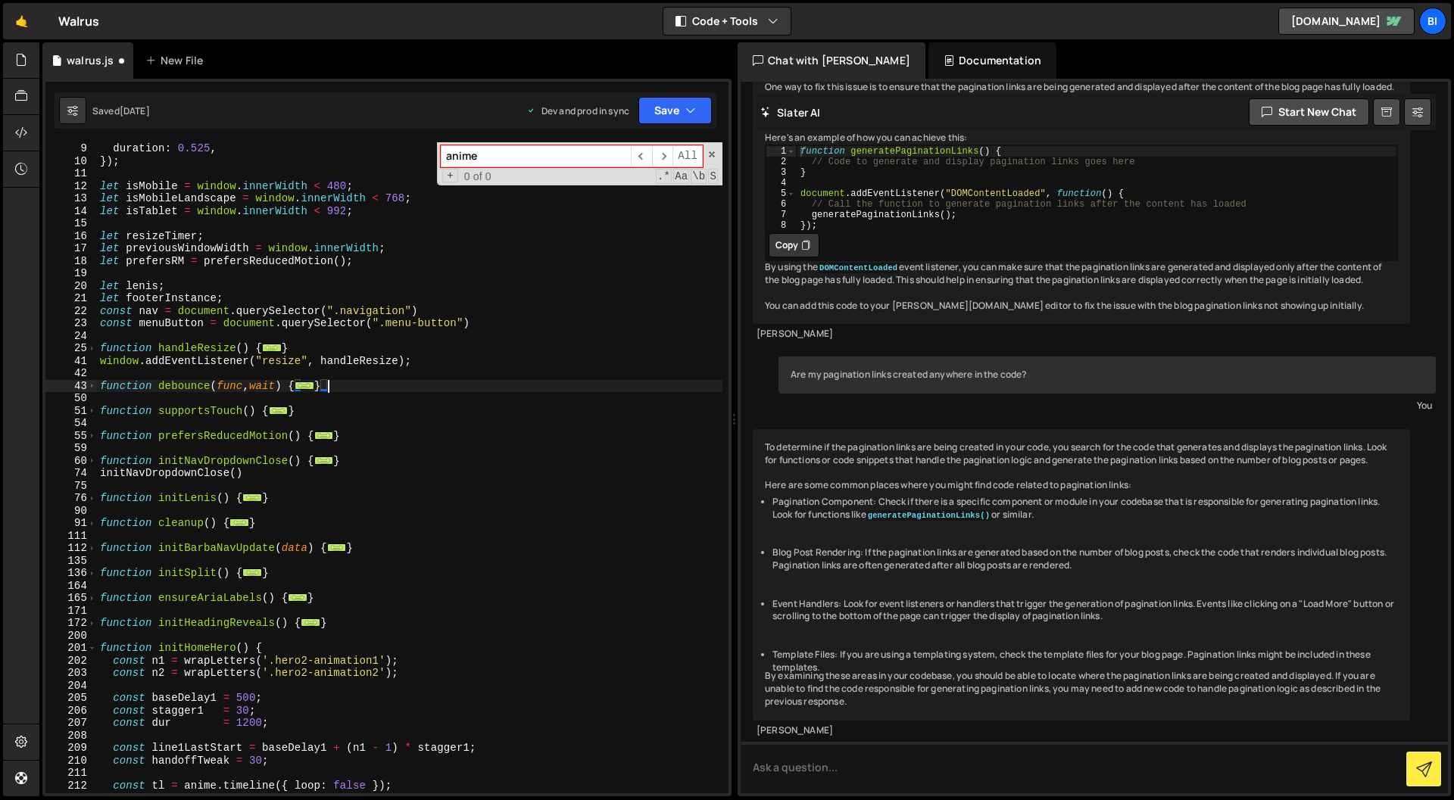
scroll to position [159, 0]
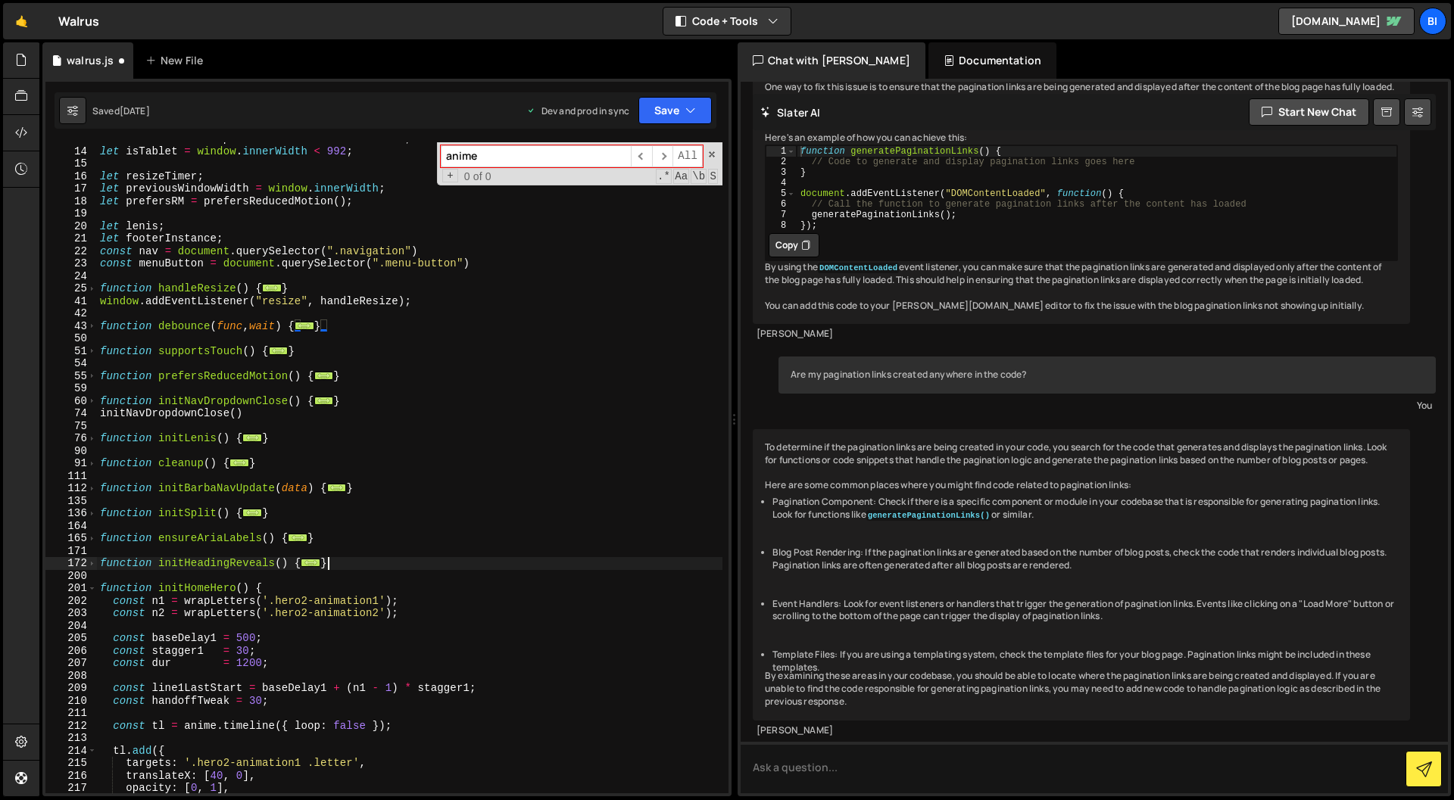
click at [383, 565] on div "let isMobileLandscape = window . innerWidth < 768 ; let isTablet = window . inn…" at bounding box center [409, 470] width 625 height 676
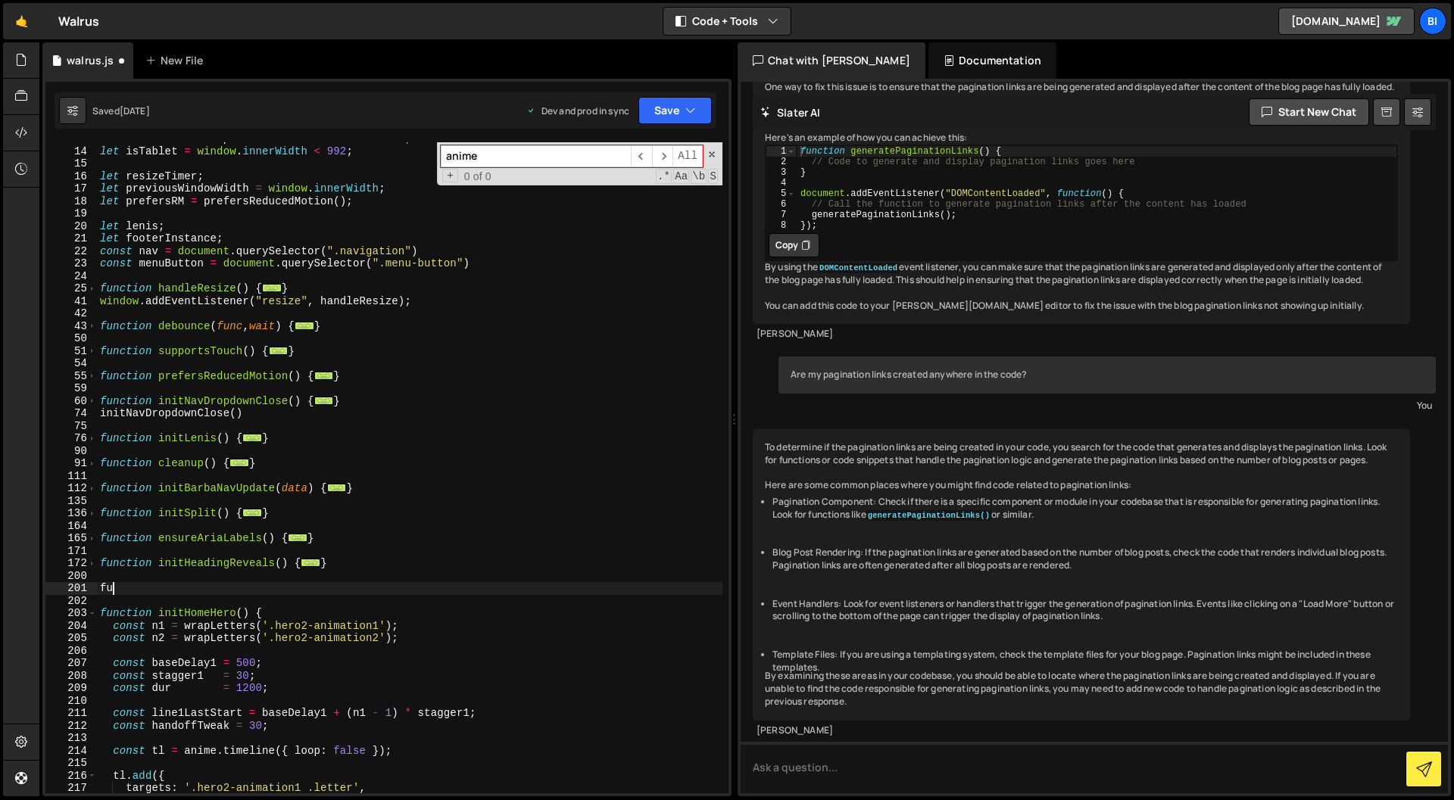
scroll to position [0, 0]
type textarea "f"
paste textarea "return el.querySelectorAll('.letter').length;"
type textarea "return el.querySelectorAll('.letter').length;"
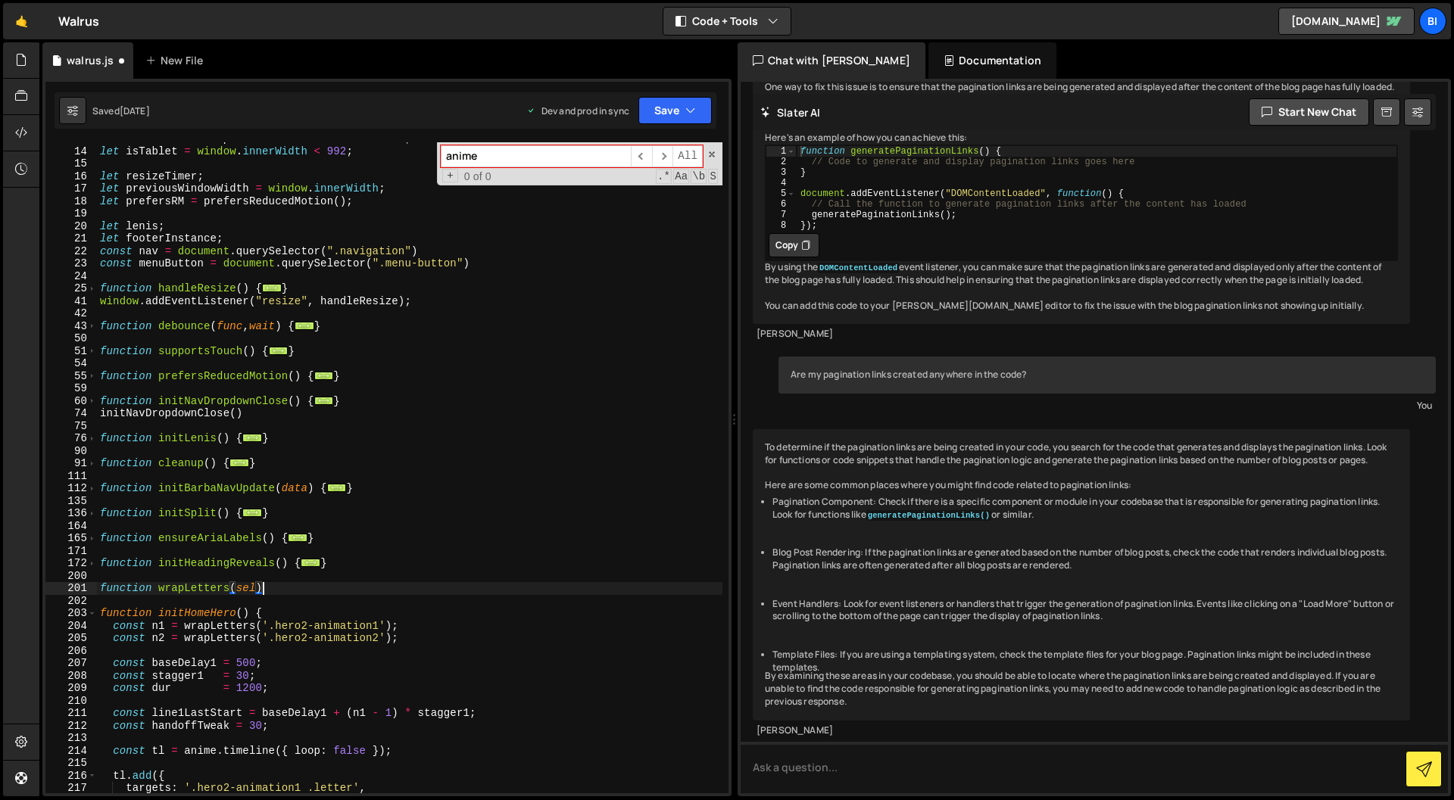
type textarea "function wrapLetters(sel){"
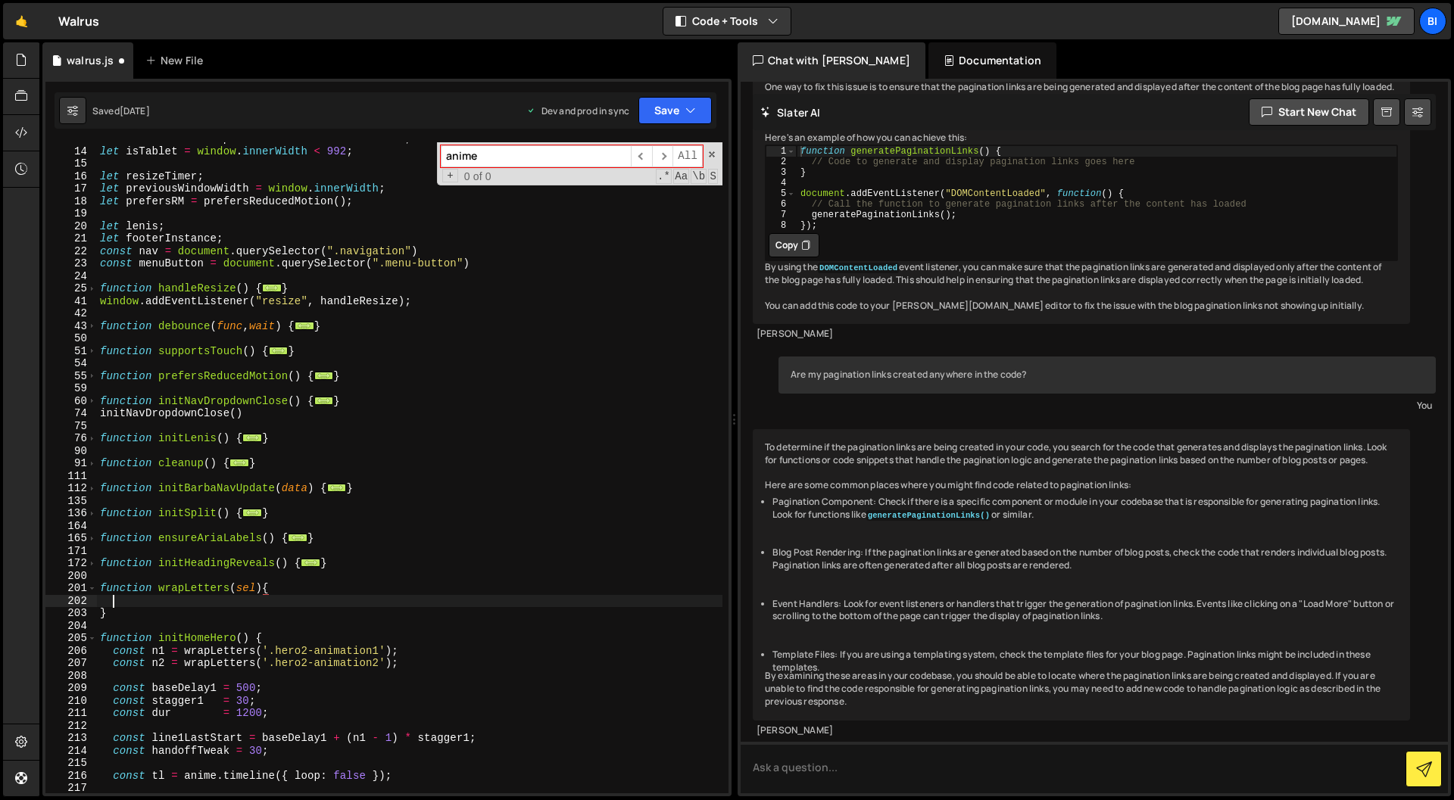
scroll to position [0, 0]
paste textarea "return el.querySelectorAll('.letter').length;"
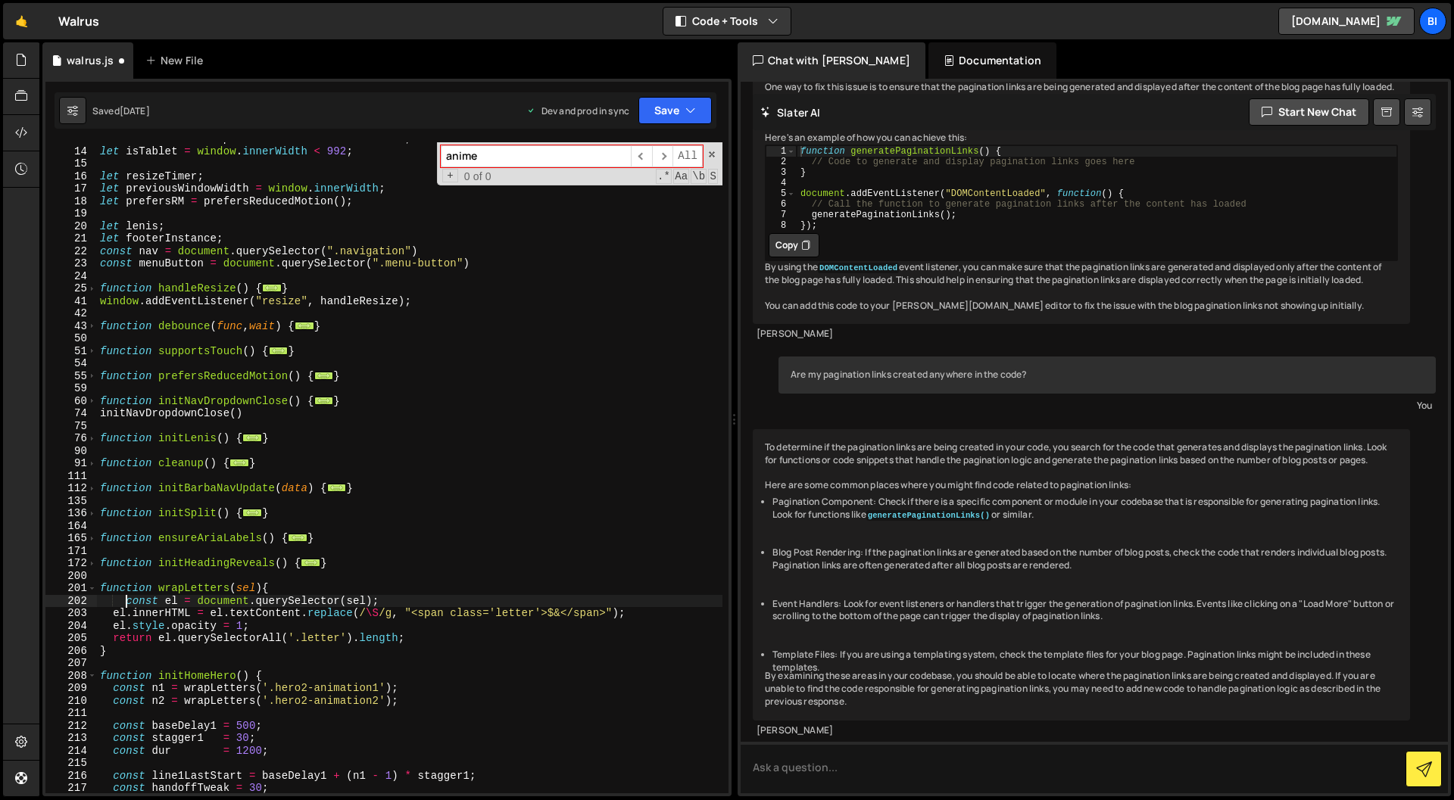
click at [125, 600] on div "let isMobileLandscape = window . innerWidth < 768 ; let isTablet = window . inn…" at bounding box center [409, 470] width 625 height 676
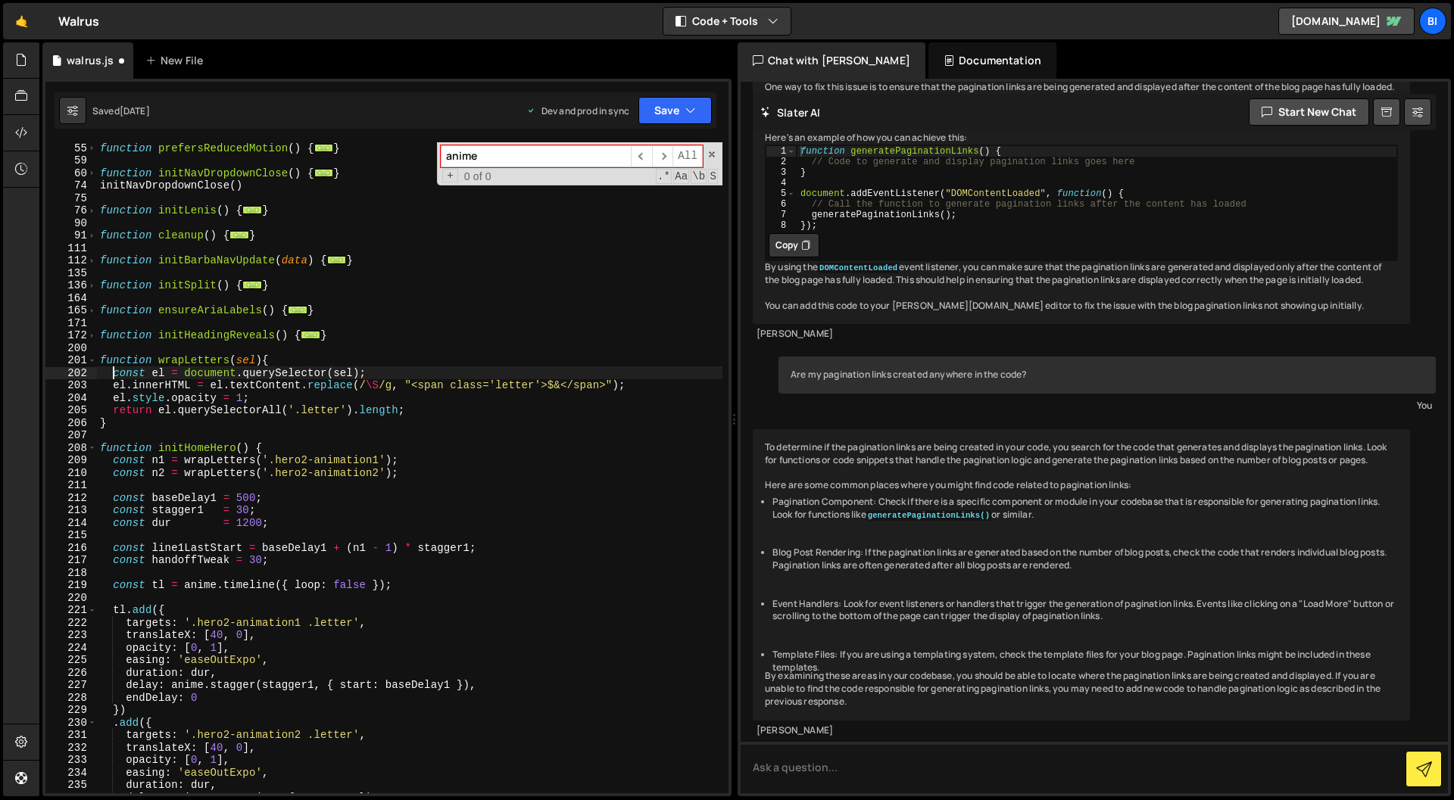
scroll to position [513, 0]
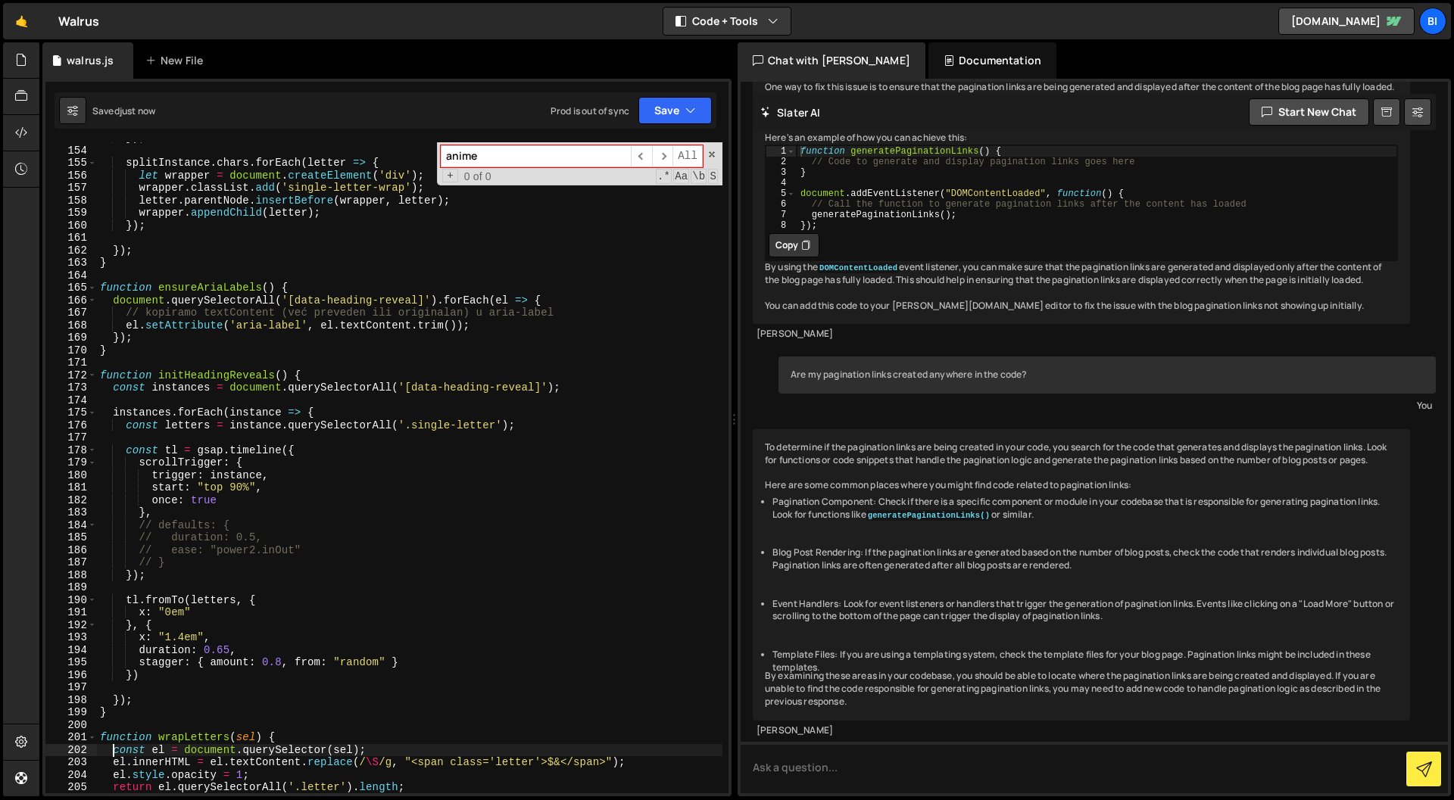
type textarea "const el = document.querySelector(sel);"
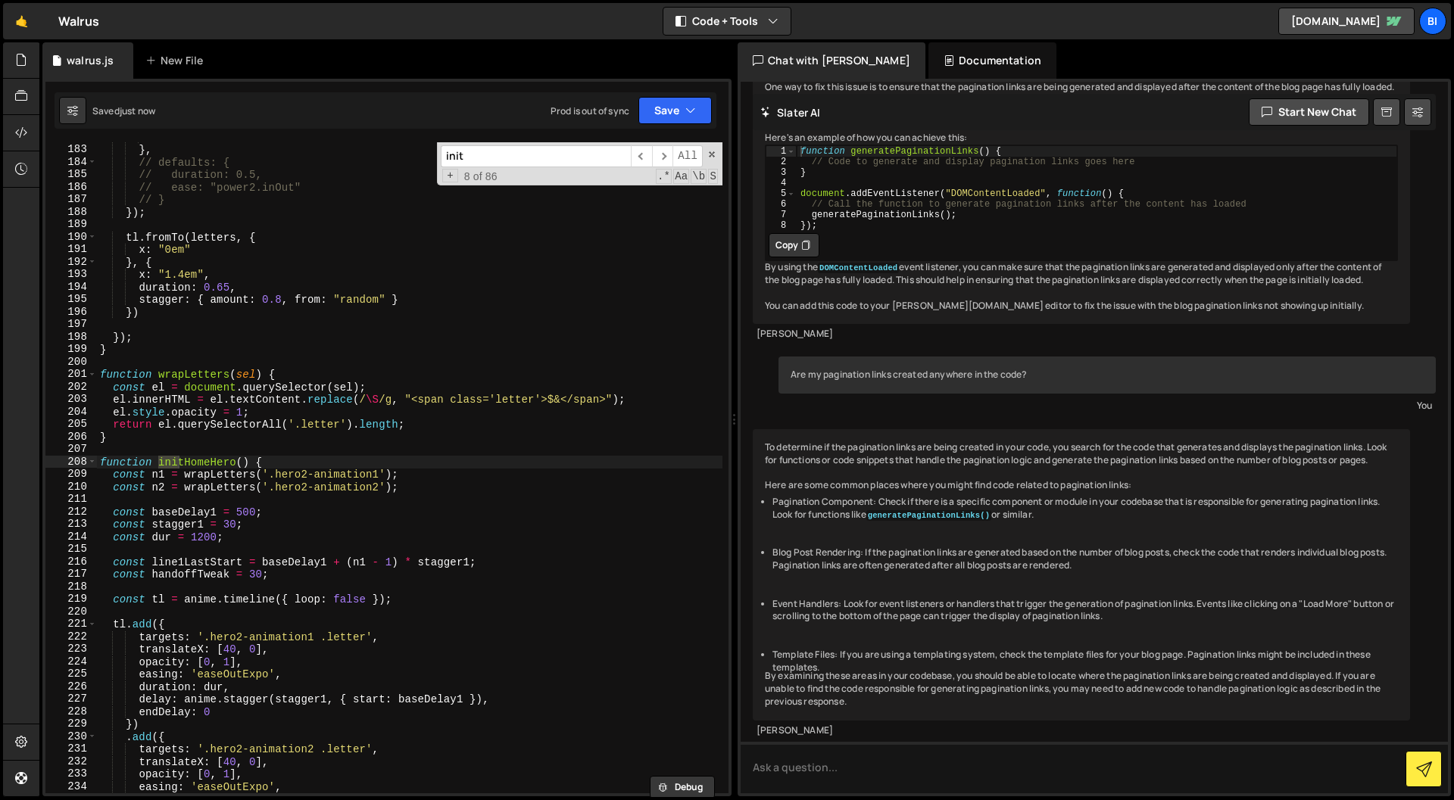
scroll to position [2012, 0]
type input "initHomeHero"
click at [188, 460] on div "once : true } , // defaults: { // duration: 0.5, // ease: "power2.inOut" // } }…" at bounding box center [409, 467] width 625 height 651
click at [188, 460] on div "once : true } , // defaults: { // duration: 0.5, // ease: "power2.inOut" // } }…" at bounding box center [409, 469] width 625 height 676
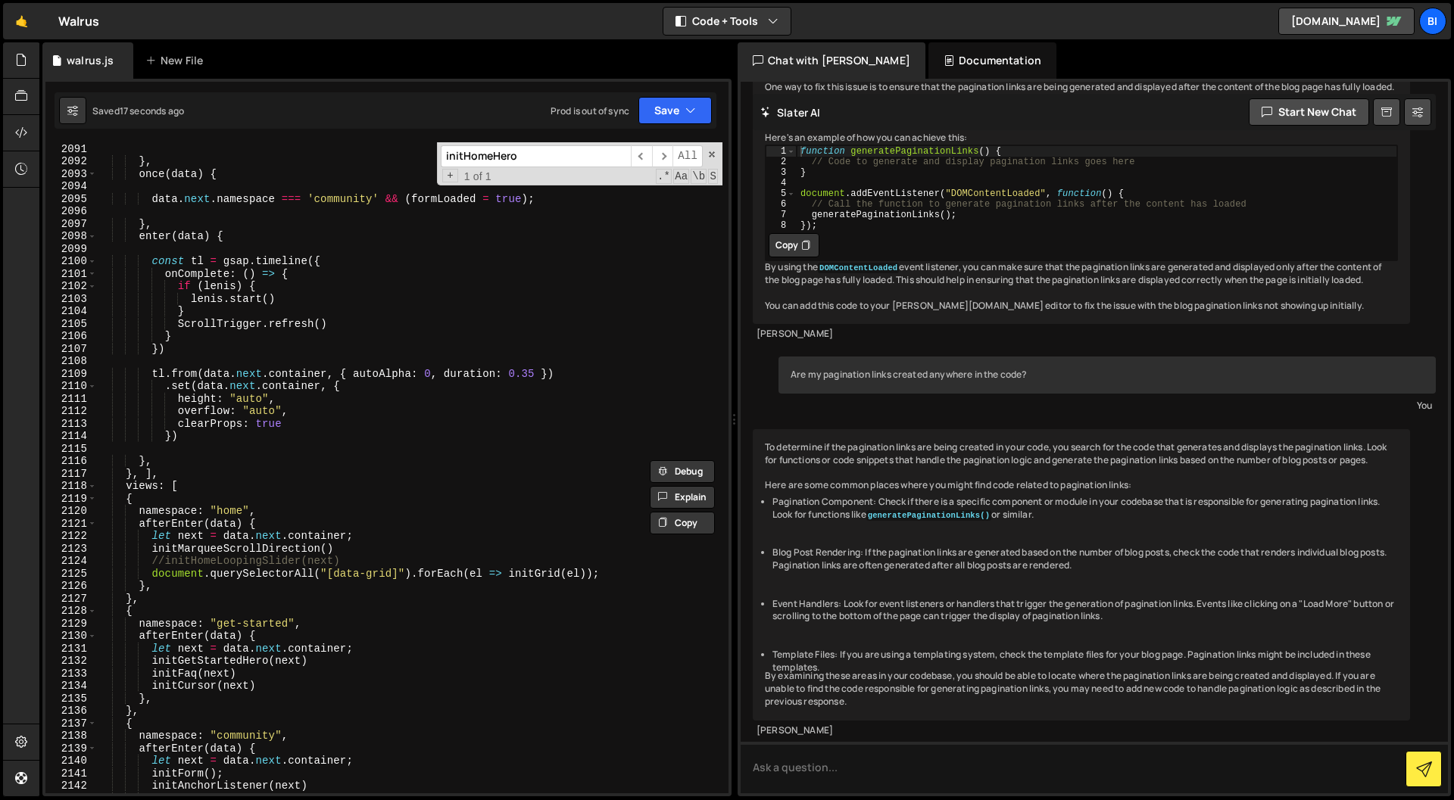
scroll to position [23347, 0]
click at [368, 550] on div "return tl ; } , once ( data ) { data . next . namespace === 'community' && ( fo…" at bounding box center [409, 468] width 625 height 676
type textarea "initMarqueeScrollDirection()"
paste textarea "initHomeHero"
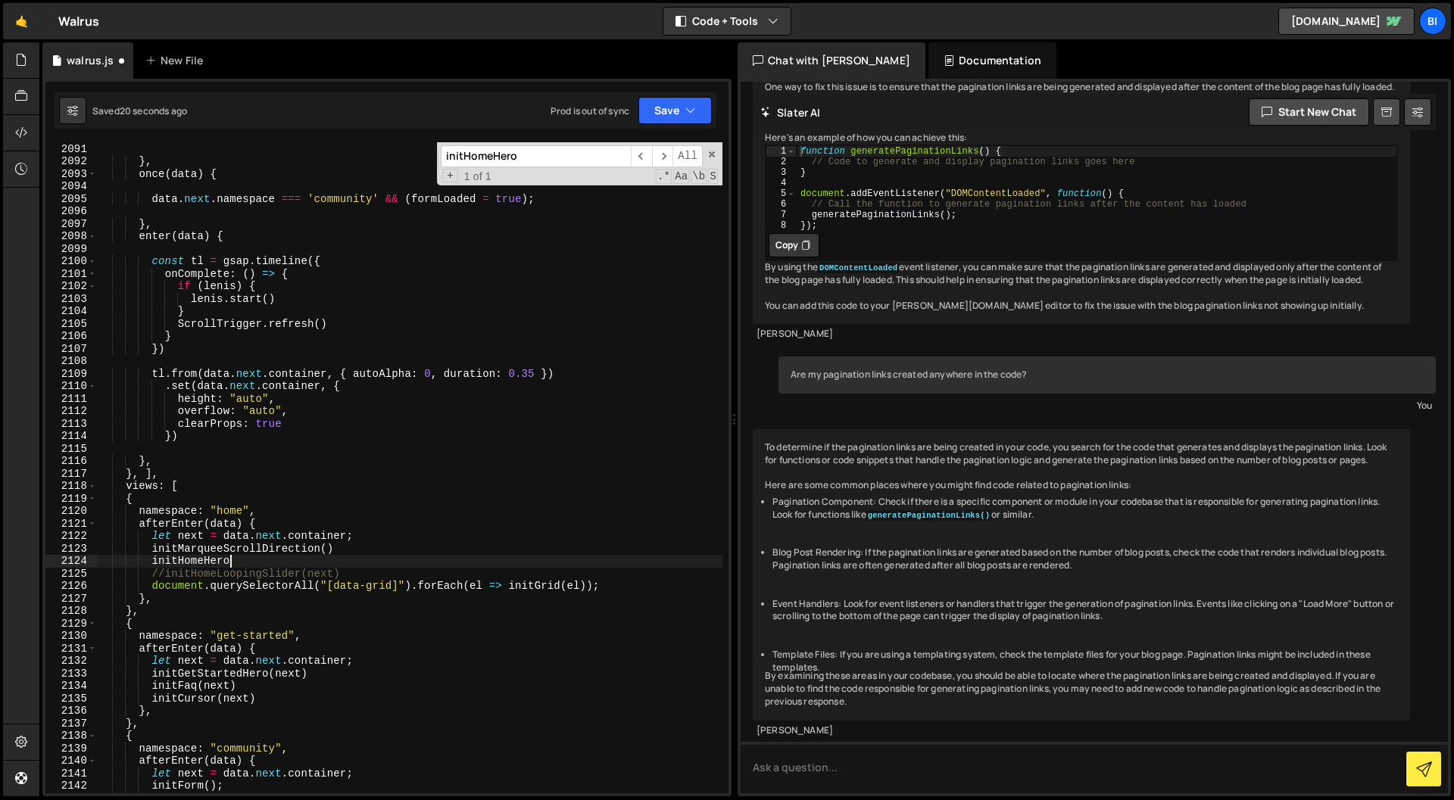
scroll to position [0, 9]
click at [698, 117] on button "Save" at bounding box center [674, 110] width 73 height 27
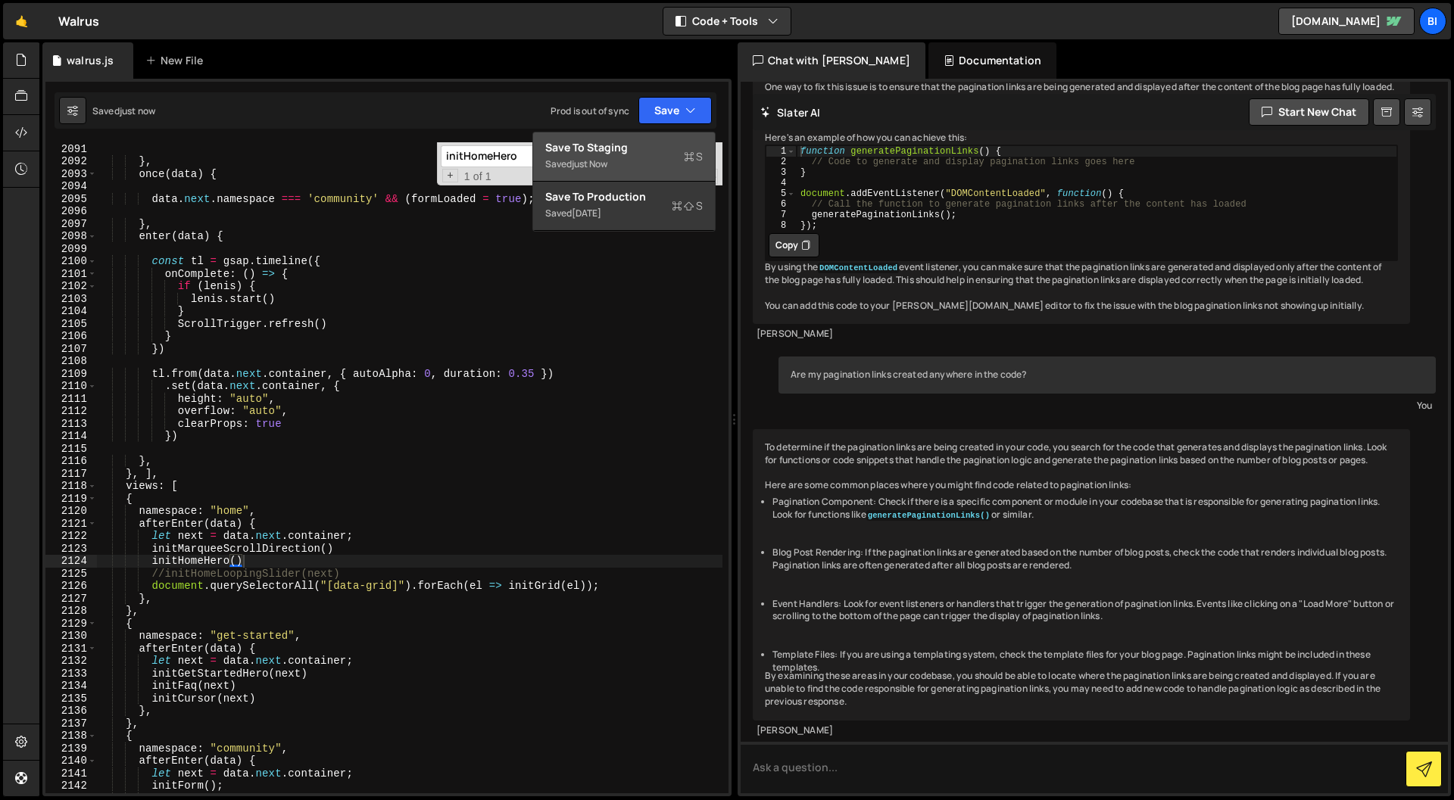
click at [639, 148] on div "Save to Staging S" at bounding box center [623, 147] width 157 height 15
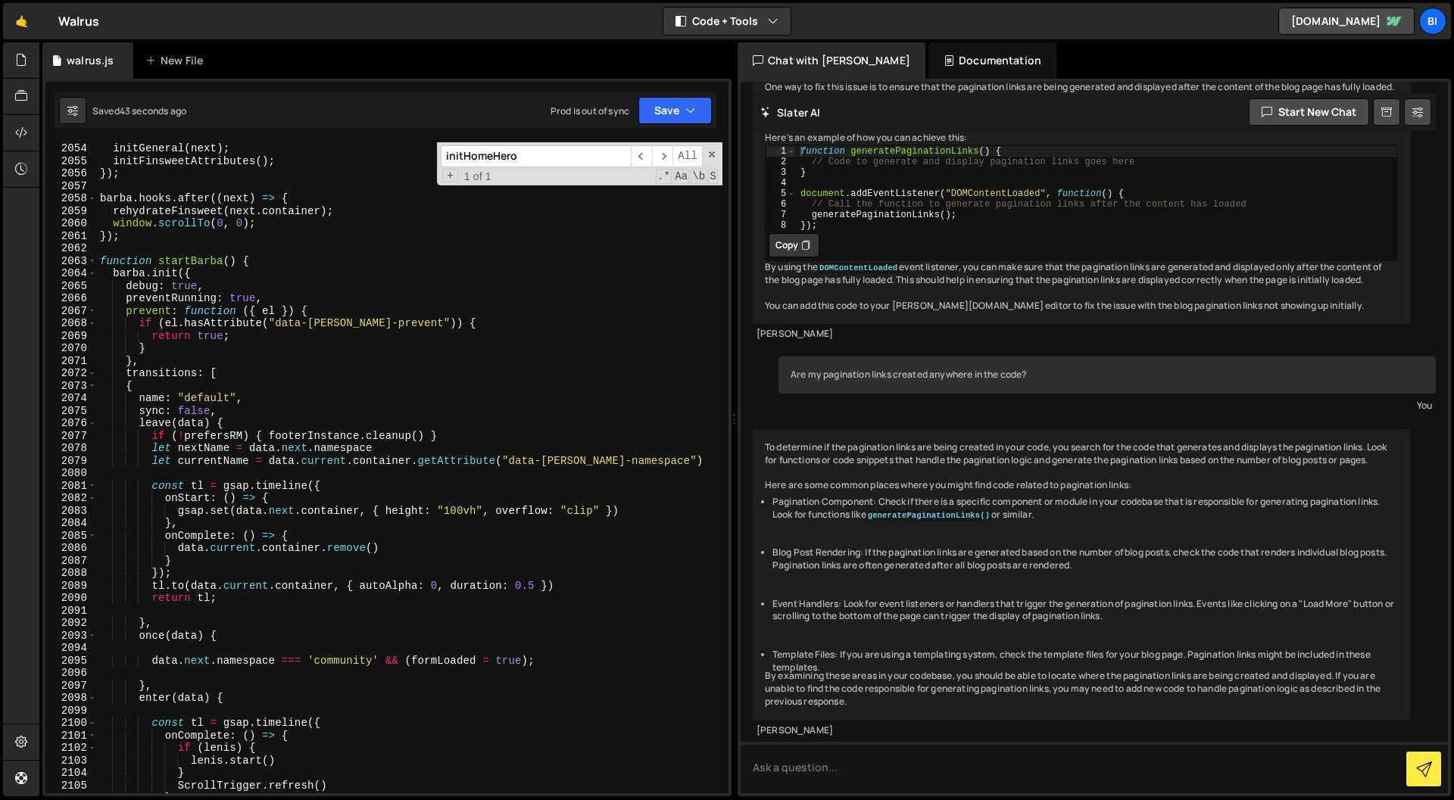
scroll to position [21858, 0]
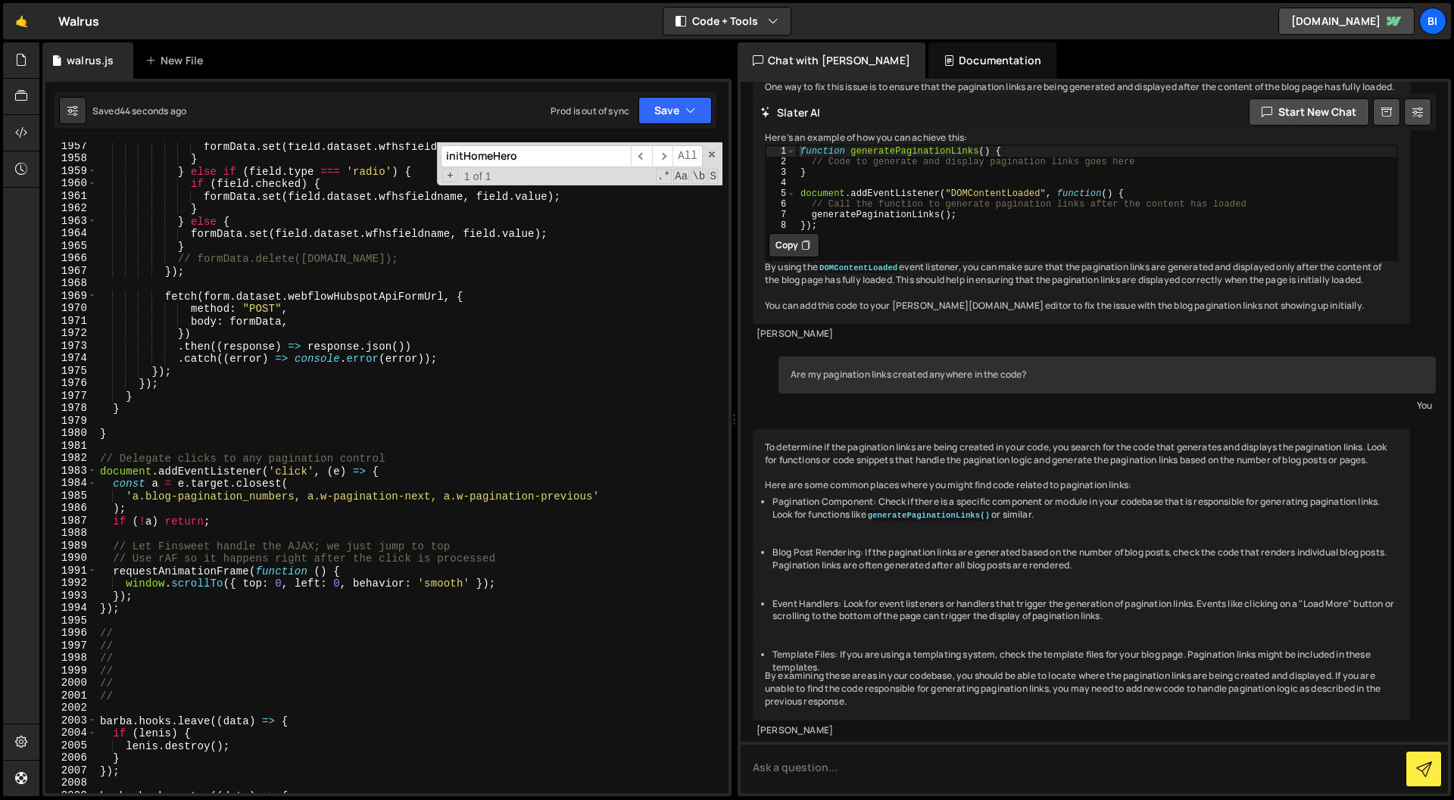
type textarea "}"
click at [378, 428] on div "formData . set ( field . dataset . wfhsfieldname , field . value ) ; } } else i…" at bounding box center [409, 478] width 625 height 676
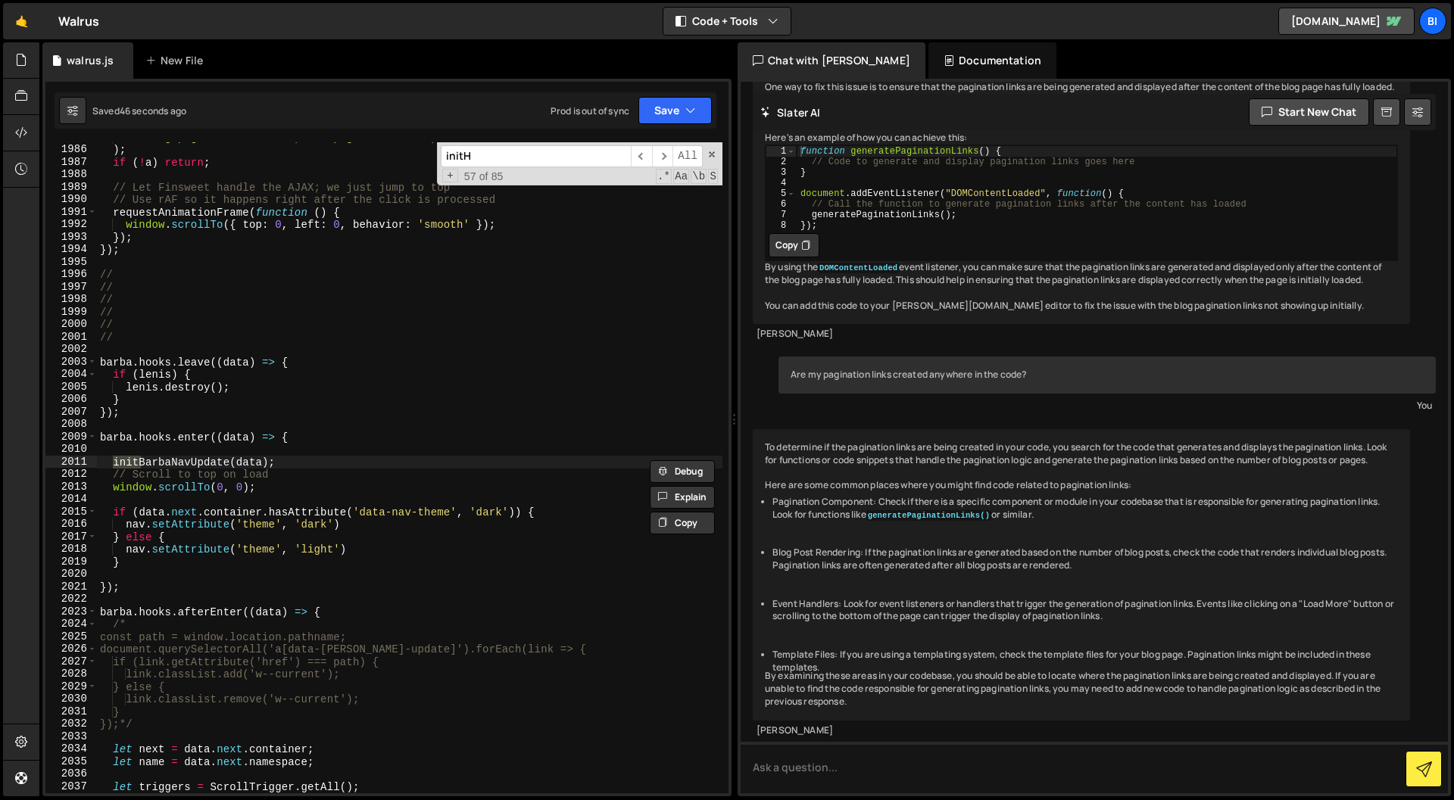
scroll to position [23425, 0]
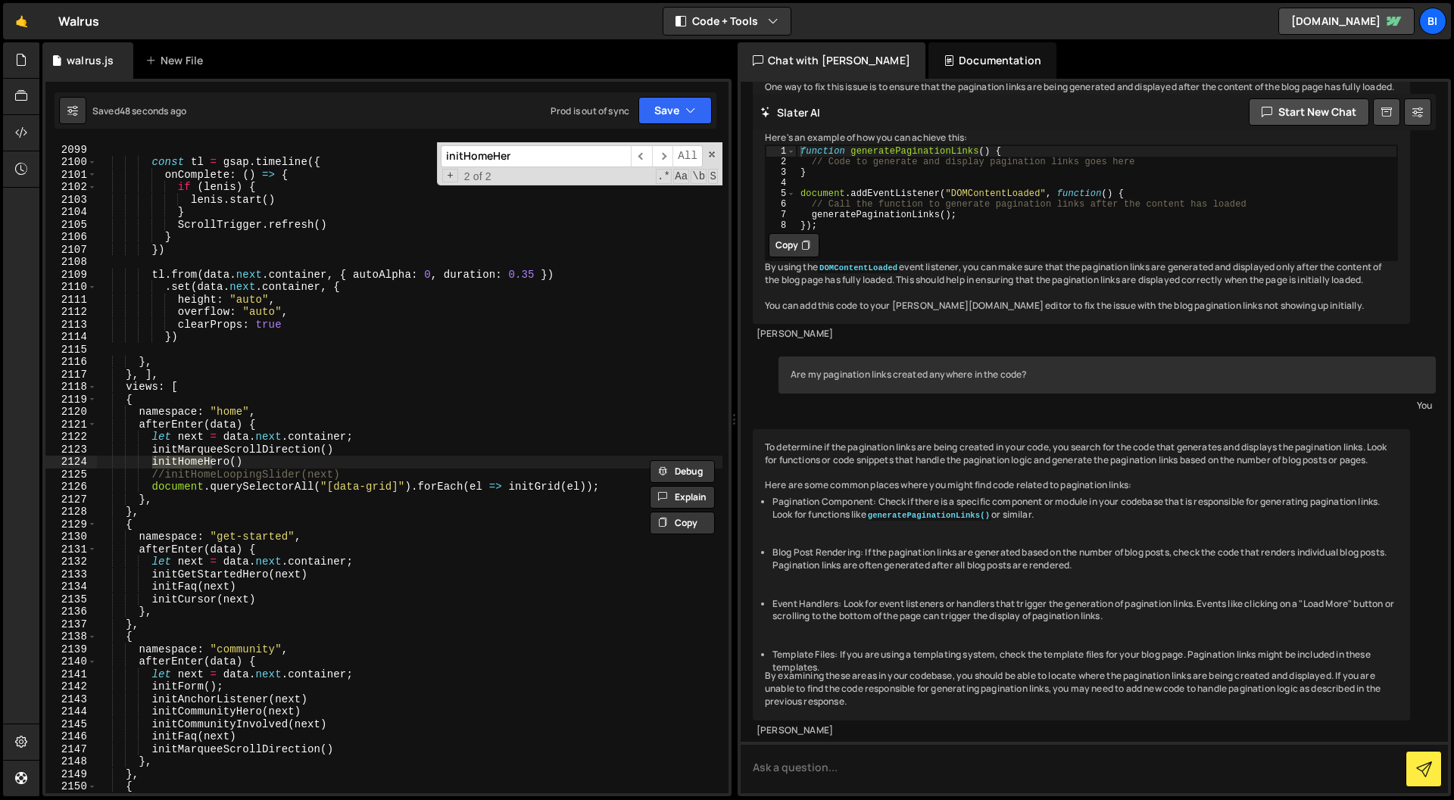
type input "initHomeHero"
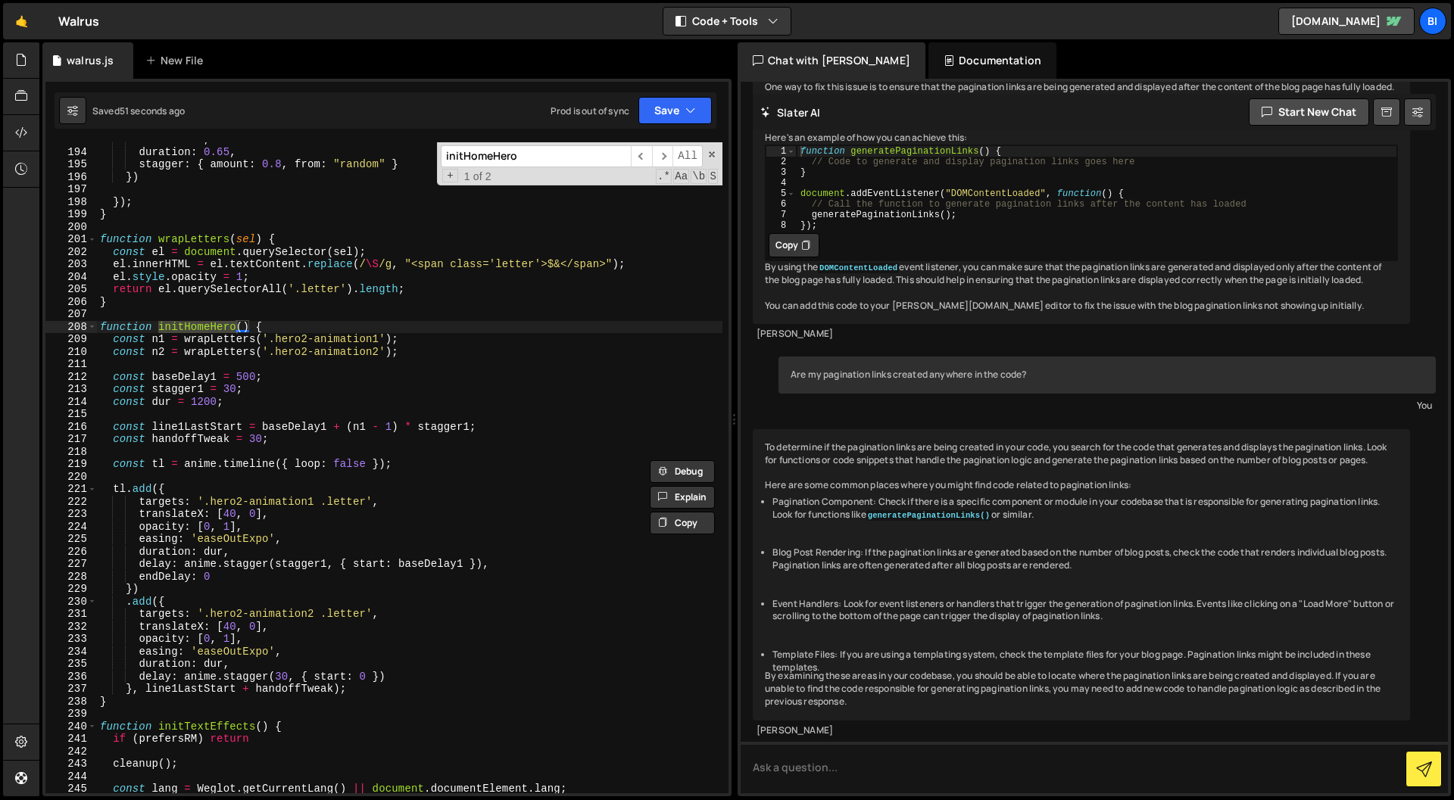
scroll to position [2134, 0]
click at [240, 373] on div "duration : 0.65 , stagger : { amount : 0.8 , from : "random" } }) }) ; } functi…" at bounding box center [409, 480] width 625 height 676
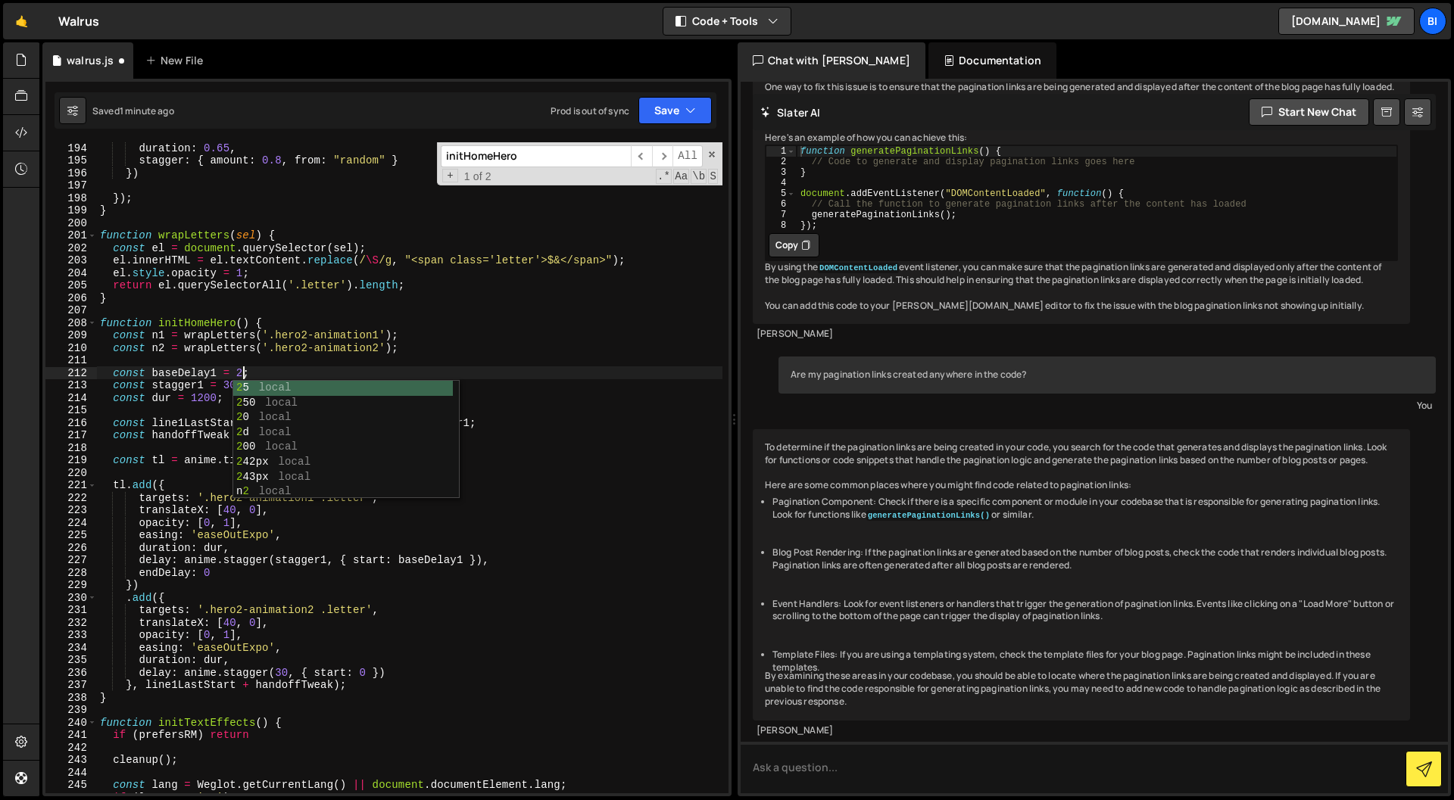
scroll to position [0, 11]
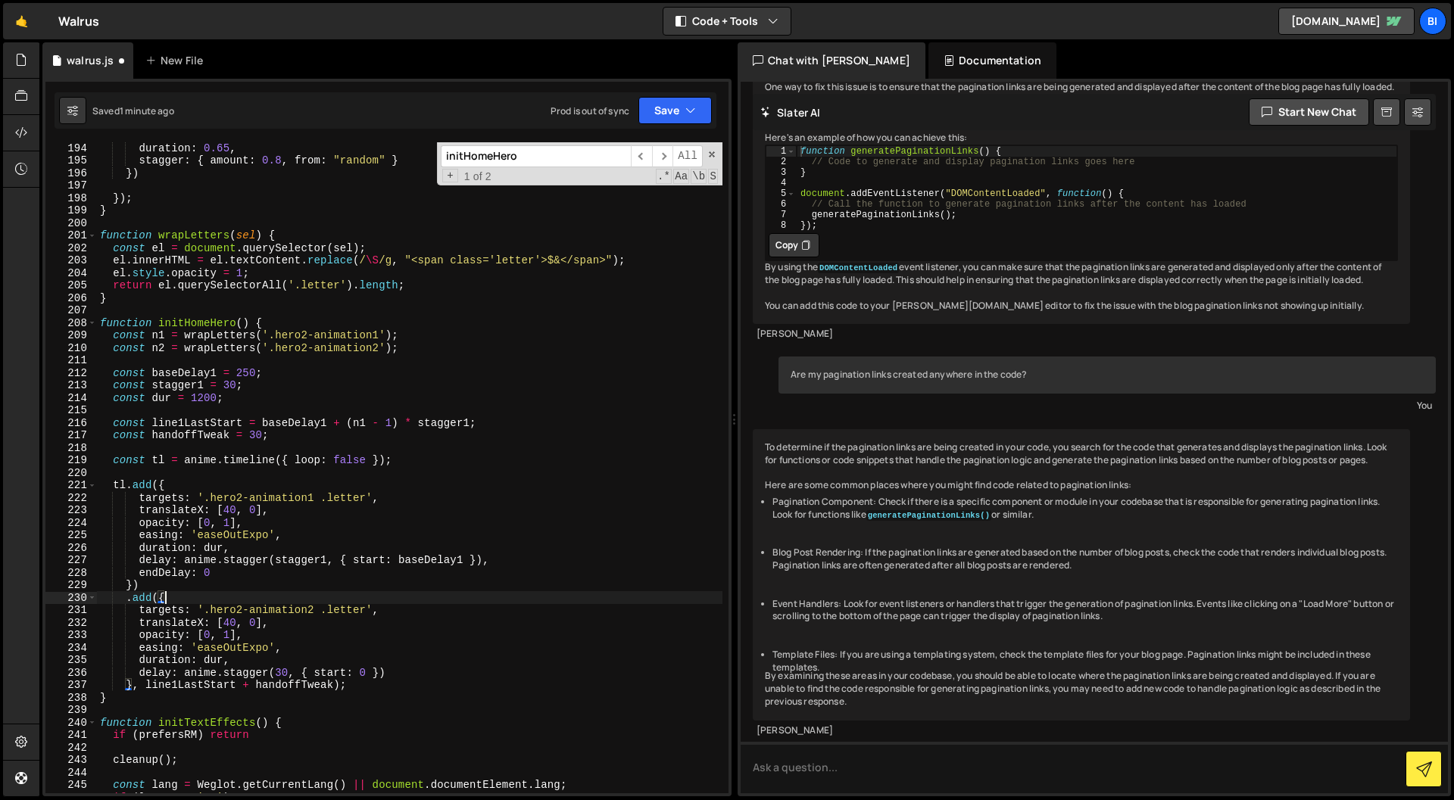
click at [392, 598] on div "duration : 0.65 , stagger : { amount : 0.8 , from : "random" } }) }) ; } functi…" at bounding box center [409, 480] width 625 height 676
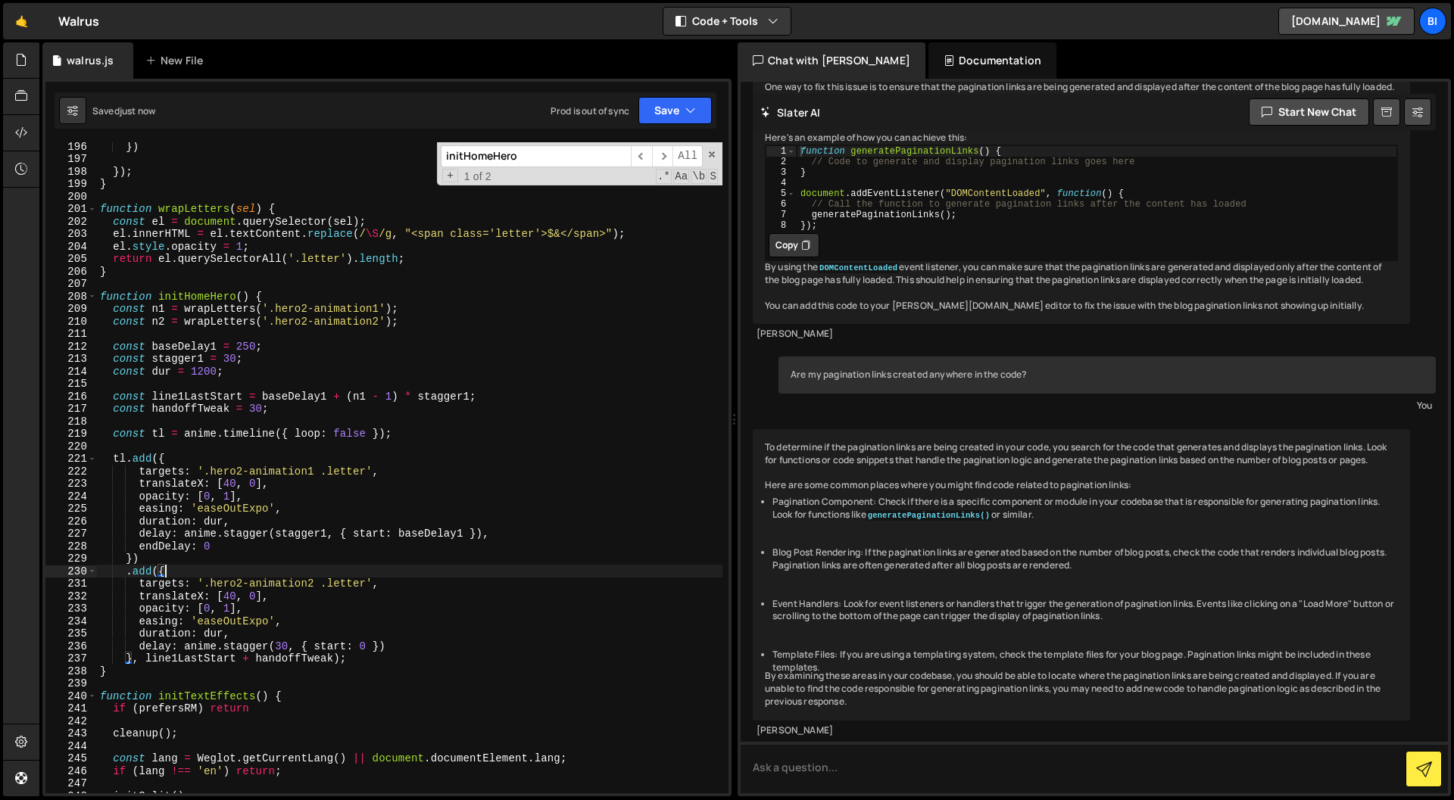
scroll to position [2161, 0]
click at [664, 111] on button "Save" at bounding box center [674, 110] width 73 height 27
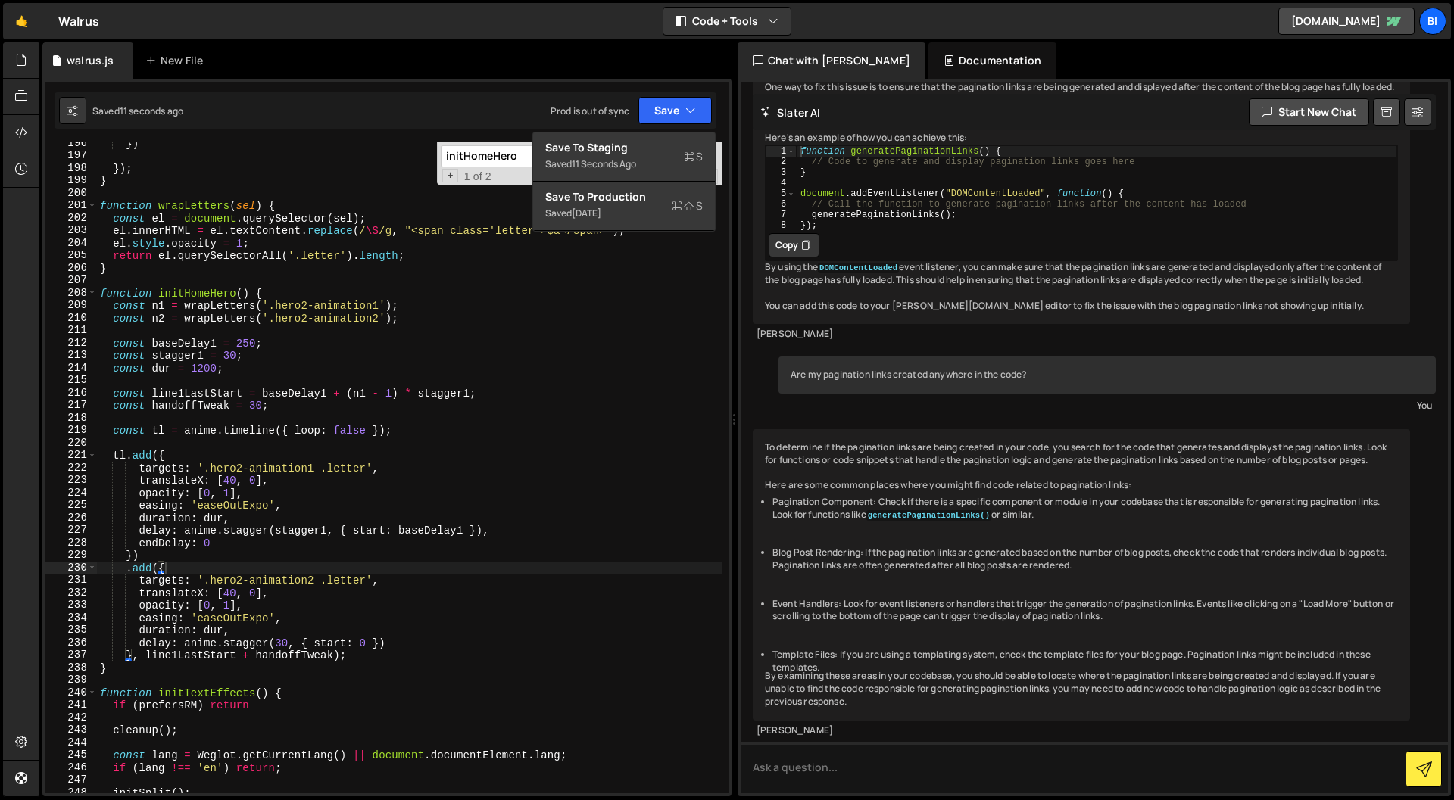
click at [246, 344] on div "}) }) ; } function wrapLetters ( sel ) { const el = document . querySelector ( …" at bounding box center [409, 475] width 625 height 676
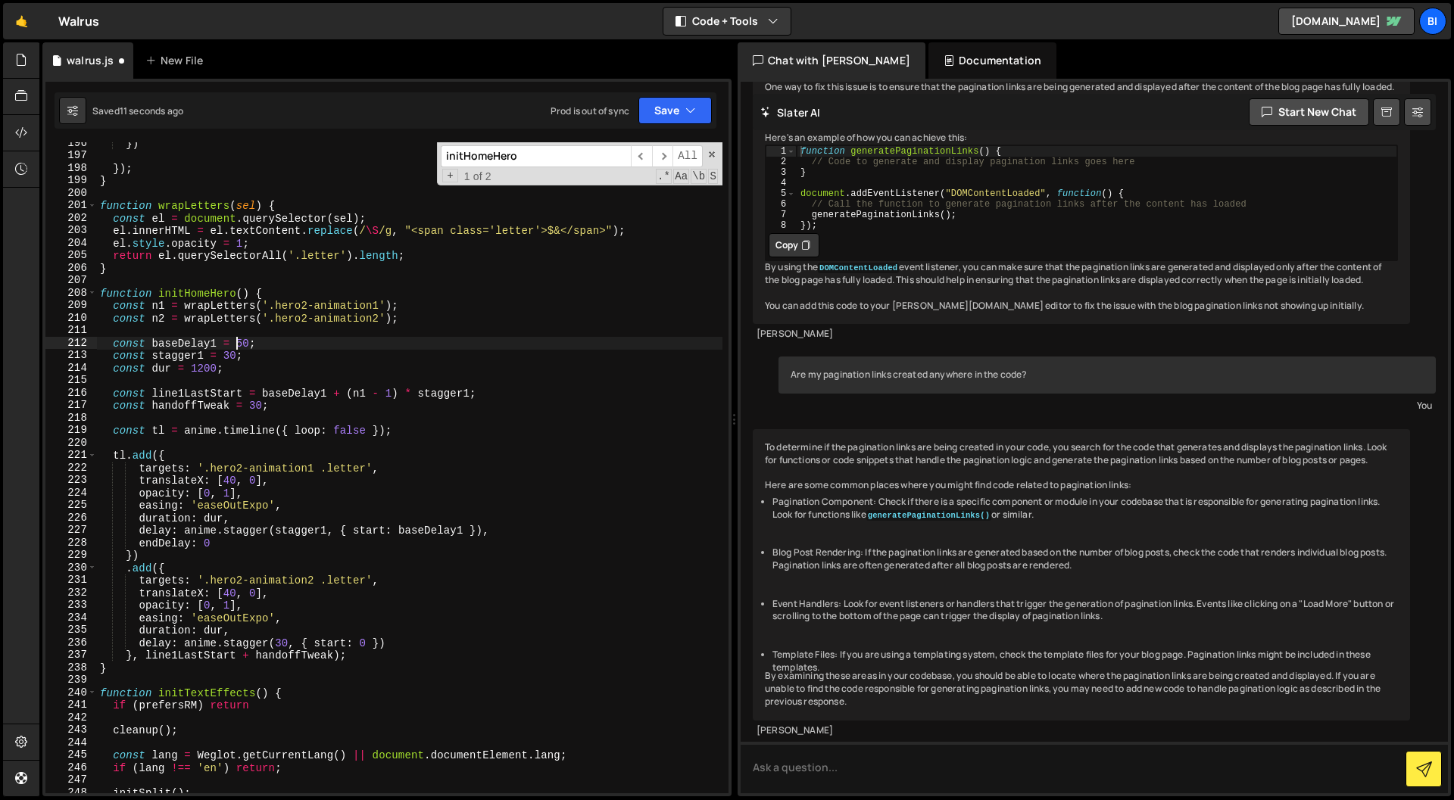
scroll to position [0, 9]
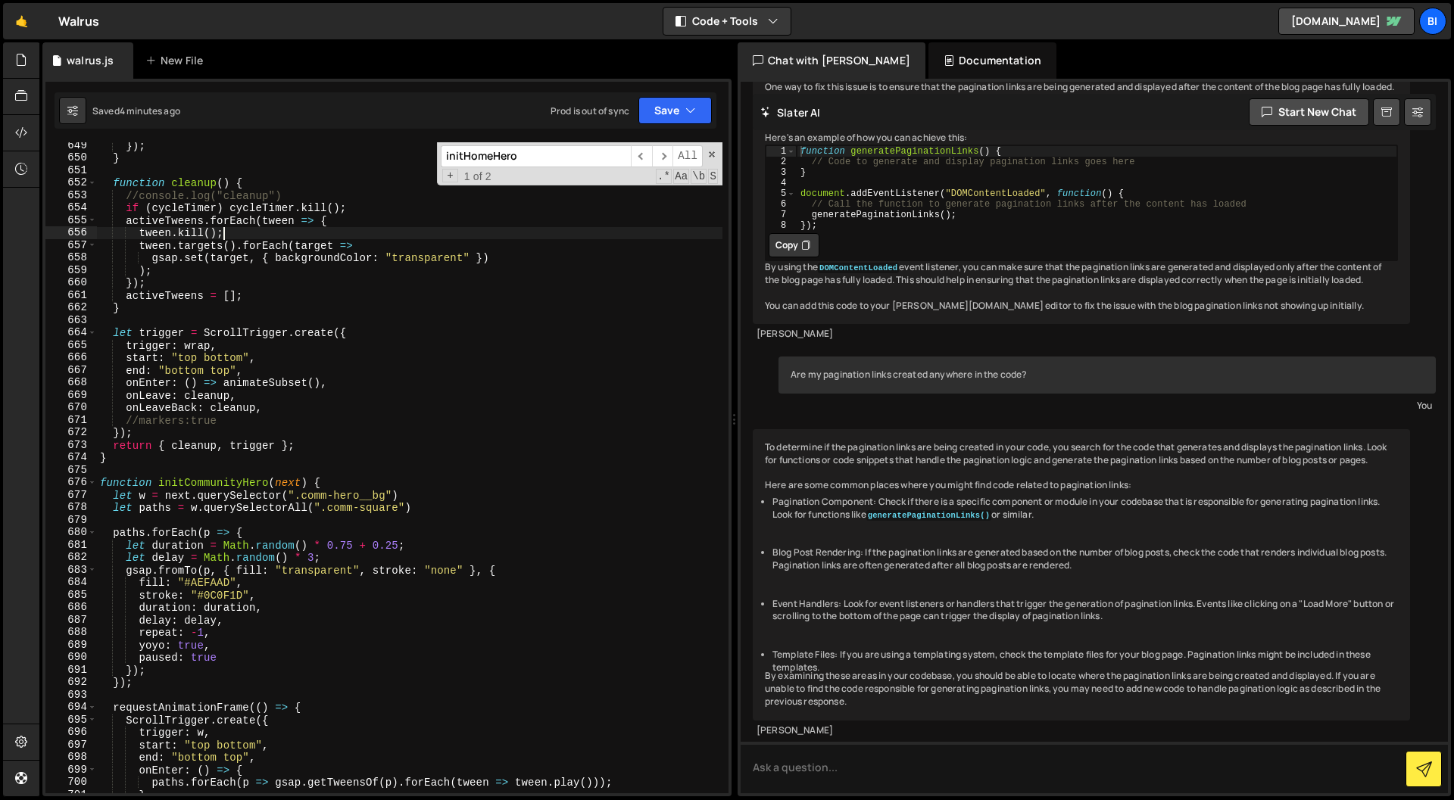
click at [447, 310] on div "}) ; } function cleanup ( ) { //console.log("cleanup") if ( cycleTimer ) cycleT…" at bounding box center [409, 477] width 625 height 676
type textarea "let trigger = ScrollTrigger.create({"
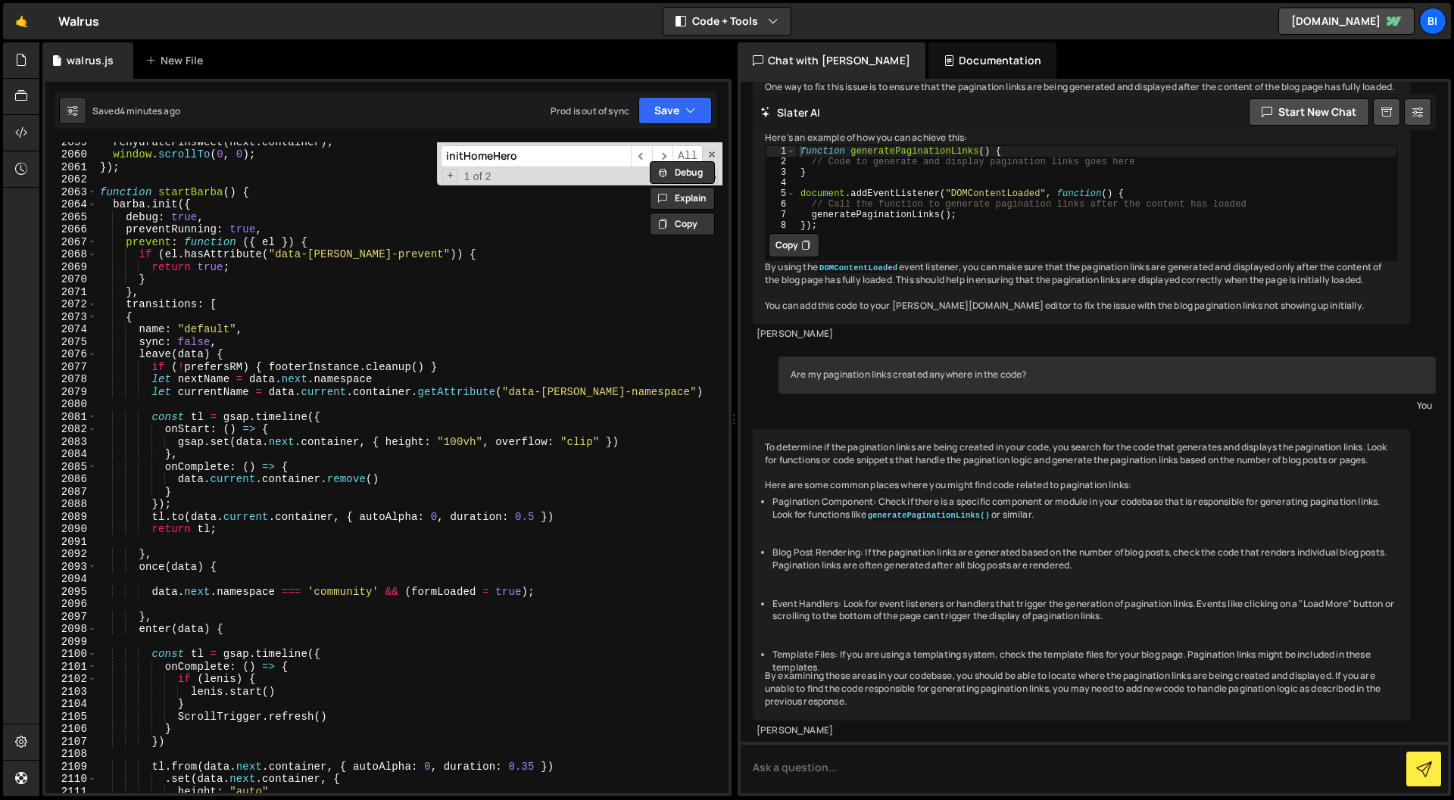
scroll to position [22947, 0]
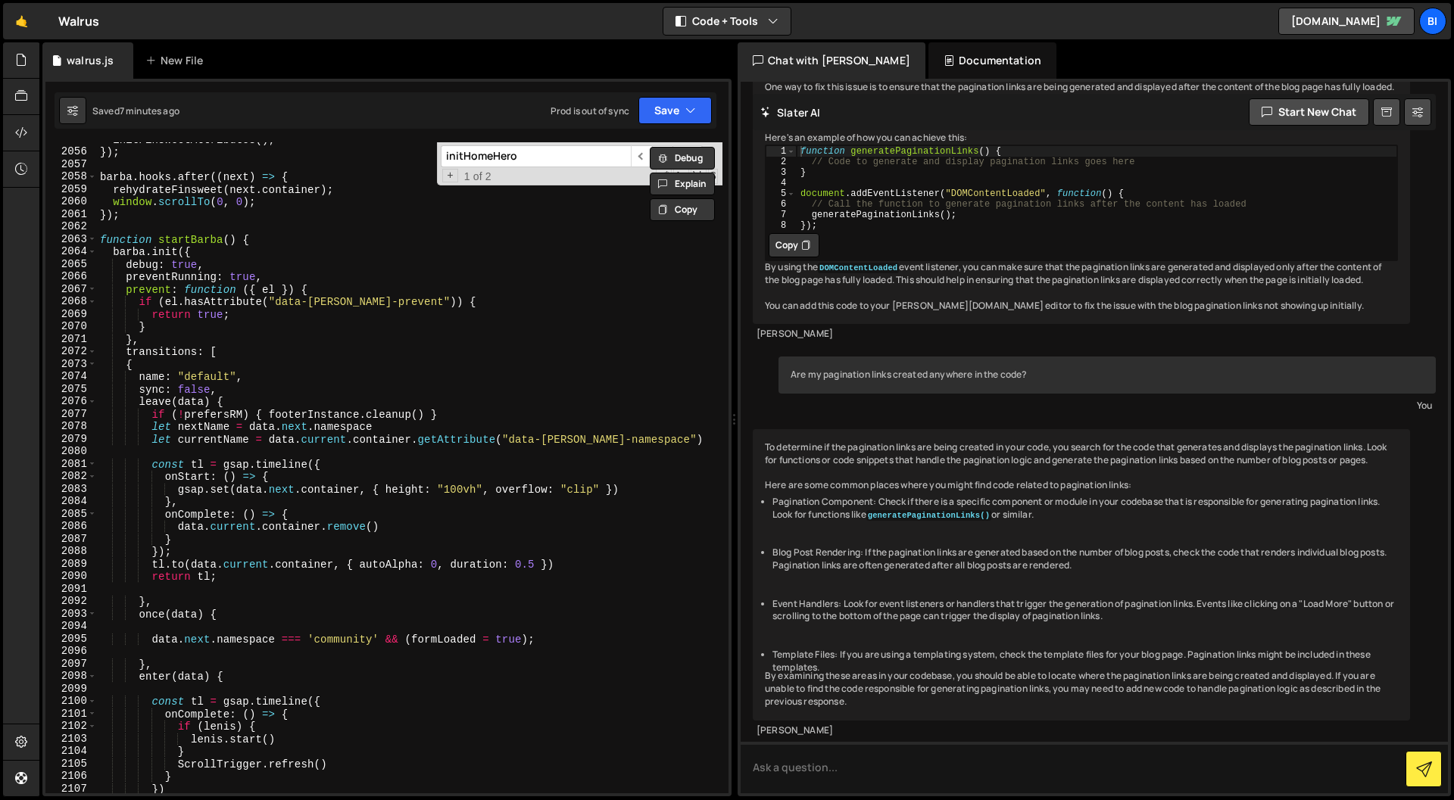
click at [413, 91] on div "let trigger = ScrollTrigger.create({ 2055 2056 2057 2058 2059 2060 2061 2062 20…" at bounding box center [386, 438] width 689 height 718
drag, startPoint x: 408, startPoint y: 156, endPoint x: 372, endPoint y: 155, distance: 35.6
click at [372, 155] on div "initFinsweetAttributes ( ) ; }) ; [PERSON_NAME] . hooks . after (( next ) => { …" at bounding box center [409, 467] width 625 height 651
paste input "window.Webflow"
click at [584, 151] on input "window.Webflow" at bounding box center [536, 156] width 190 height 22
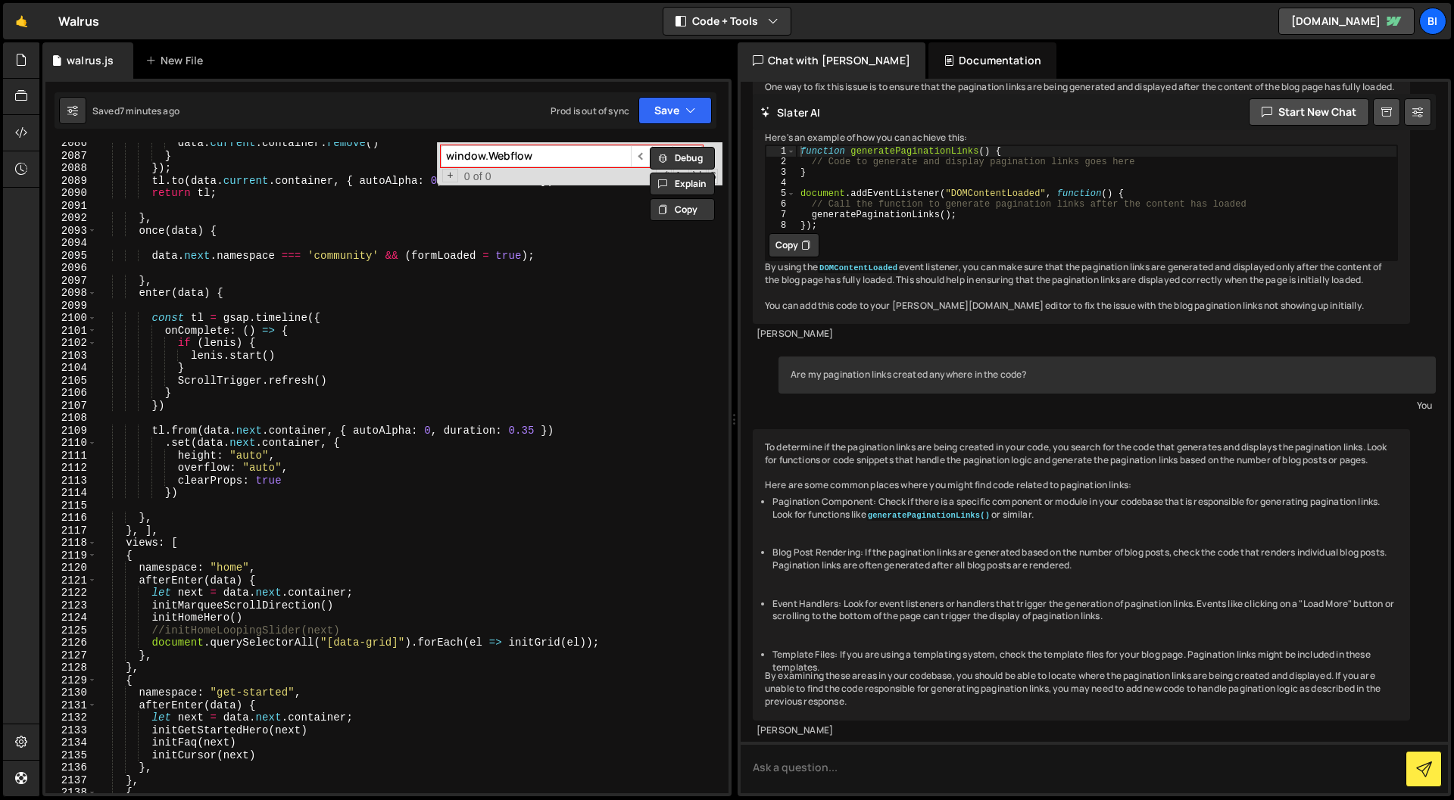
scroll to position [23283, 0]
type input "window.Webflow"
click at [634, 182] on div "+ 0 of 0 .* Aa \b S" at bounding box center [579, 176] width 277 height 13
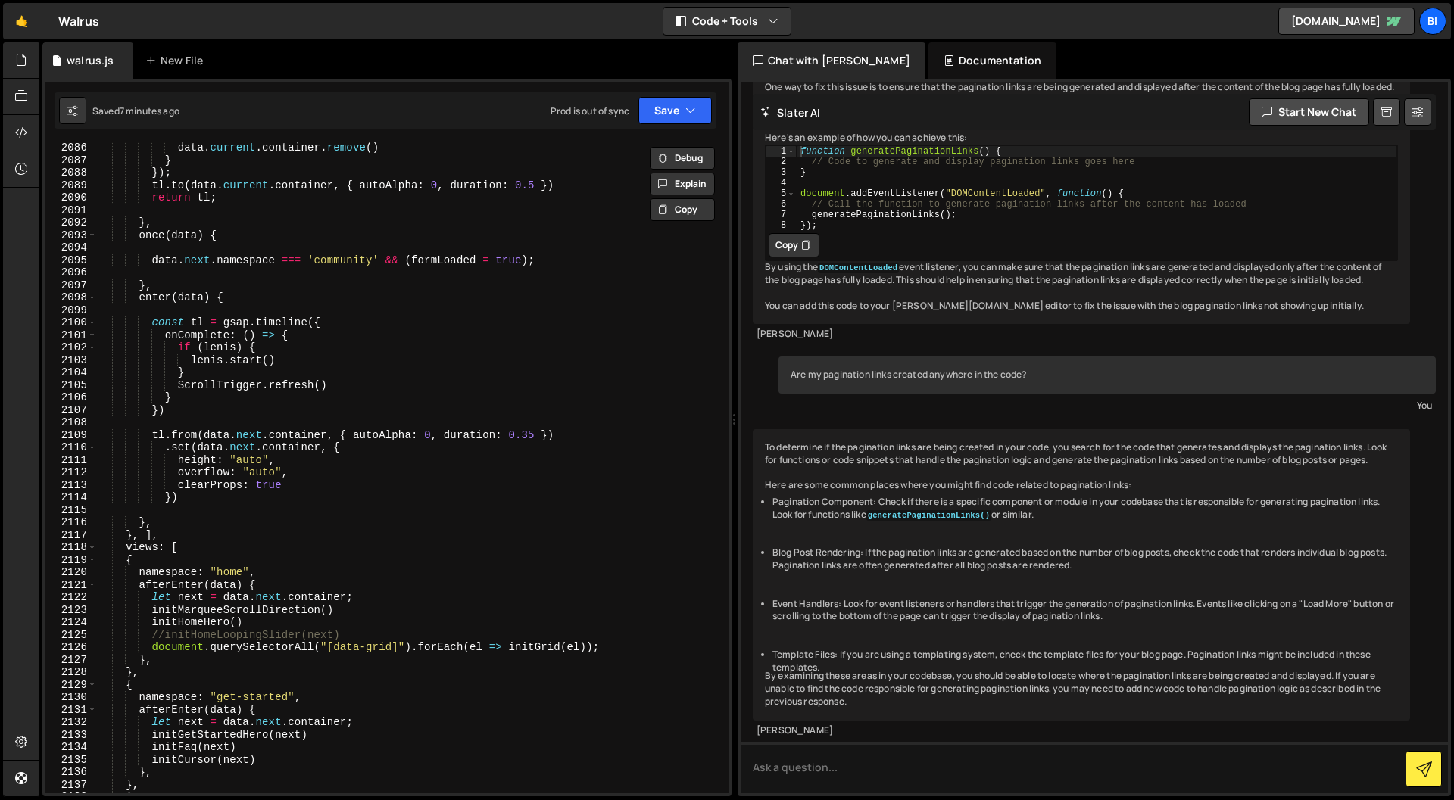
scroll to position [0, 8]
click at [594, 316] on div "data . current . container . remove ( ) } }) ; tl . to ( data . current . conta…" at bounding box center [409, 480] width 625 height 676
type textarea "const tl = gsap.timeline({"
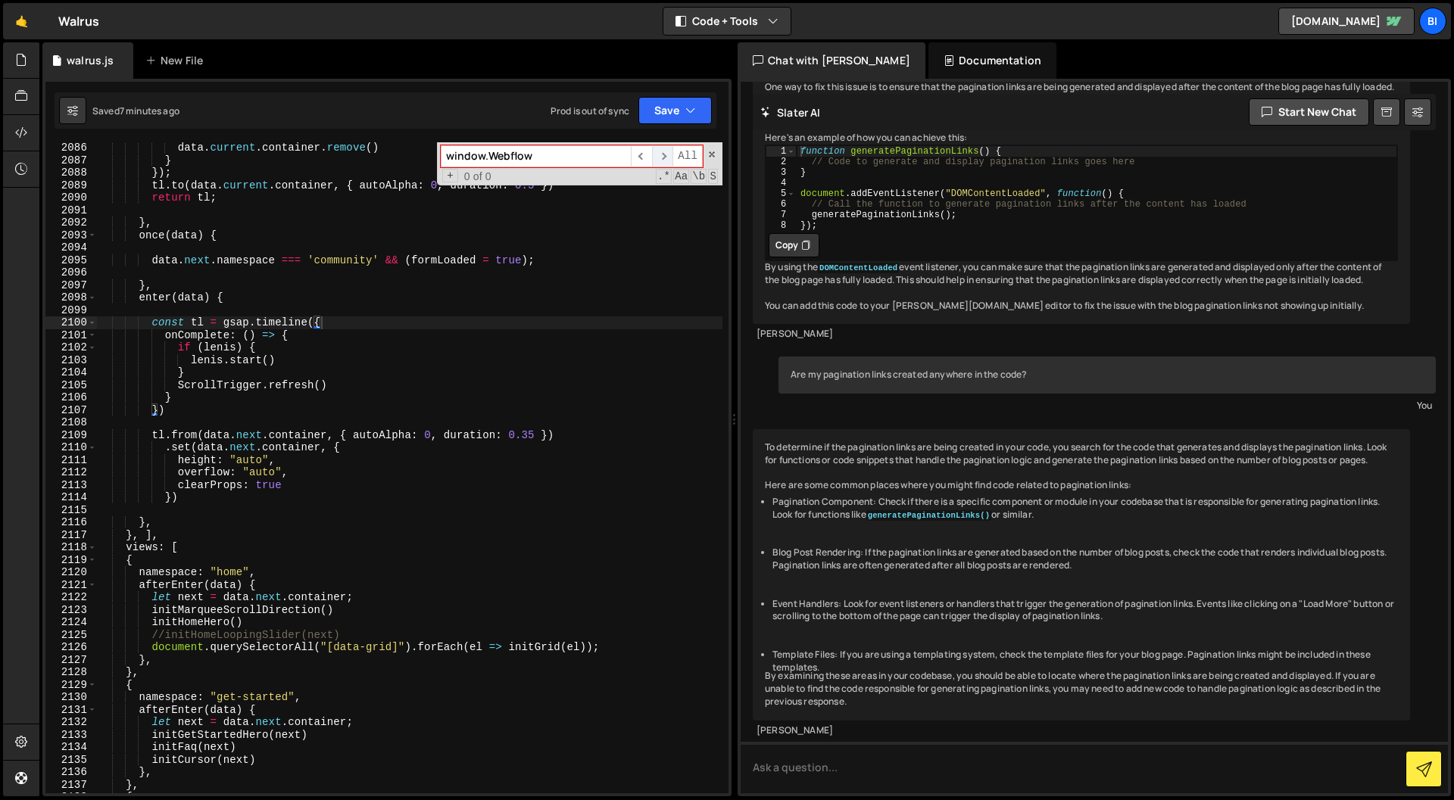
click at [662, 157] on span "​" at bounding box center [662, 156] width 21 height 22
drag, startPoint x: 662, startPoint y: 157, endPoint x: 605, endPoint y: 168, distance: 58.6
click at [660, 157] on span "​" at bounding box center [662, 156] width 21 height 22
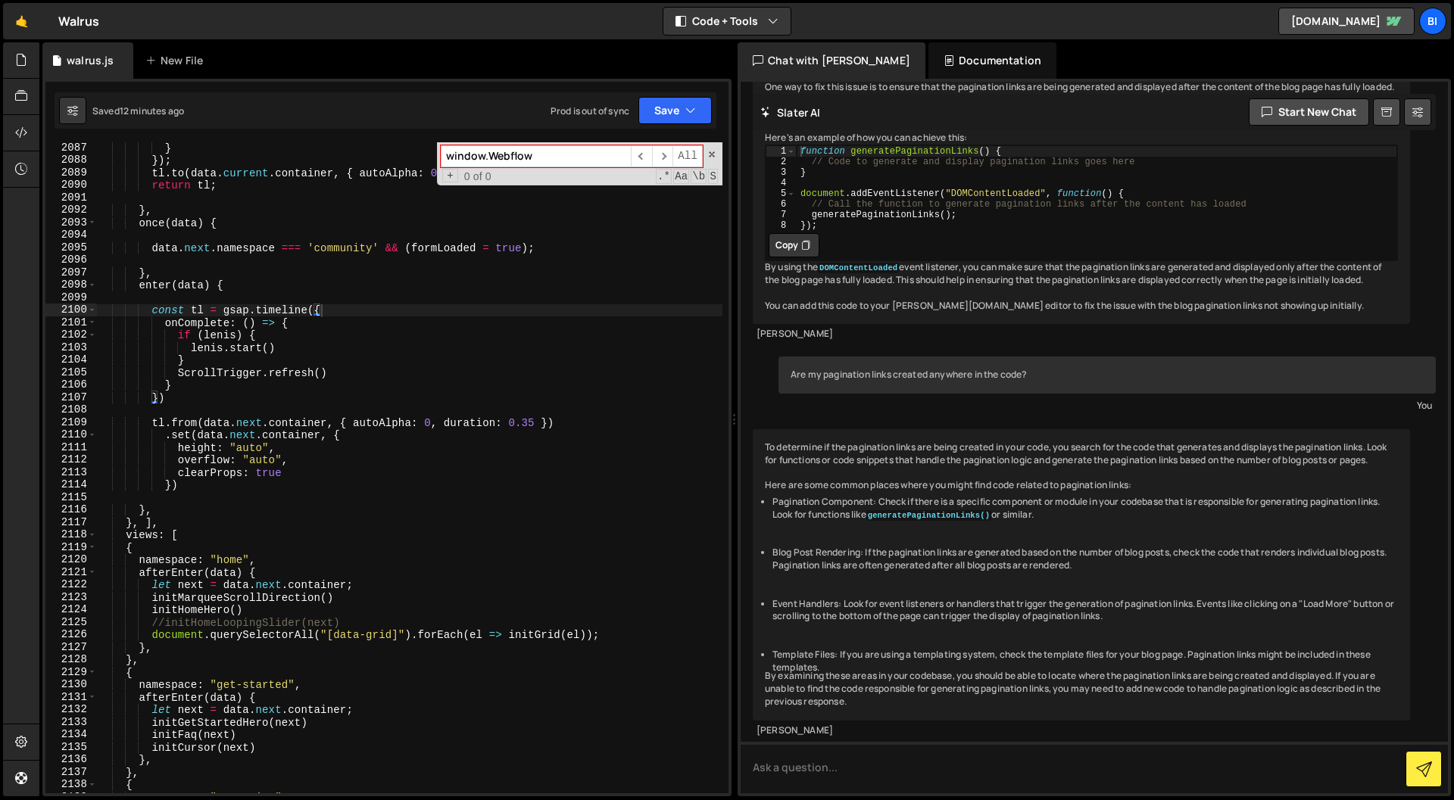
scroll to position [23319, 0]
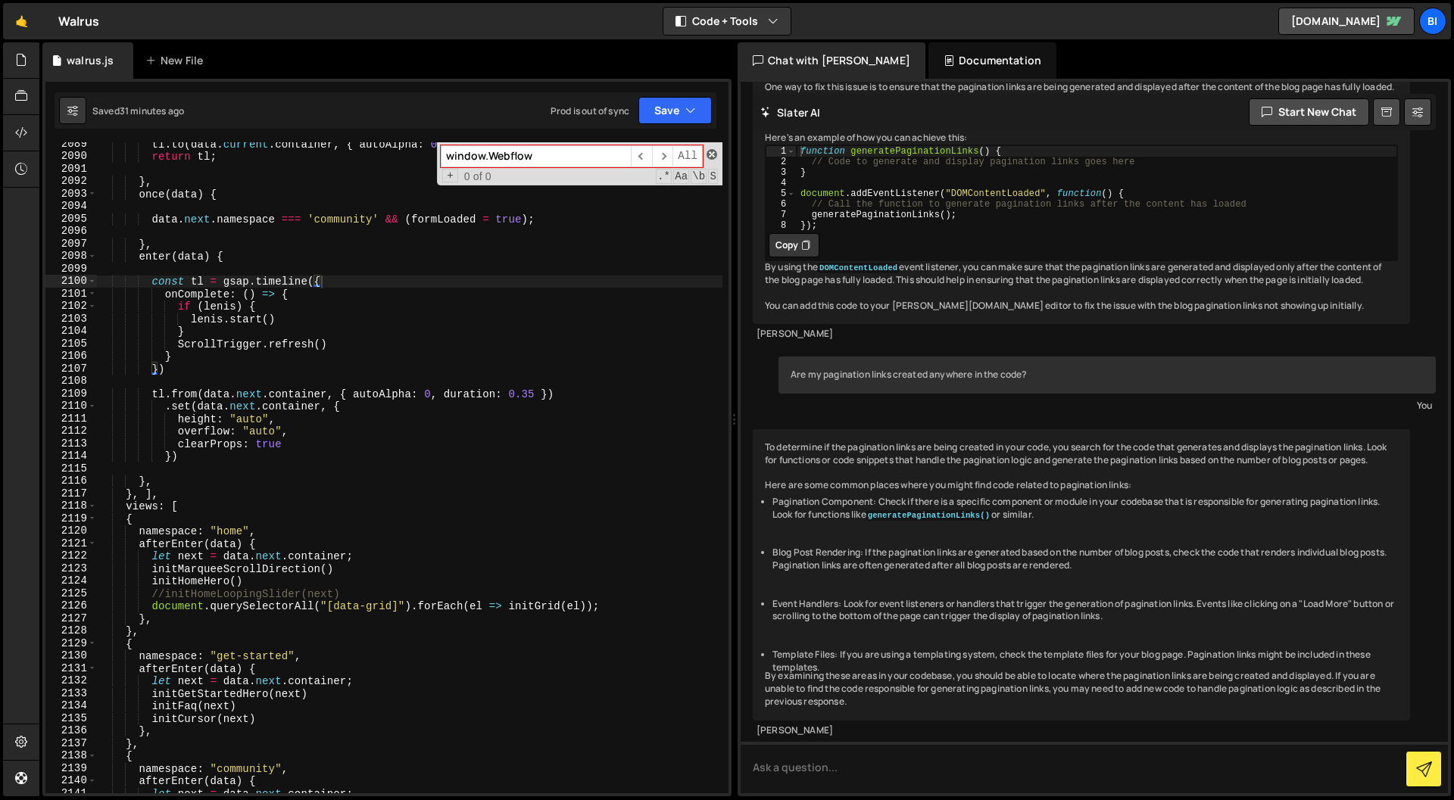
click at [712, 151] on span at bounding box center [711, 154] width 11 height 11
